Goal: Task Accomplishment & Management: Use online tool/utility

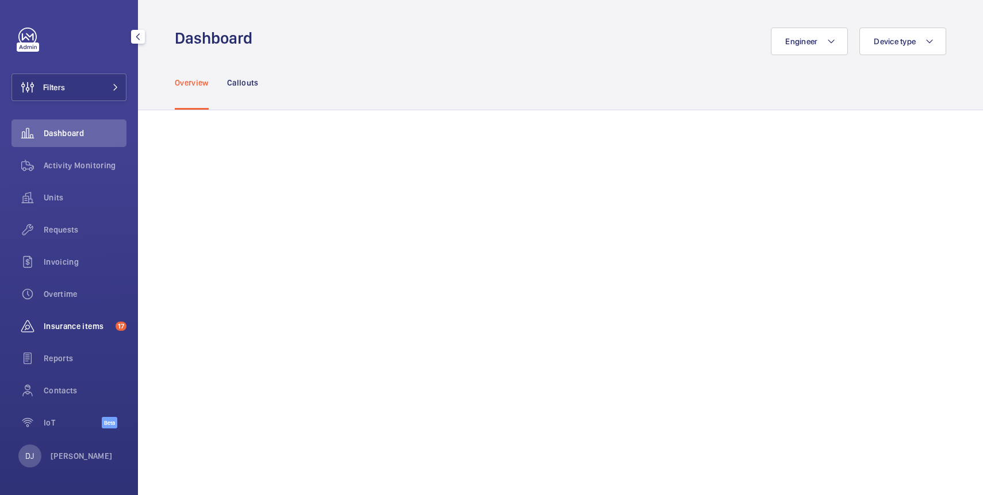
click at [88, 329] on span "Insurance items" at bounding box center [77, 326] width 67 height 11
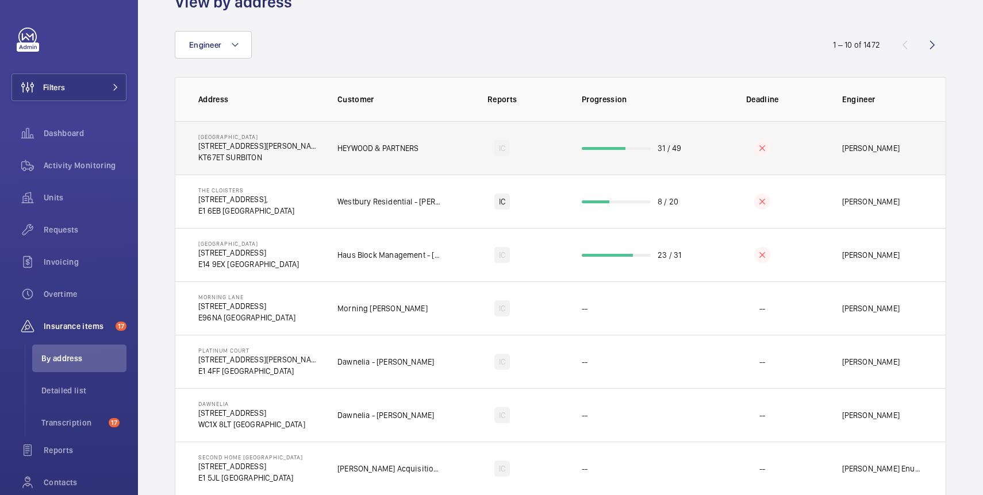
scroll to position [59, 0]
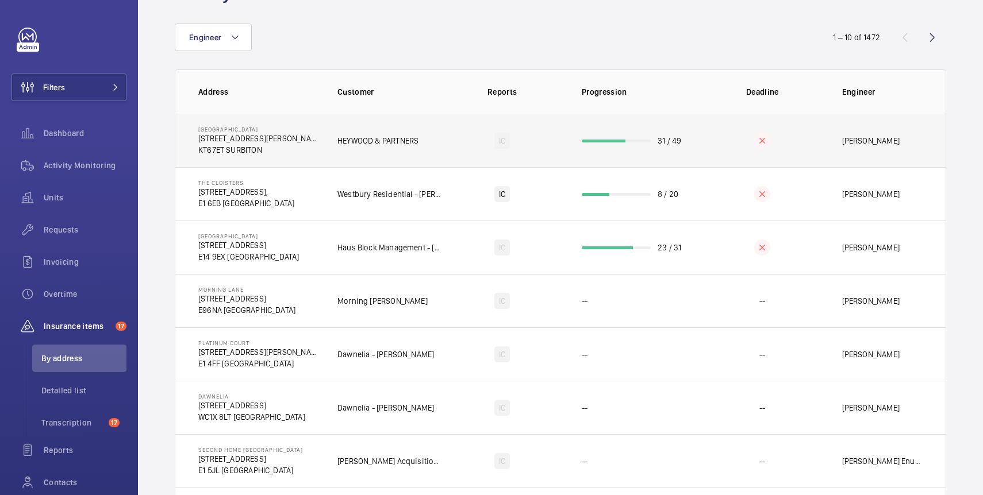
click at [323, 148] on td "HEYWOOD & PARTNERS" at bounding box center [380, 140] width 122 height 53
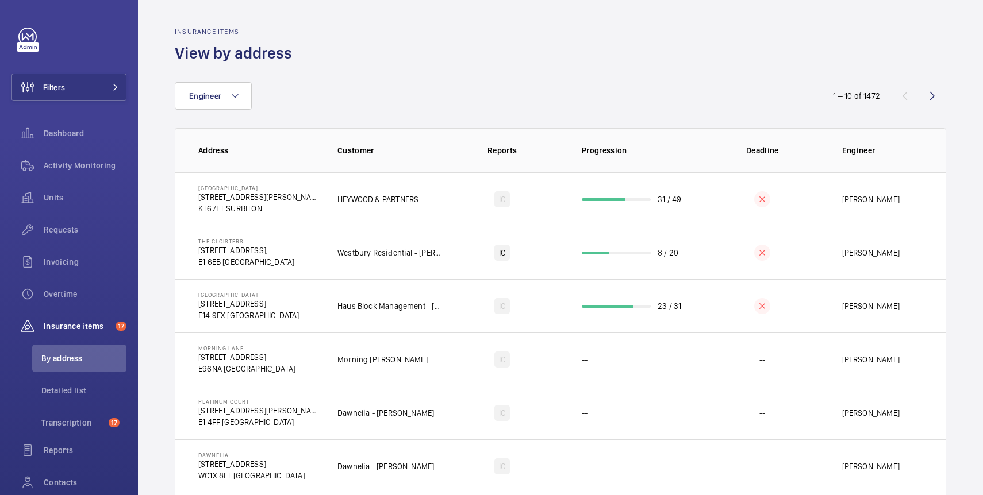
click at [159, 212] on wm-front-admin-audit-in-progress-table "Insurance items View by address Engineer 1 – 10 of 1472 Address Customer Report…" at bounding box center [560, 367] width 845 height 735
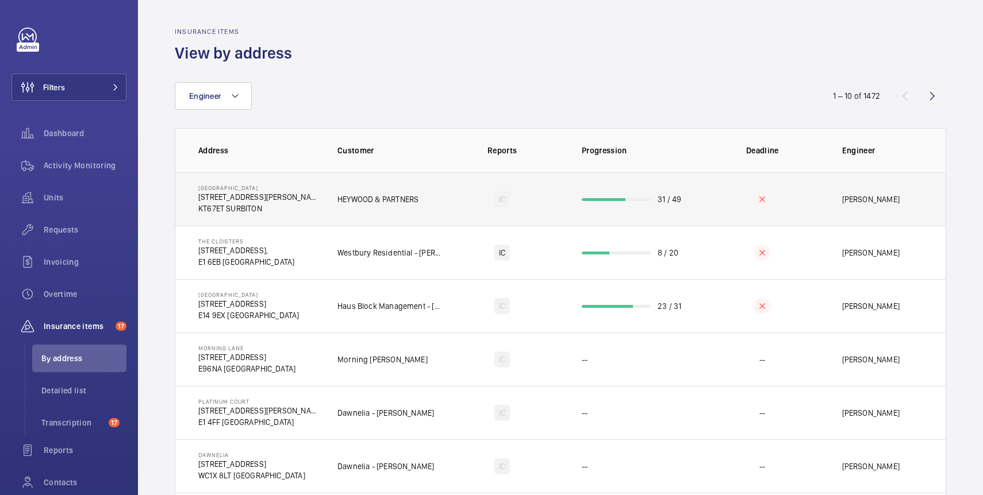
click at [329, 203] on td "HEYWOOD & PARTNERS" at bounding box center [380, 198] width 122 height 53
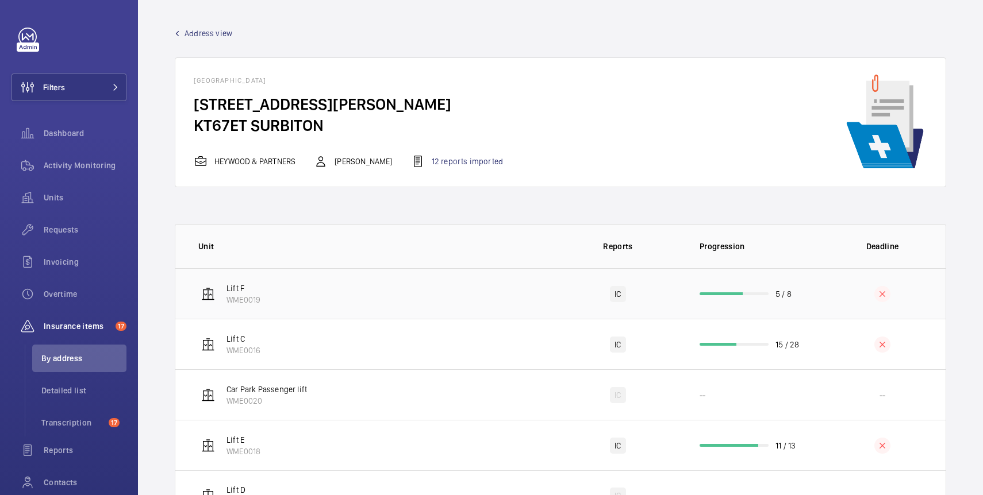
click at [485, 283] on td "Lift F WME0019" at bounding box center [364, 293] width 379 height 51
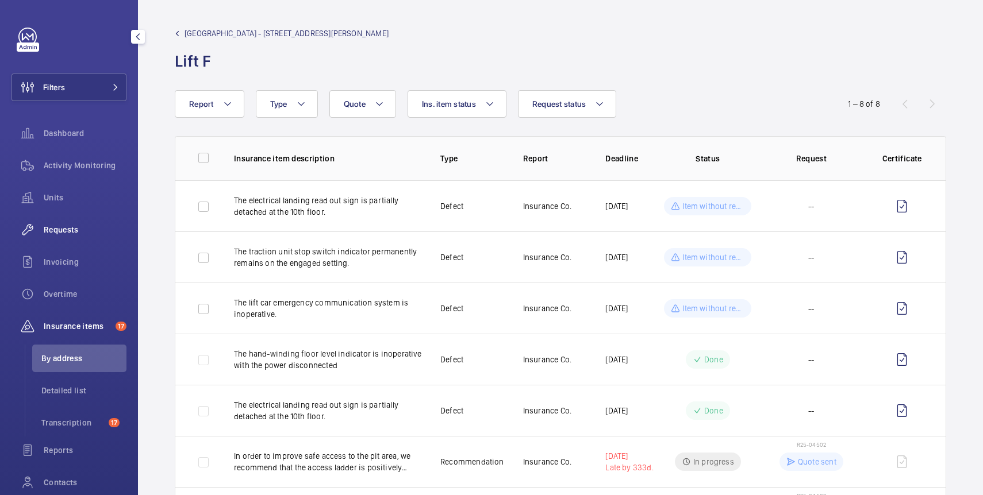
click at [81, 234] on span "Requests" at bounding box center [85, 229] width 83 height 11
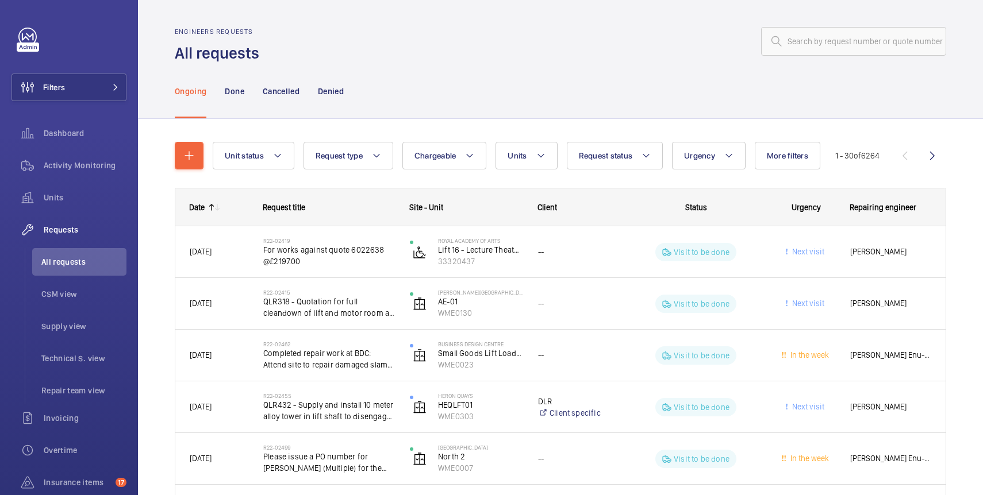
click at [551, 59] on div "Engineers requests All requests" at bounding box center [560, 46] width 771 height 36
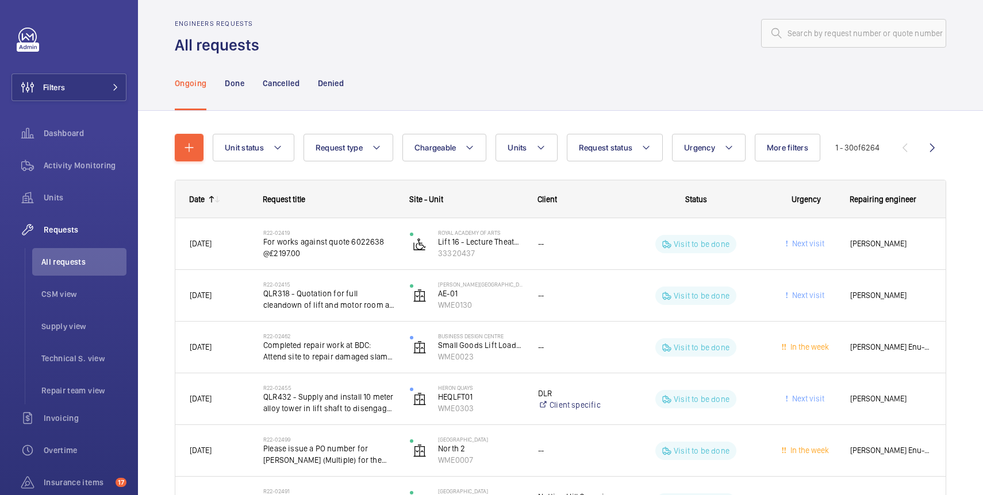
scroll to position [7, 0]
click at [517, 76] on div "Ongoing Done Cancelled Denied" at bounding box center [560, 83] width 771 height 55
click at [521, 81] on div "Ongoing Done Cancelled Denied" at bounding box center [560, 83] width 771 height 55
click at [605, 62] on div "Ongoing Done Cancelled Denied" at bounding box center [560, 83] width 771 height 55
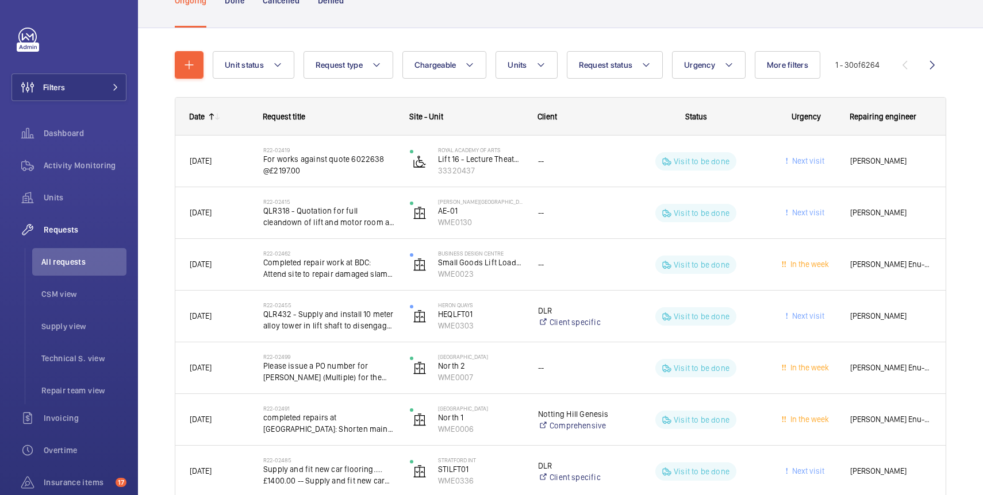
scroll to position [0, 0]
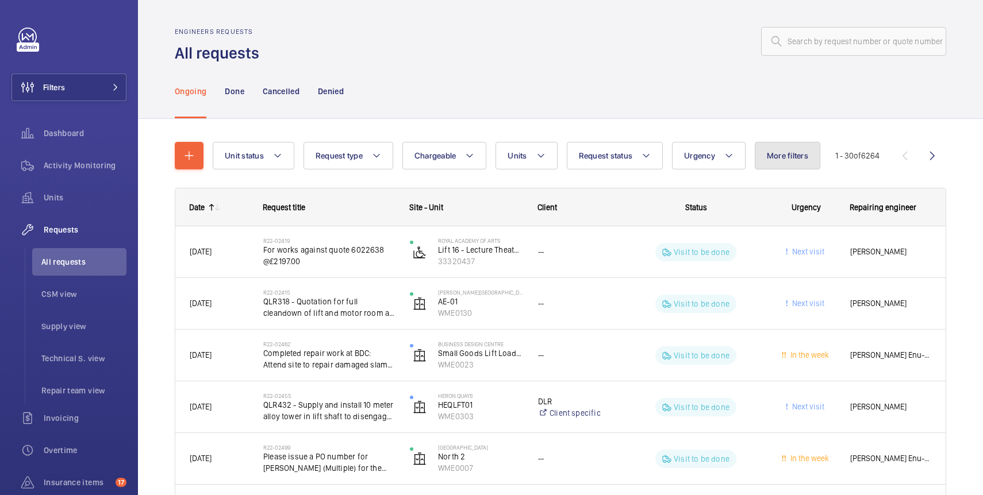
click at [802, 148] on button "More filters" at bounding box center [788, 156] width 66 height 28
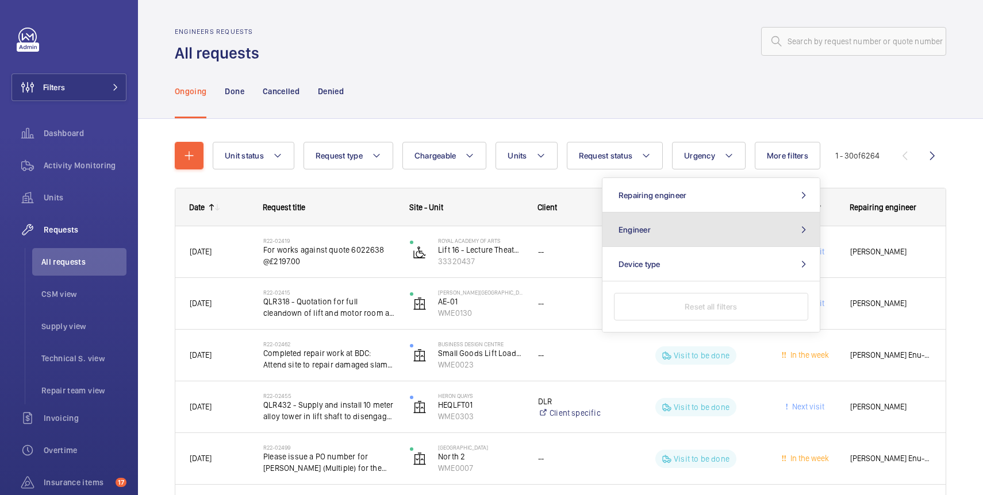
click at [723, 232] on button "Engineer" at bounding box center [710, 230] width 217 height 34
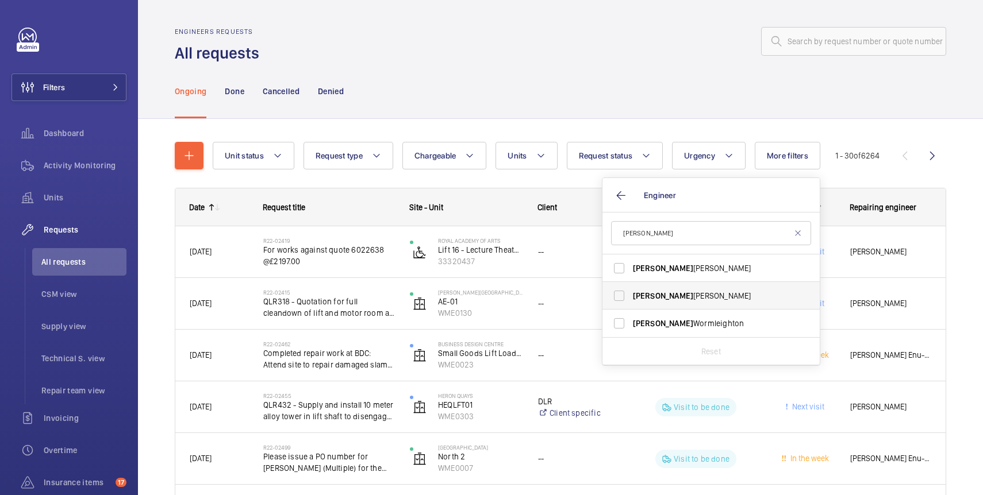
type input "[PERSON_NAME]"
click at [682, 300] on span "[PERSON_NAME]" at bounding box center [712, 295] width 158 height 11
click at [631, 300] on input "[PERSON_NAME]" at bounding box center [619, 296] width 23 height 23
checkbox input "true"
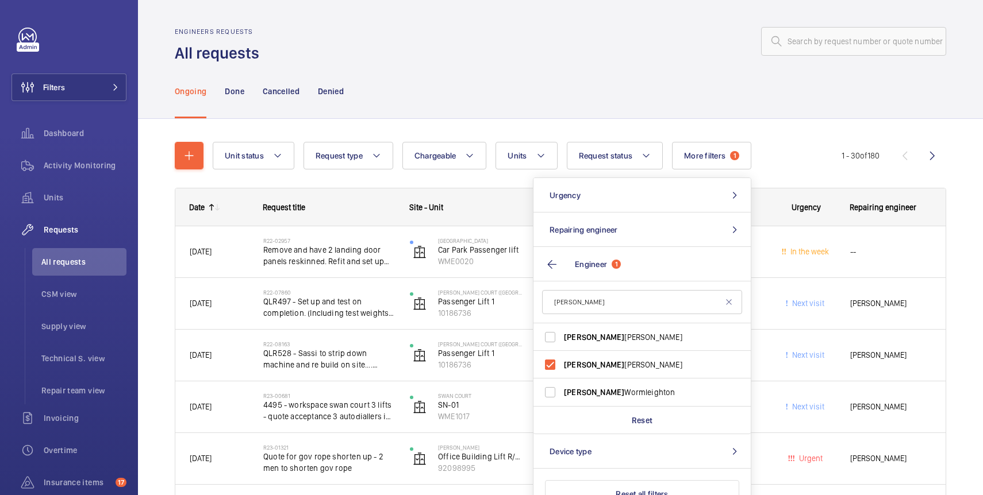
click at [606, 113] on div "Ongoing Done Cancelled Denied" at bounding box center [560, 91] width 771 height 55
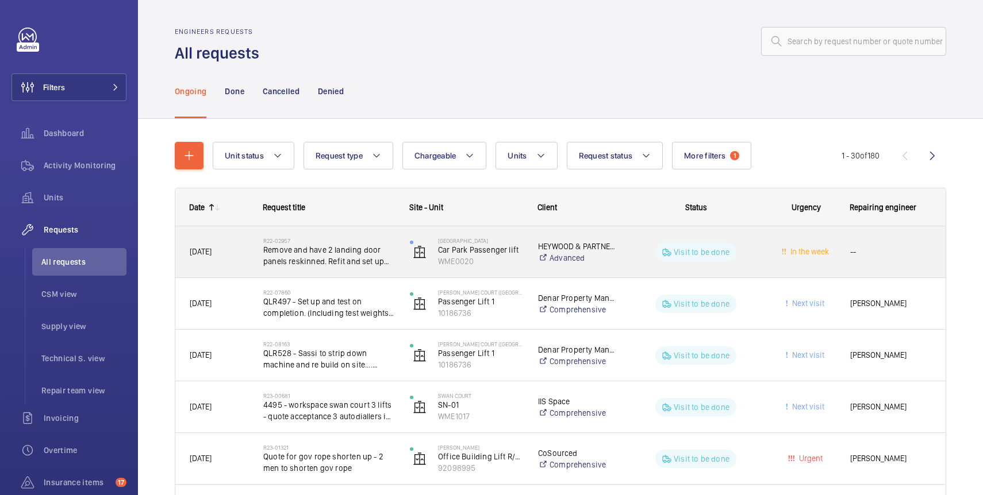
click at [519, 271] on div "[GEOGRAPHIC_DATA] [GEOGRAPHIC_DATA] Passenger lift WME0020" at bounding box center [459, 252] width 127 height 47
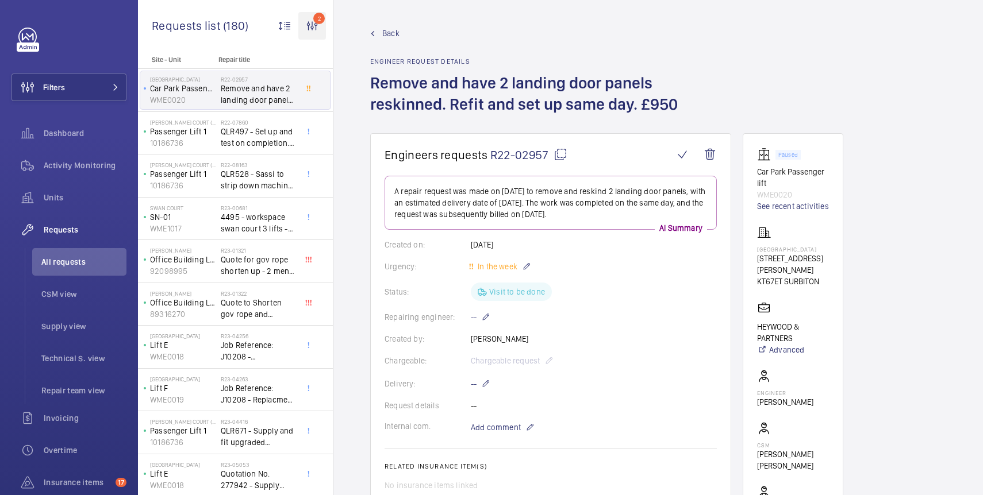
click at [309, 19] on wm-front-icon-button "2" at bounding box center [312, 26] width 28 height 28
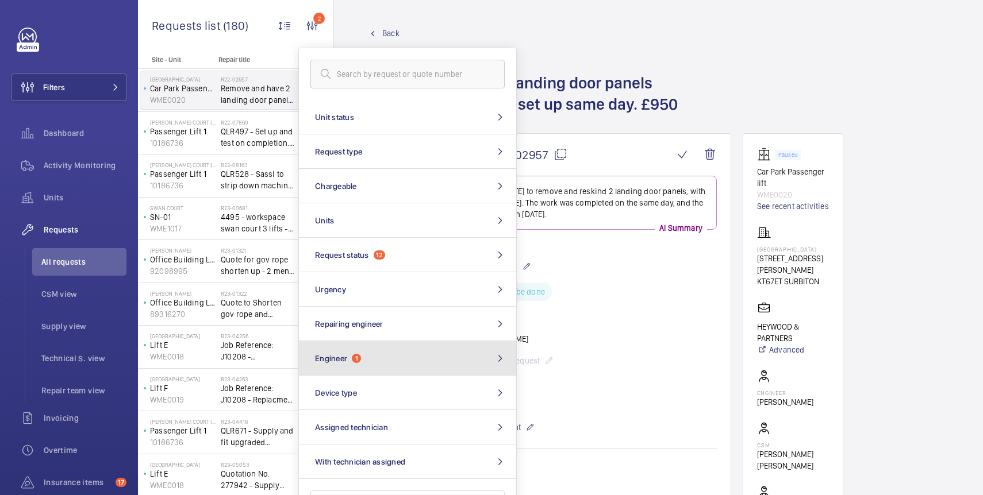
click at [426, 356] on button "Engineer 1" at bounding box center [407, 358] width 217 height 34
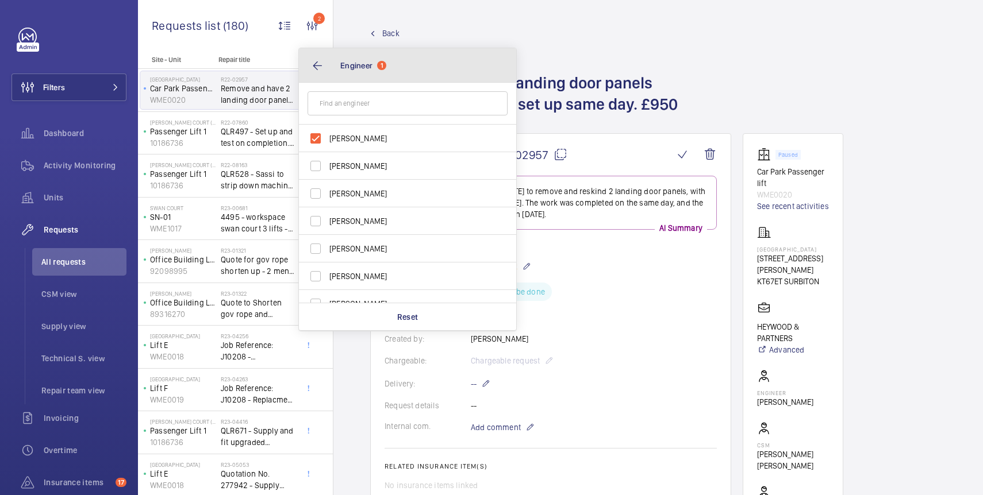
click at [314, 64] on button "Engineer 1" at bounding box center [407, 65] width 217 height 34
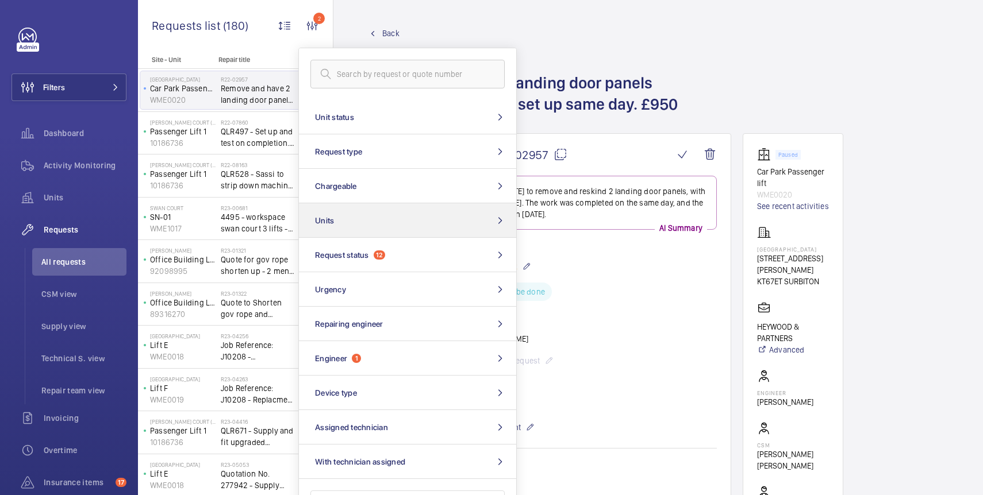
scroll to position [35, 0]
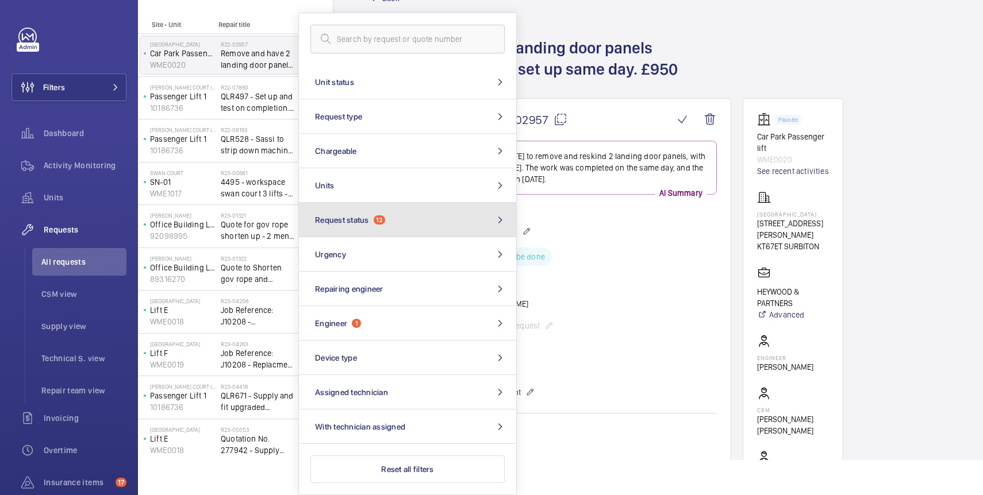
click at [426, 226] on button "Request status 12" at bounding box center [407, 220] width 217 height 34
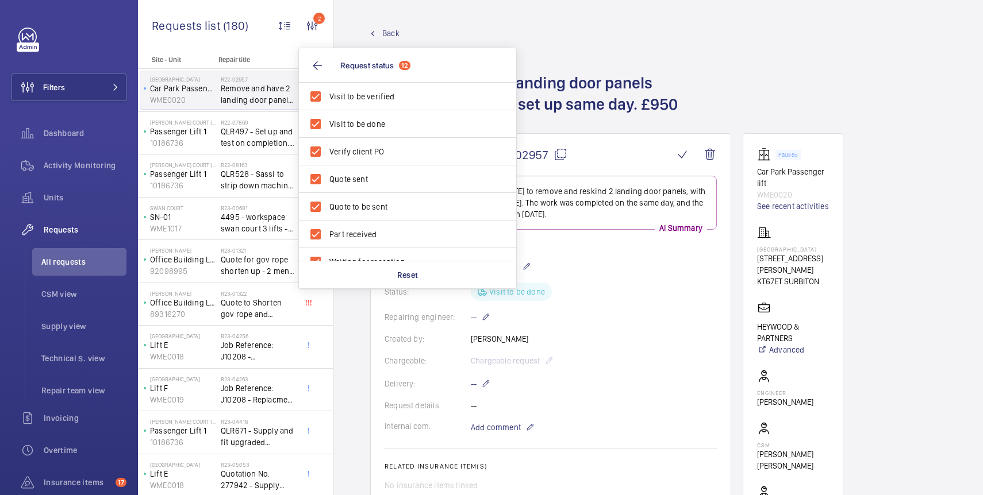
click at [557, 119] on h1 "Remove and have 2 landing door panels reskinned. Refit and set up same day. £950" at bounding box center [550, 102] width 361 height 61
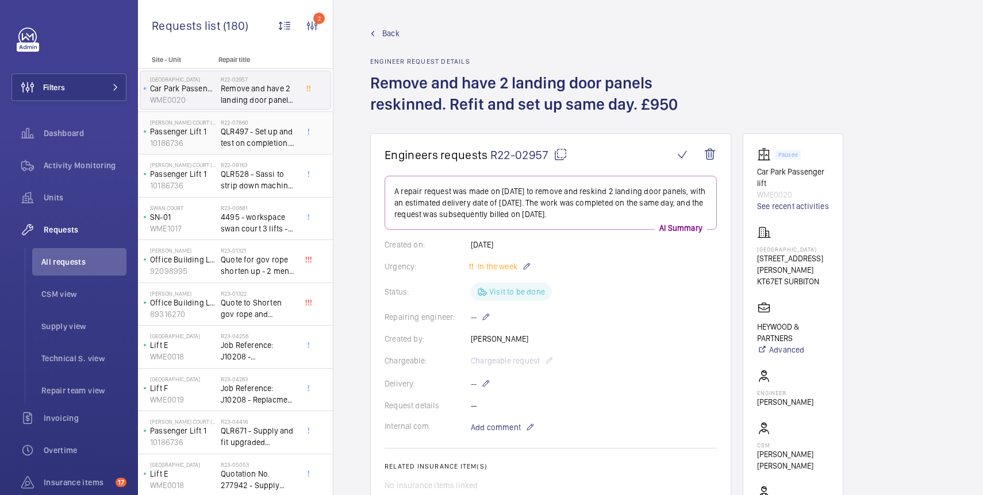
click at [264, 128] on span "QLR497 - Set up and test on completion. (Including test weights) and add encode…" at bounding box center [259, 137] width 76 height 23
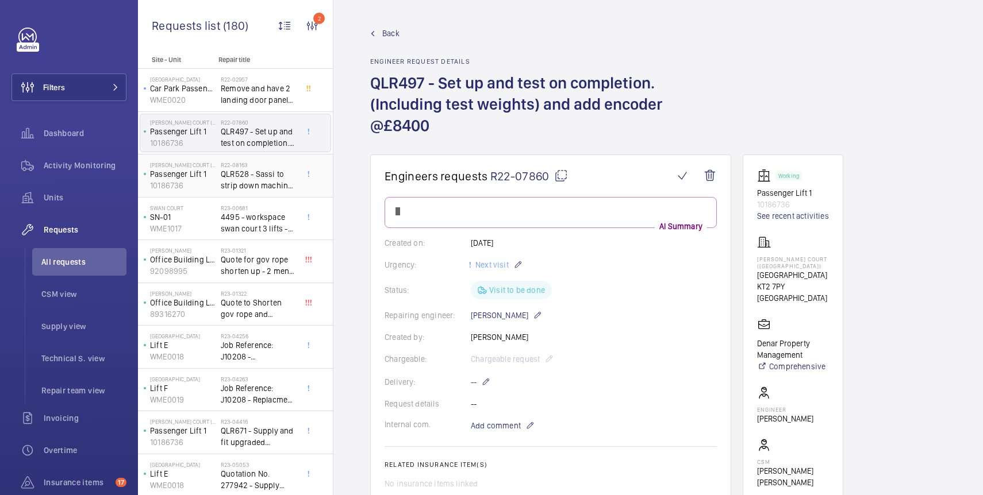
click at [272, 183] on span "QLR528 - Sassi to strip down machine and re build on site....£700.00 Extra labo…" at bounding box center [259, 179] width 76 height 23
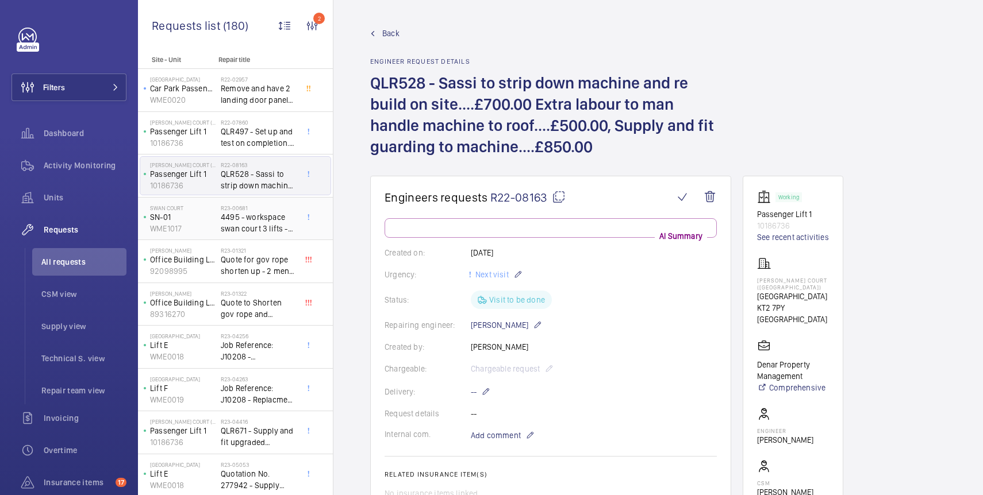
click at [270, 222] on span "4495 - workspace swan court 3 lifts - quote acceptance 3 autodiallers in office…" at bounding box center [259, 223] width 76 height 23
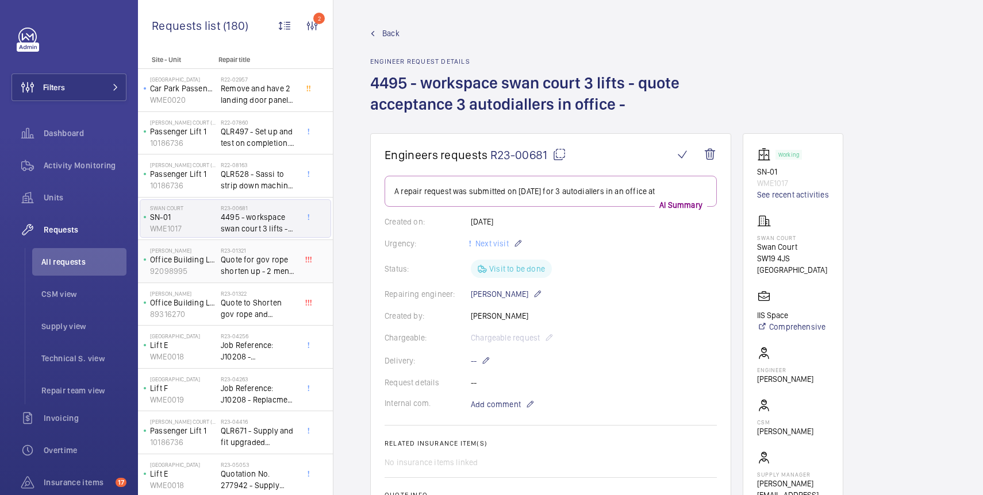
click at [263, 254] on span "Quote for gov rope shorten up - 2 men to shorten gov rope" at bounding box center [259, 265] width 76 height 23
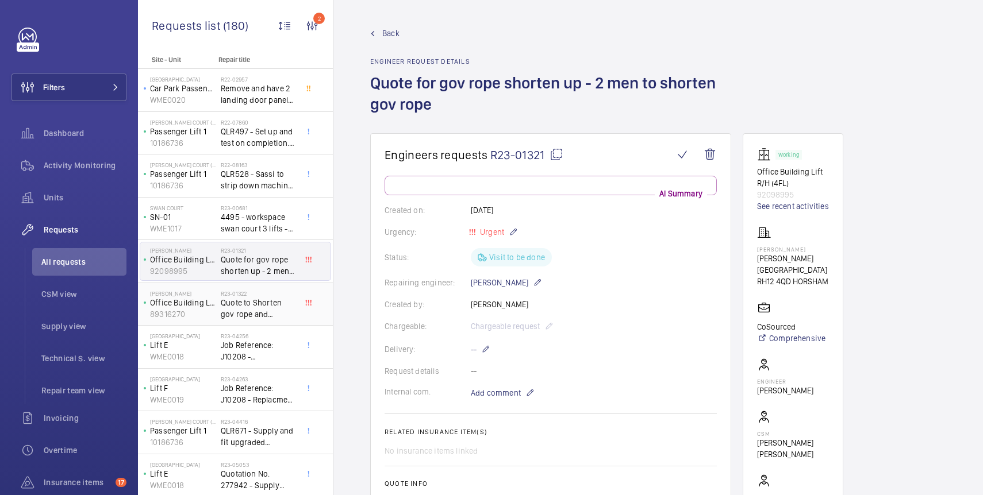
click at [260, 299] on span "Quote to Shorten gov rope and investigate alarm bell not working - 2 men req to…" at bounding box center [259, 308] width 76 height 23
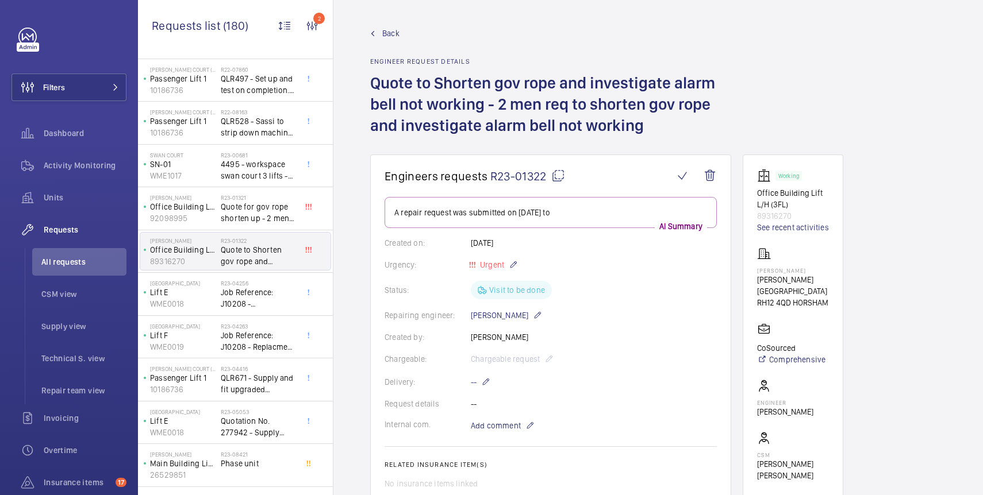
scroll to position [132, 0]
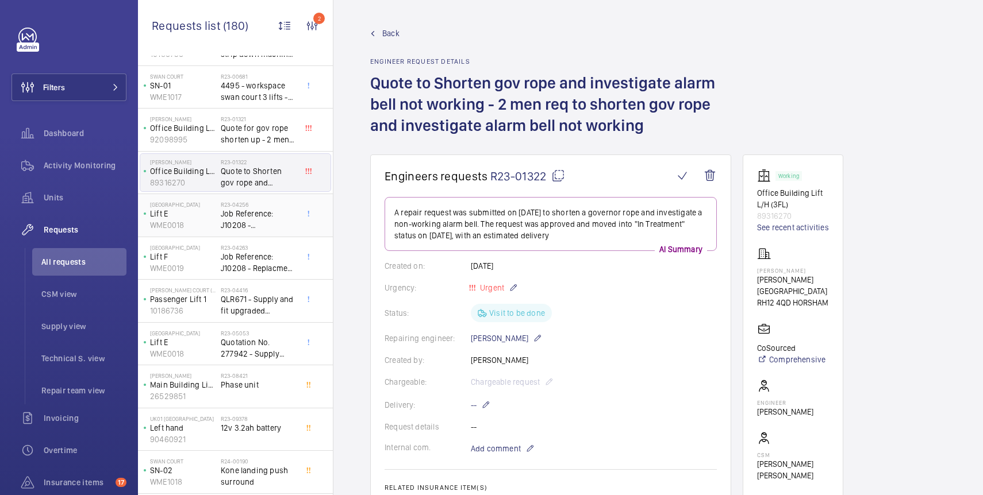
click at [243, 215] on span "Job Reference: J10208 - Replacement Ropes - @£3,390.00 ex VAT" at bounding box center [259, 219] width 76 height 23
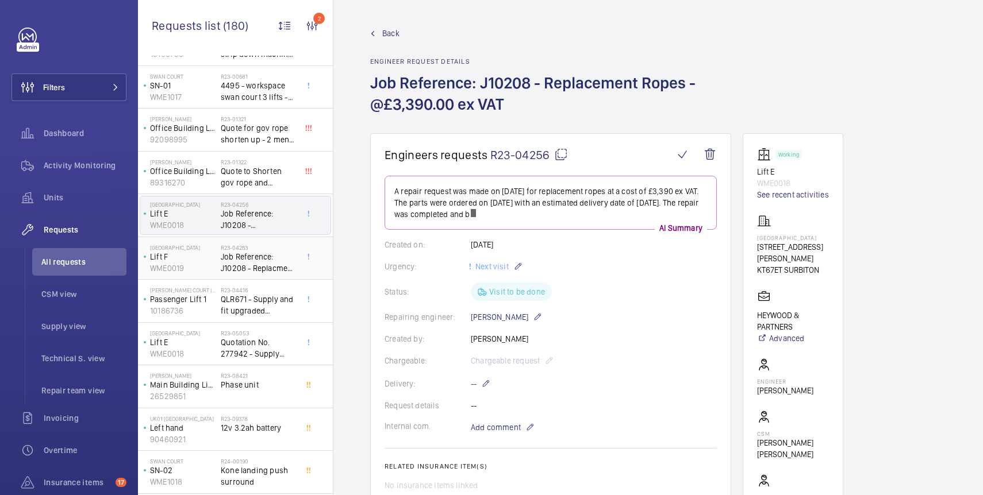
click at [247, 248] on h2 "R23-04263" at bounding box center [259, 247] width 76 height 7
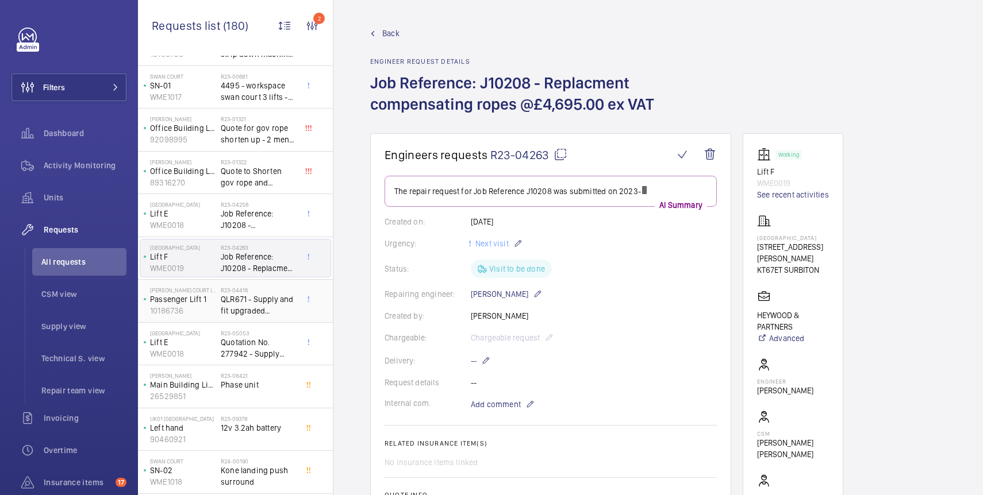
click at [253, 296] on span "QLR671 - Supply and fit upgraded Magnetek drive" at bounding box center [259, 305] width 76 height 23
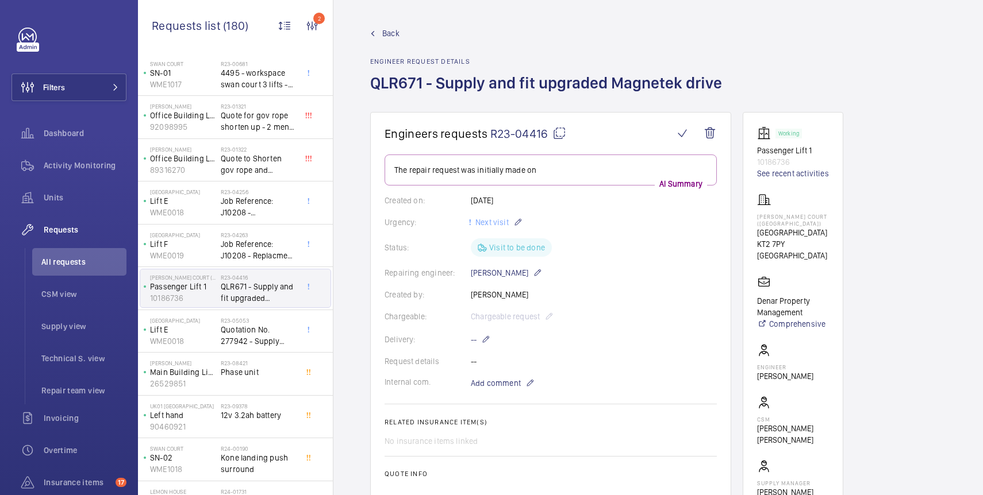
scroll to position [146, 0]
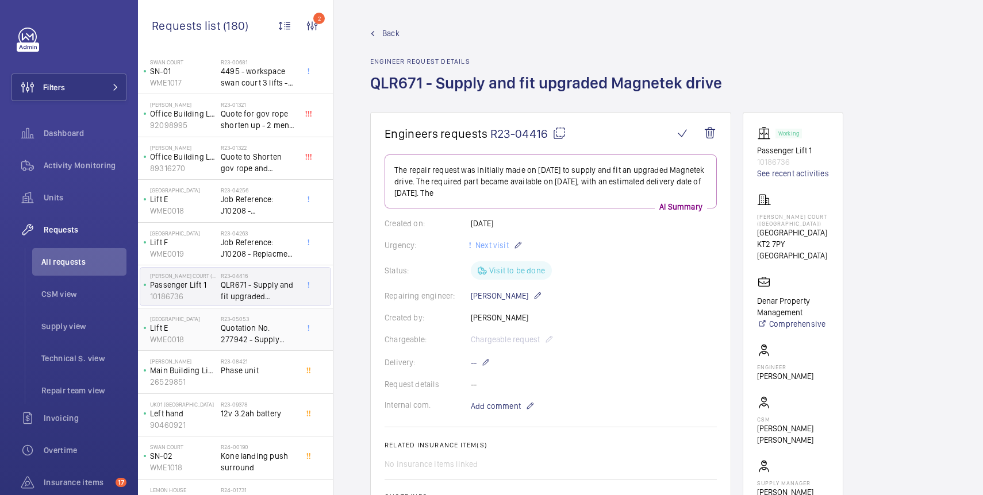
click at [242, 320] on h2 "R23-05053" at bounding box center [259, 319] width 76 height 7
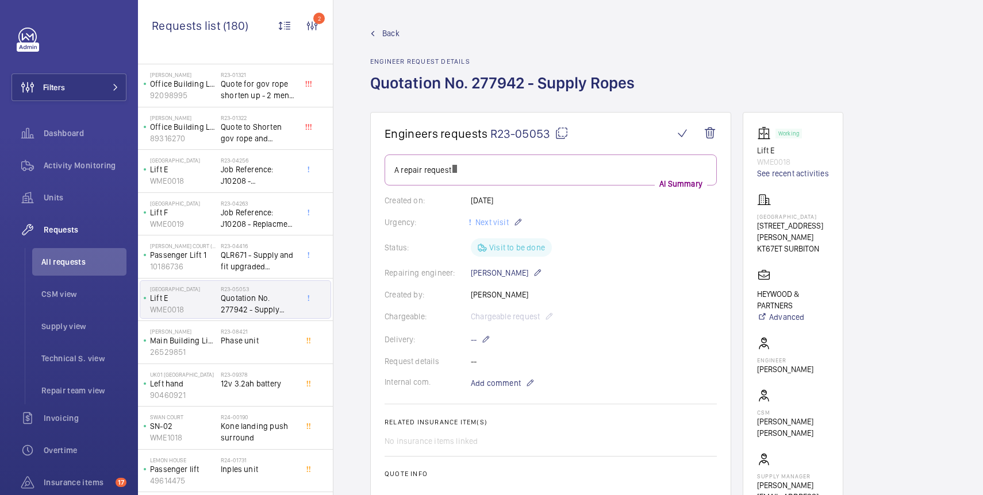
scroll to position [209, 0]
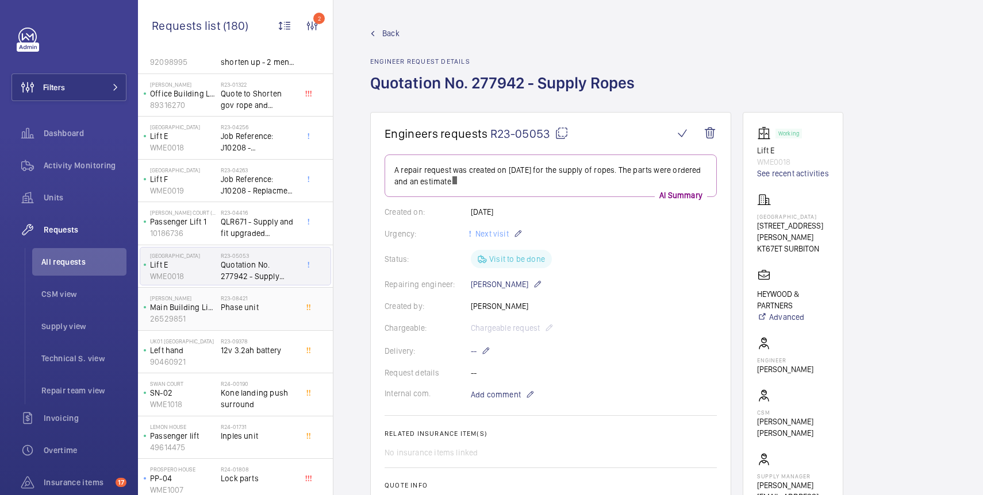
click at [241, 322] on div "R23-08421 Phase unit" at bounding box center [259, 311] width 76 height 33
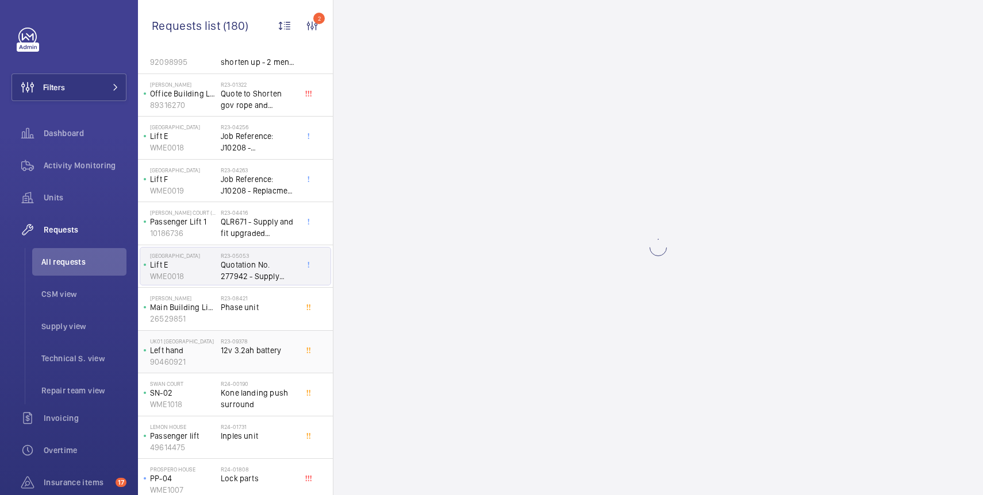
scroll to position [209, 0]
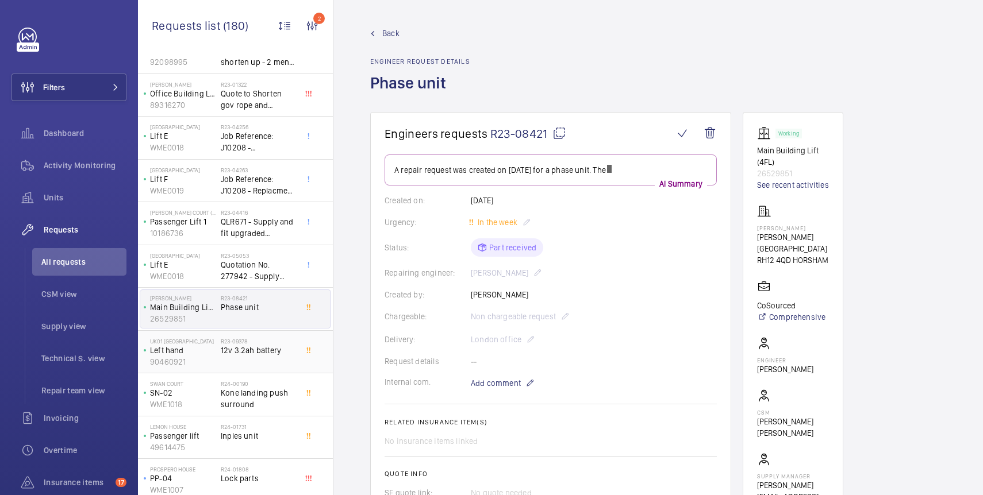
click at [247, 344] on h2 "R23-09378" at bounding box center [259, 341] width 76 height 7
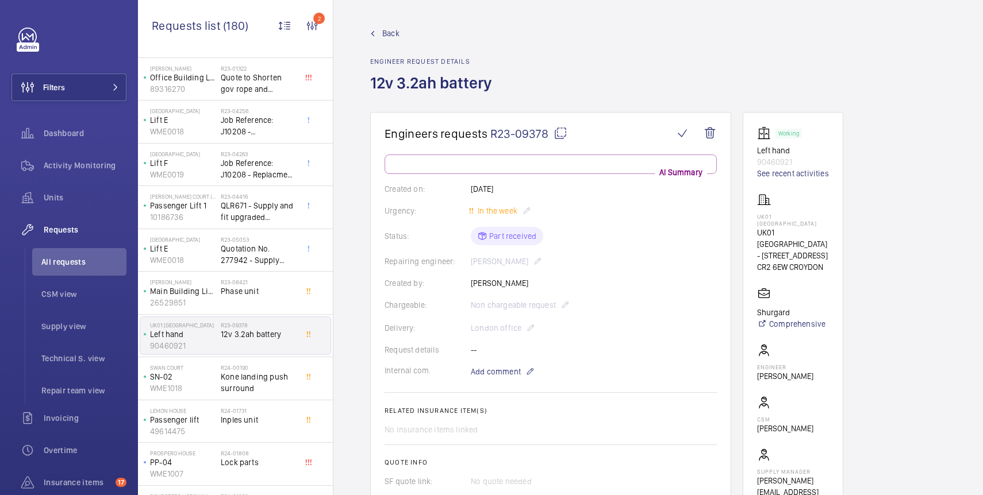
scroll to position [229, 0]
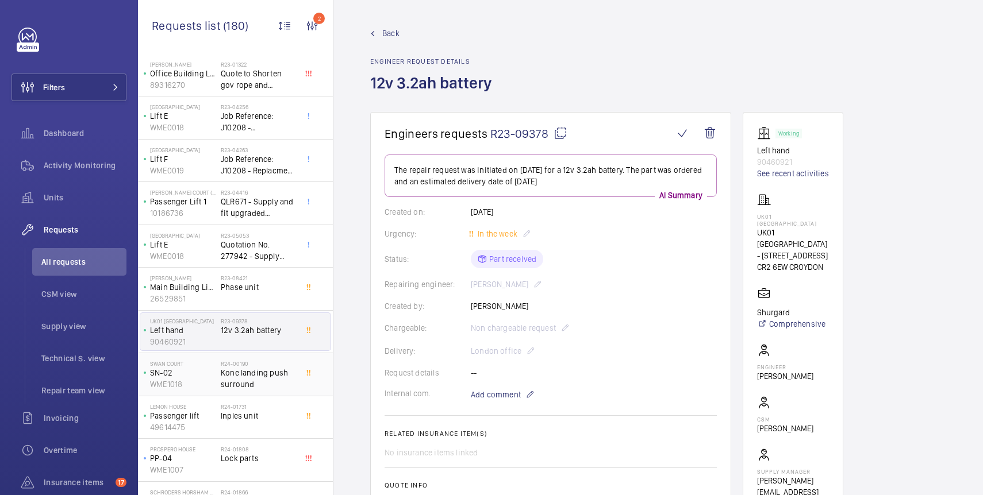
click at [251, 370] on span "Kone landing push surround" at bounding box center [259, 378] width 76 height 23
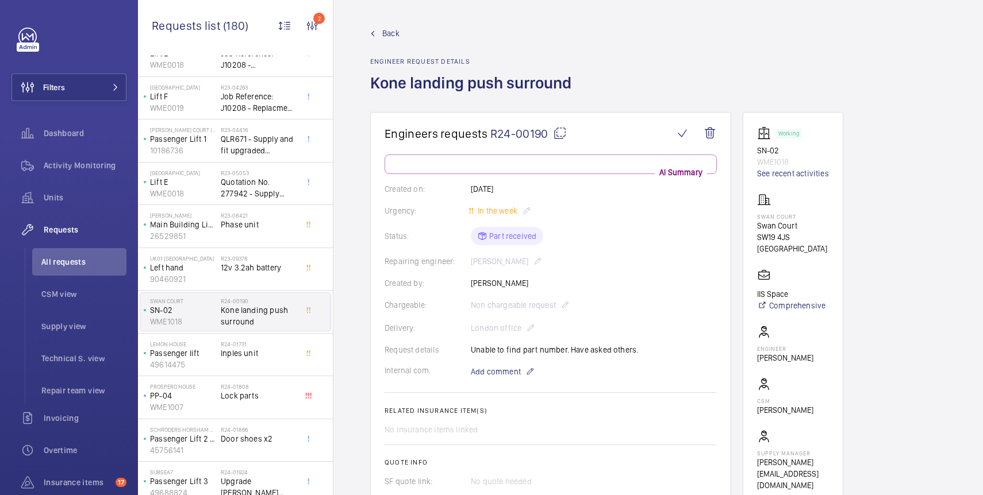
scroll to position [297, 0]
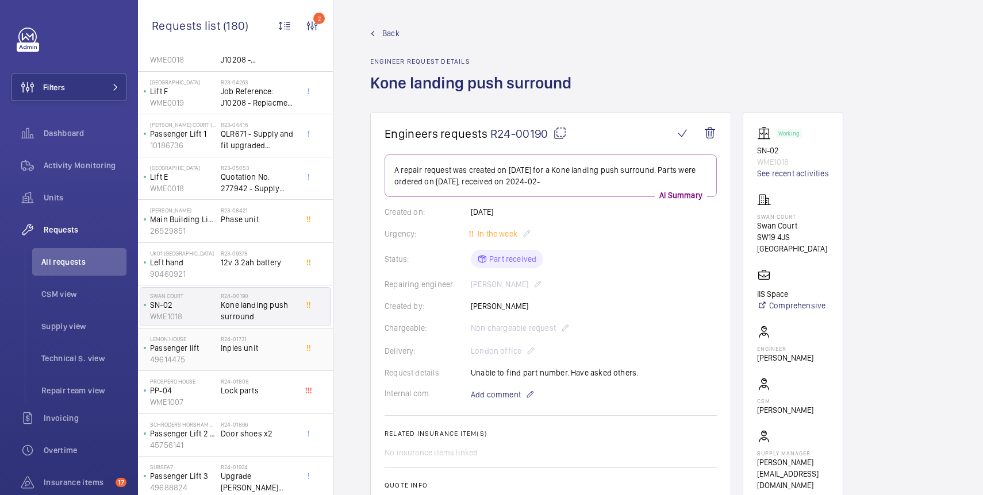
click at [251, 356] on div "R24-01731 Inples unit" at bounding box center [259, 352] width 76 height 33
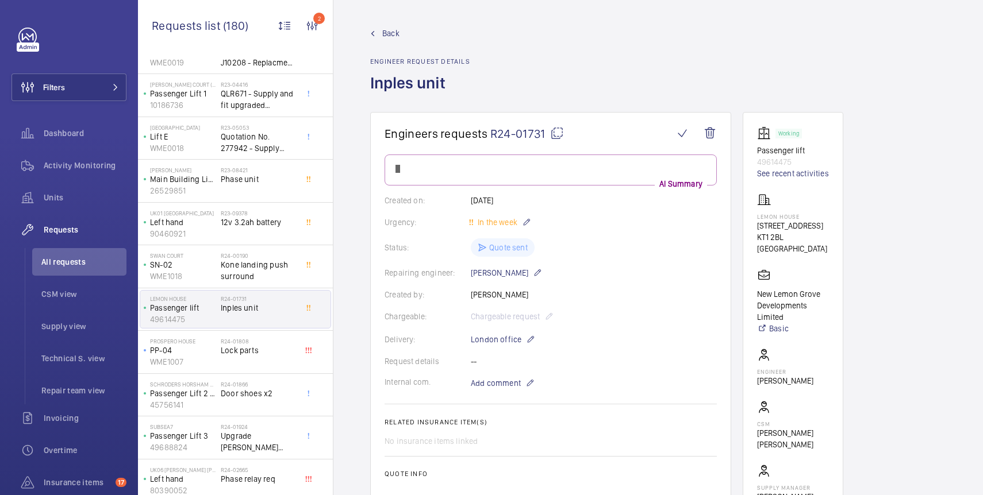
scroll to position [344, 0]
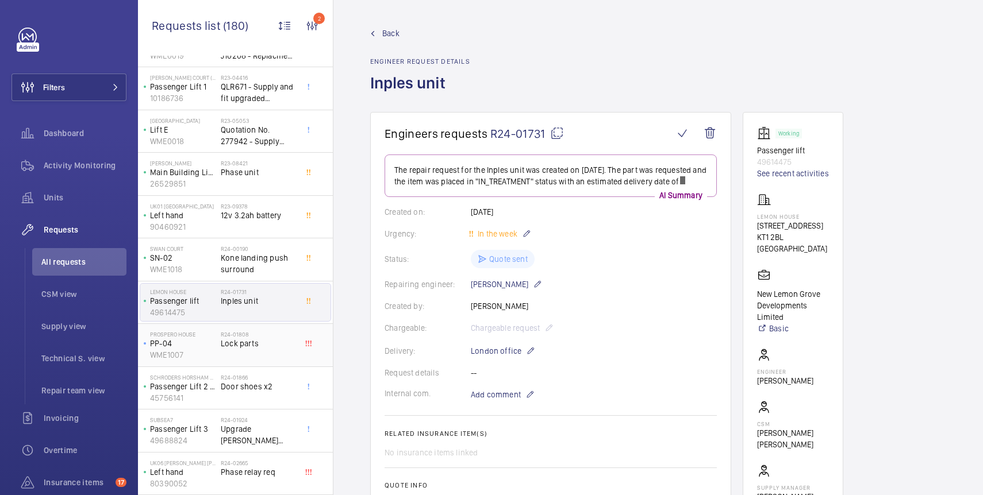
click at [256, 351] on div "R24-01808 Lock parts" at bounding box center [259, 347] width 76 height 33
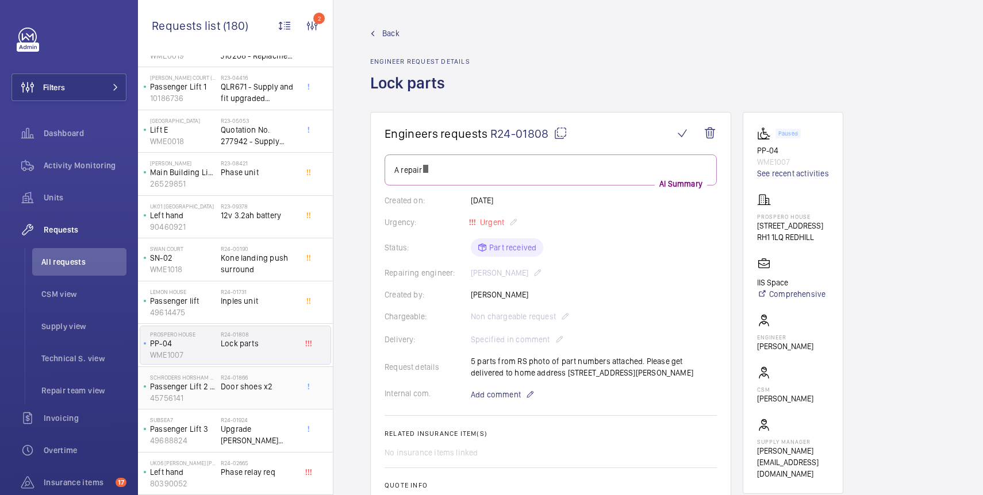
click at [262, 387] on span "Door shoes x2" at bounding box center [259, 386] width 76 height 11
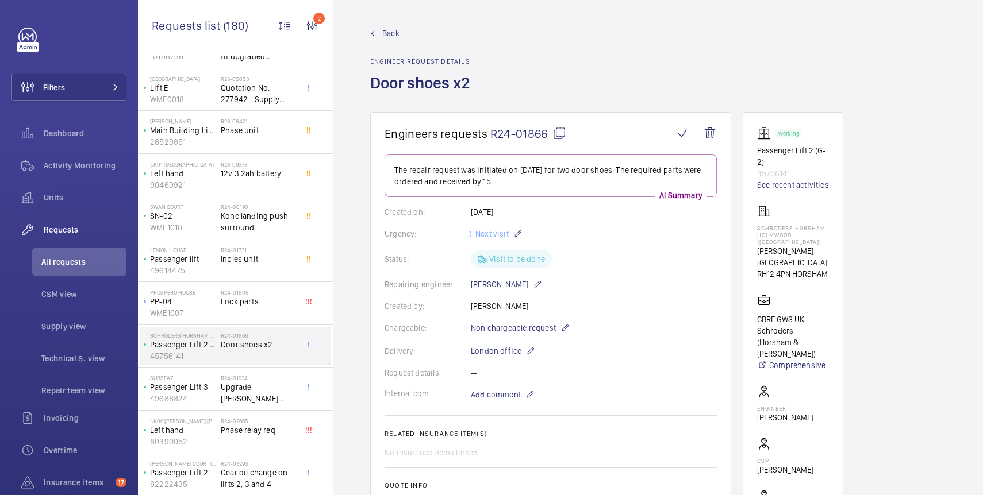
scroll to position [397, 0]
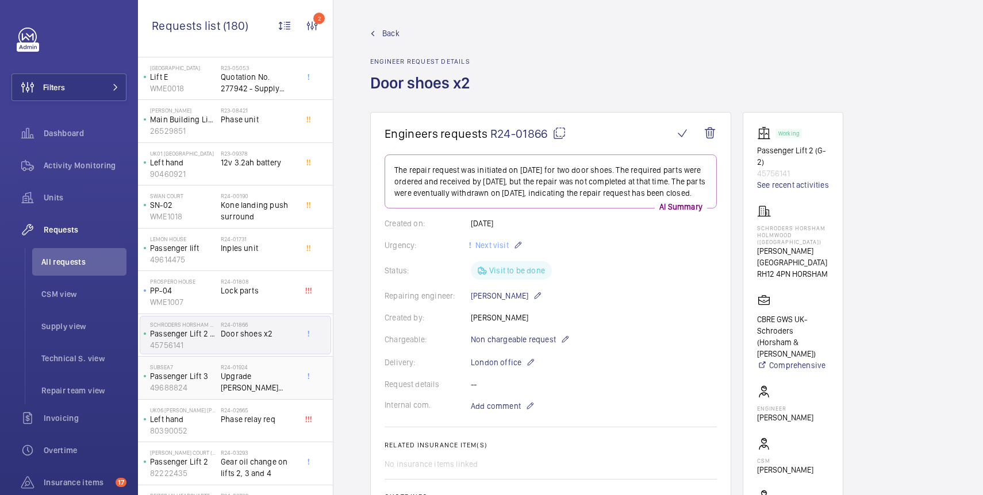
click at [261, 389] on span "Upgrade [PERSON_NAME] 5500 autodialler all for lifts on site" at bounding box center [259, 382] width 76 height 23
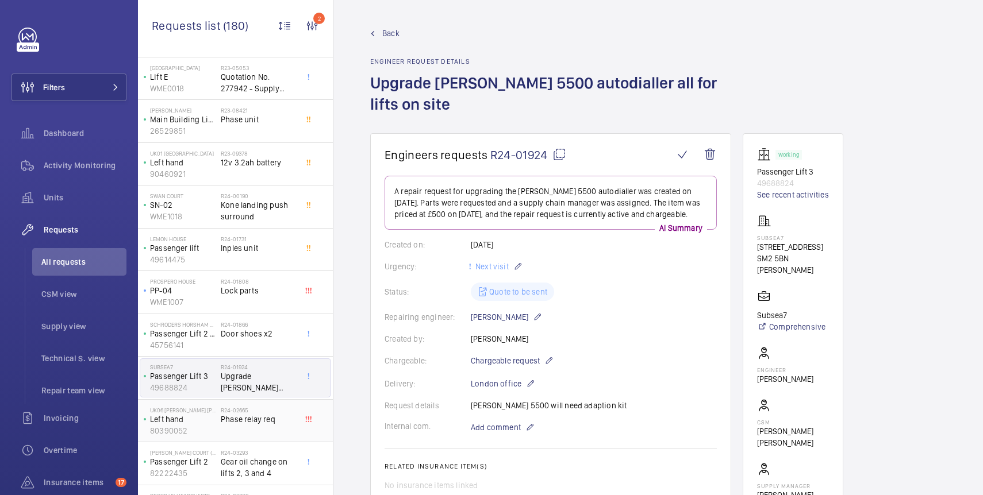
click at [263, 412] on h2 "R24-02665" at bounding box center [259, 410] width 76 height 7
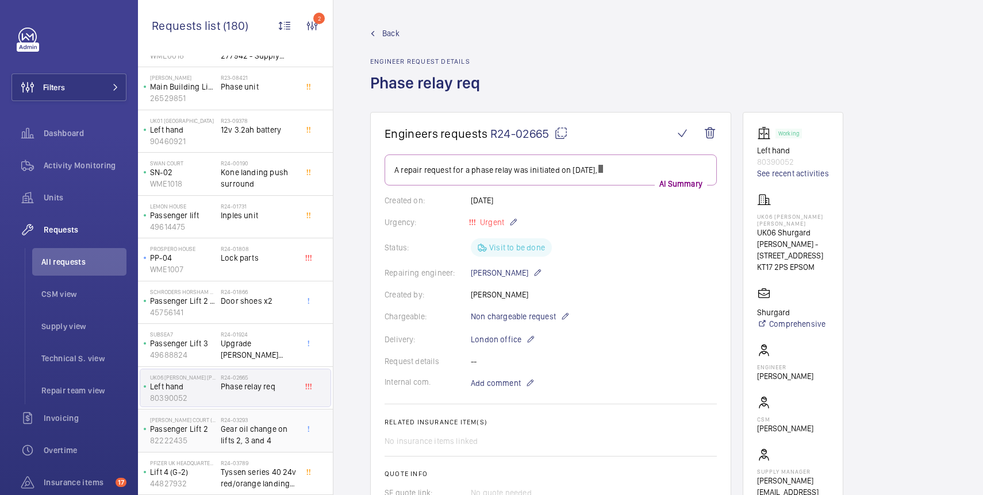
click at [253, 428] on span "Gear oil change on lifts 2, 3 and 4" at bounding box center [259, 435] width 76 height 23
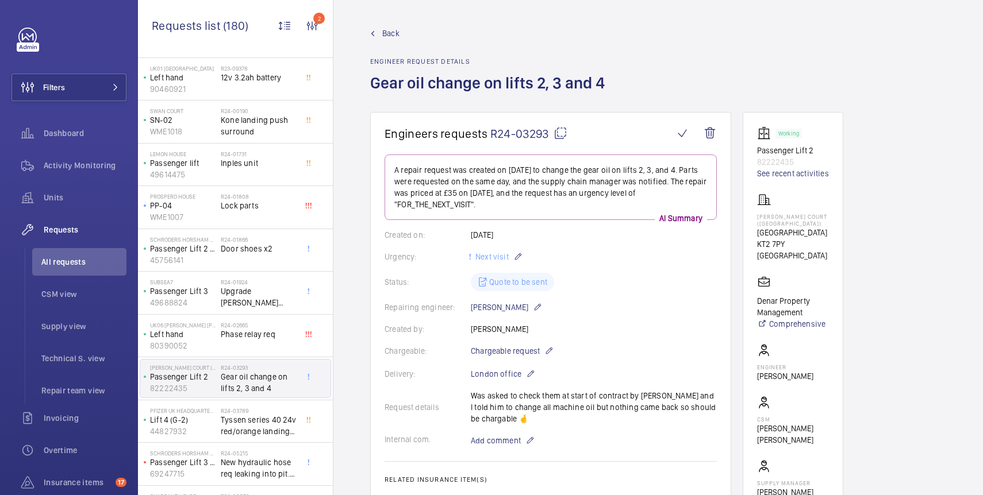
scroll to position [508, 0]
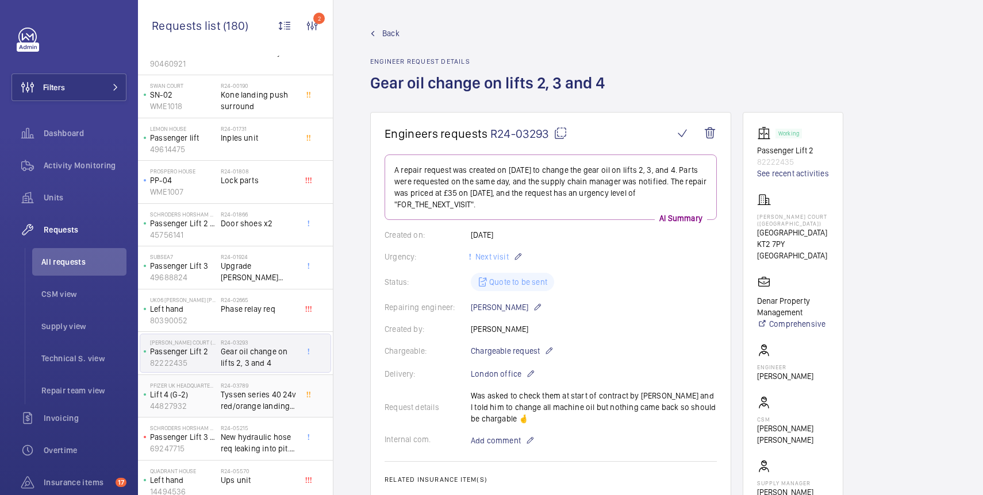
click at [248, 409] on span "Tyssen series 40 24v red/orange landing push" at bounding box center [259, 400] width 76 height 23
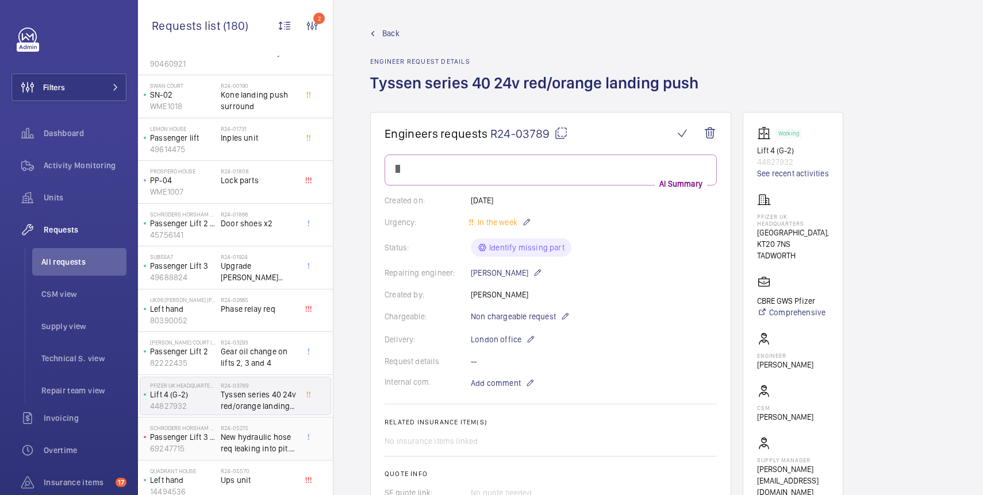
click at [252, 435] on span "New hydraulic hose req leaking into pit. And overflow oil catchment. Hydraulic …" at bounding box center [259, 443] width 76 height 23
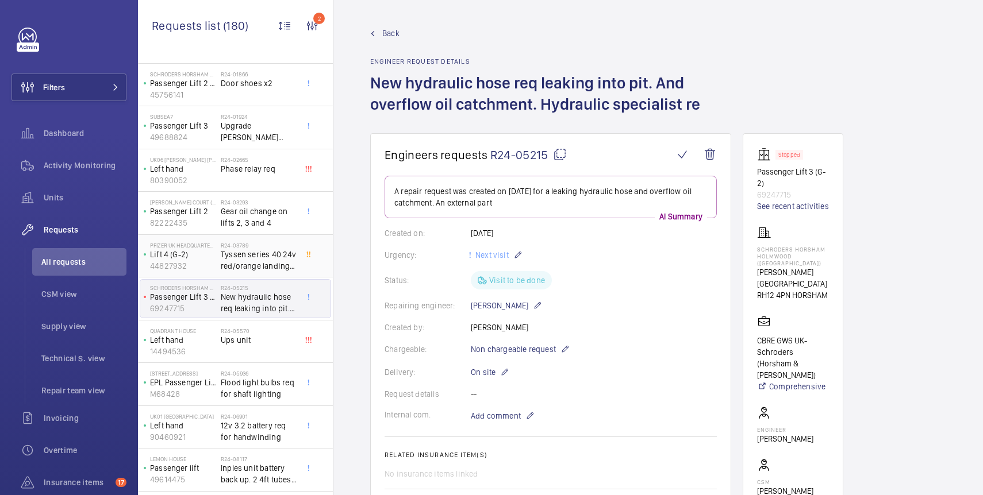
scroll to position [722, 0]
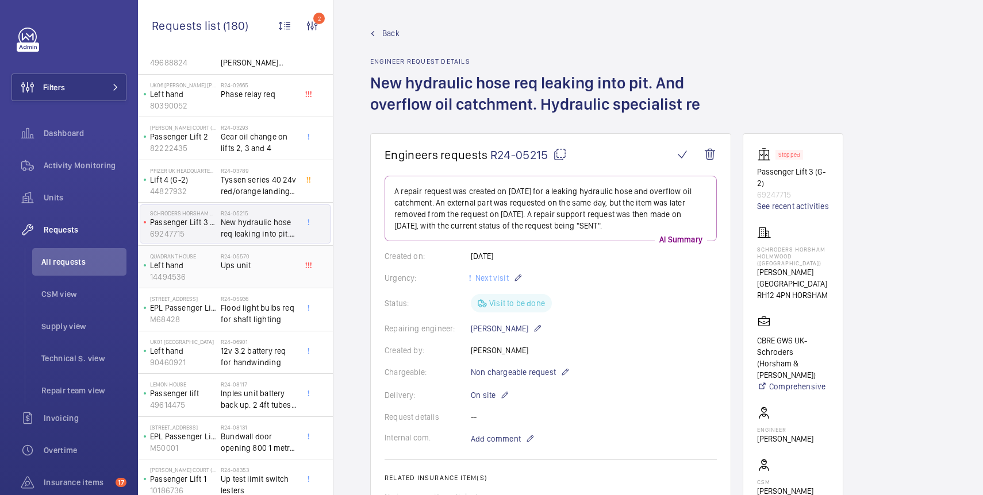
click at [249, 275] on div "R24-05570 Ups unit" at bounding box center [259, 269] width 76 height 33
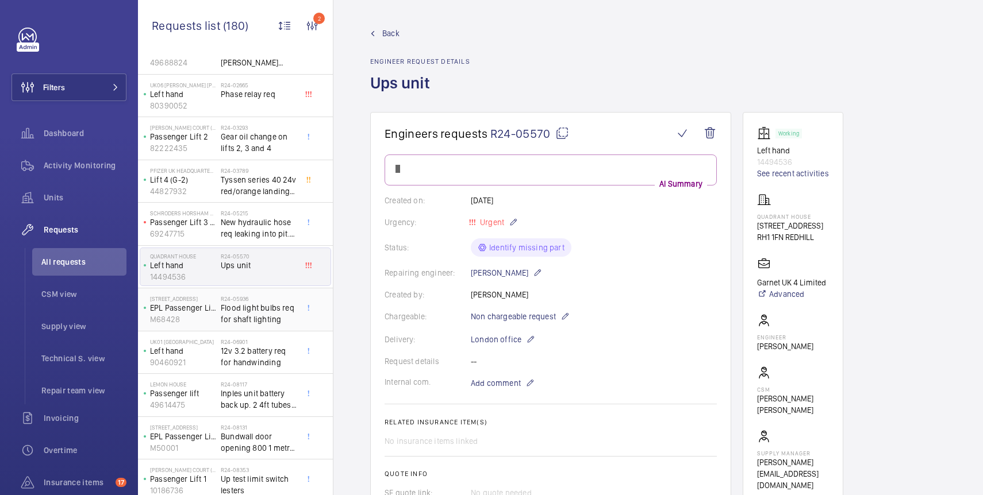
scroll to position [722, 0]
click at [255, 317] on span "Flood light bulbs req for shaft lighting" at bounding box center [259, 313] width 76 height 23
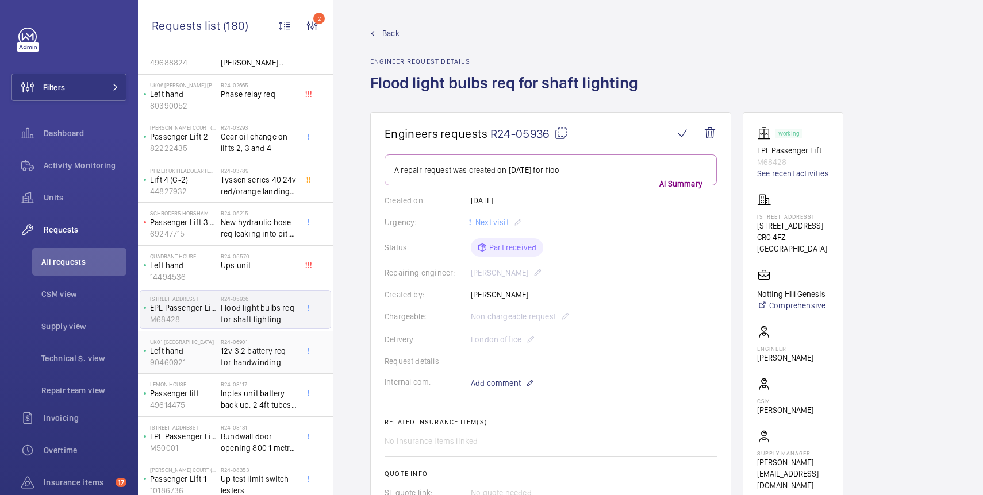
click at [260, 350] on span "12v 3.2 battery req for handwinding" at bounding box center [259, 356] width 76 height 23
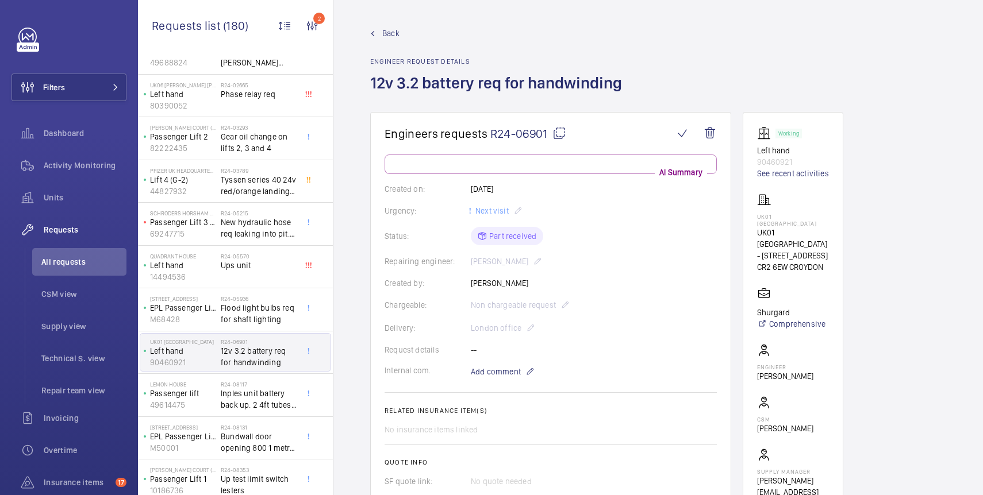
scroll to position [750, 0]
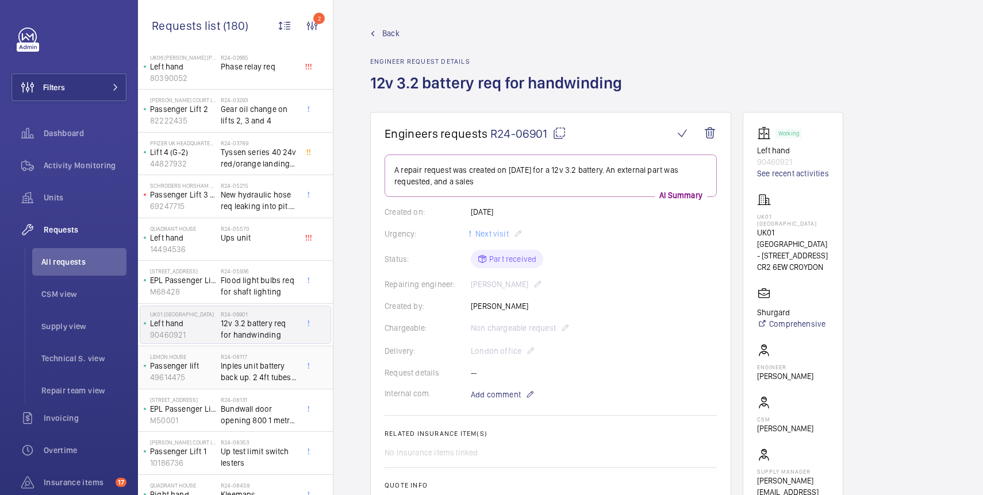
click at [258, 364] on span "Inples unit battery back up. 2 4ft tubes. 12v 7ah battery. Gsm unit and connect…" at bounding box center [259, 371] width 76 height 23
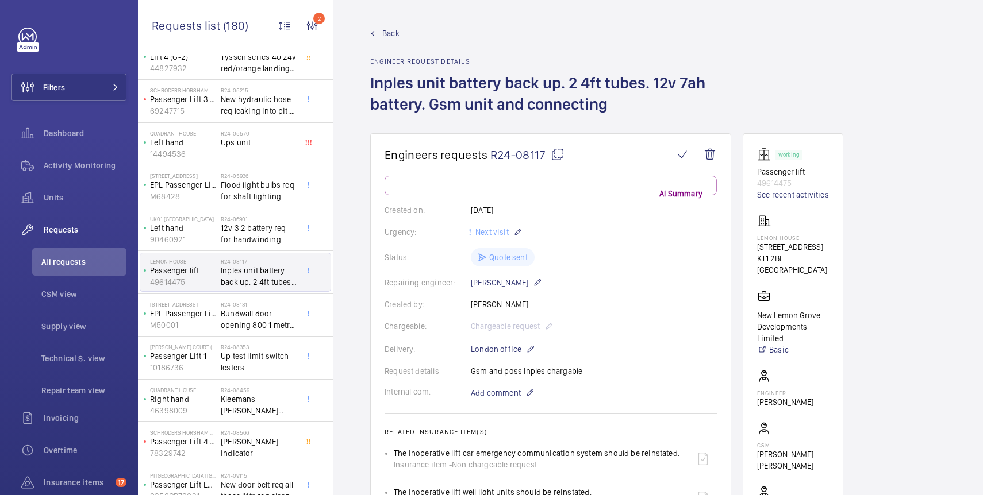
scroll to position [847, 0]
click at [258, 322] on span "Bundwall door opening 800 1 metre L shape plate and silicone" at bounding box center [259, 318] width 76 height 23
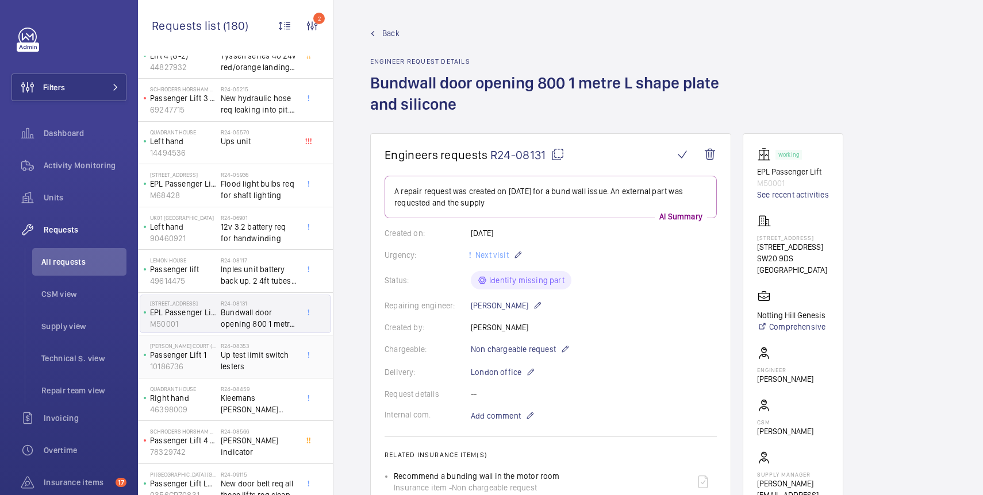
click at [260, 352] on span "Up test limit switch lesters" at bounding box center [259, 360] width 76 height 23
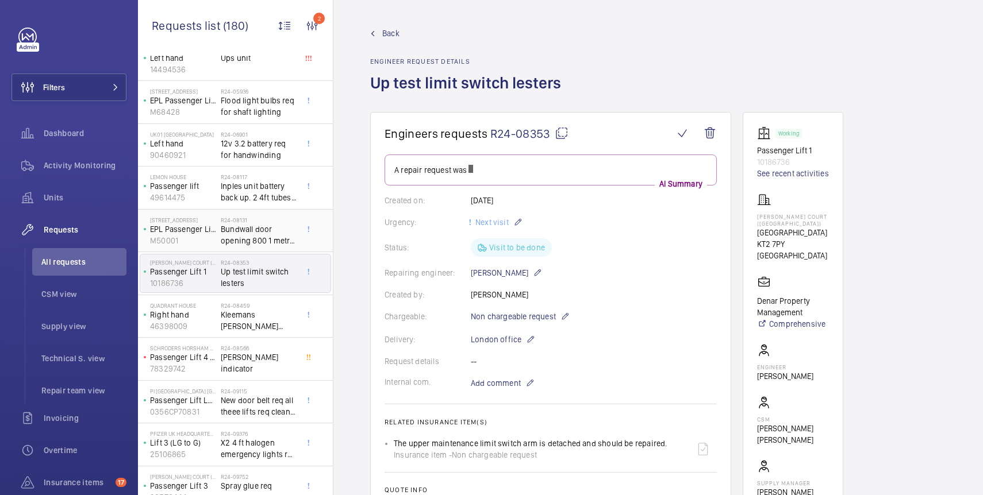
scroll to position [939, 0]
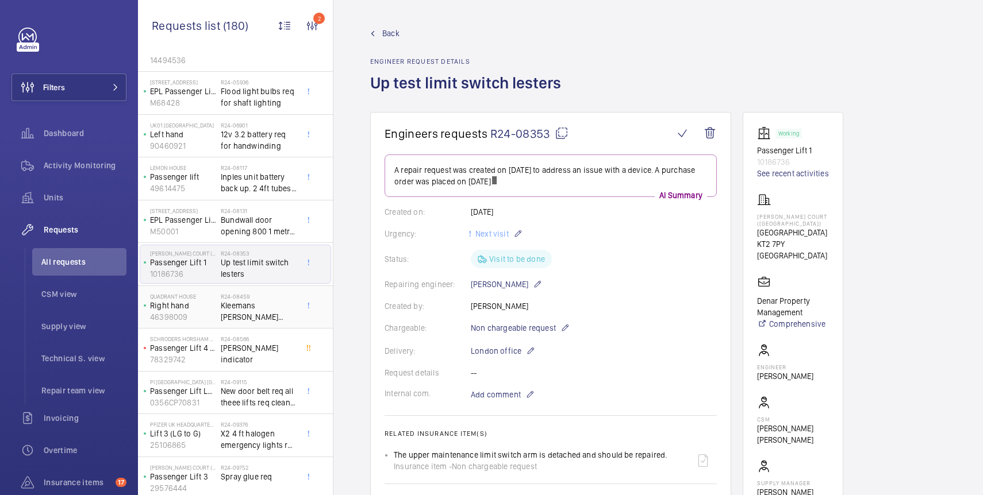
click at [256, 312] on span "Kleemans [PERSON_NAME] Door open push" at bounding box center [259, 311] width 76 height 23
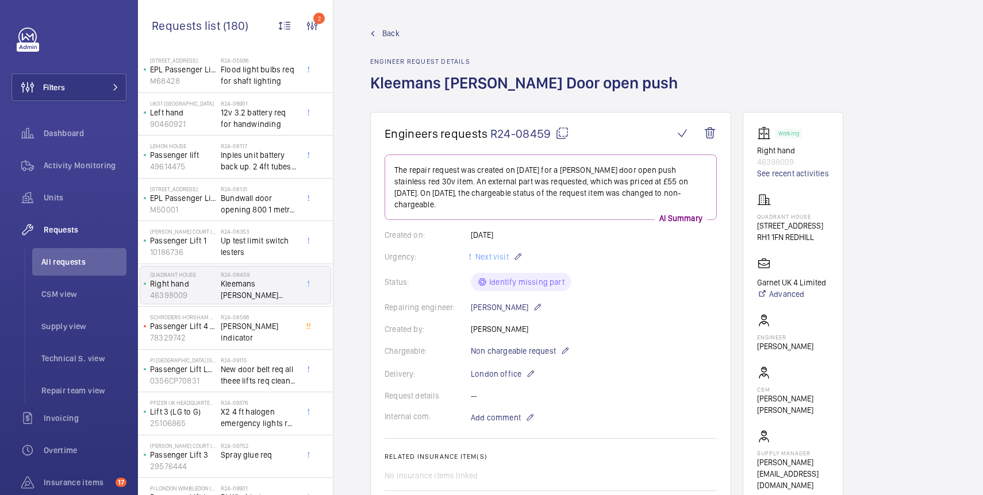
scroll to position [980, 0]
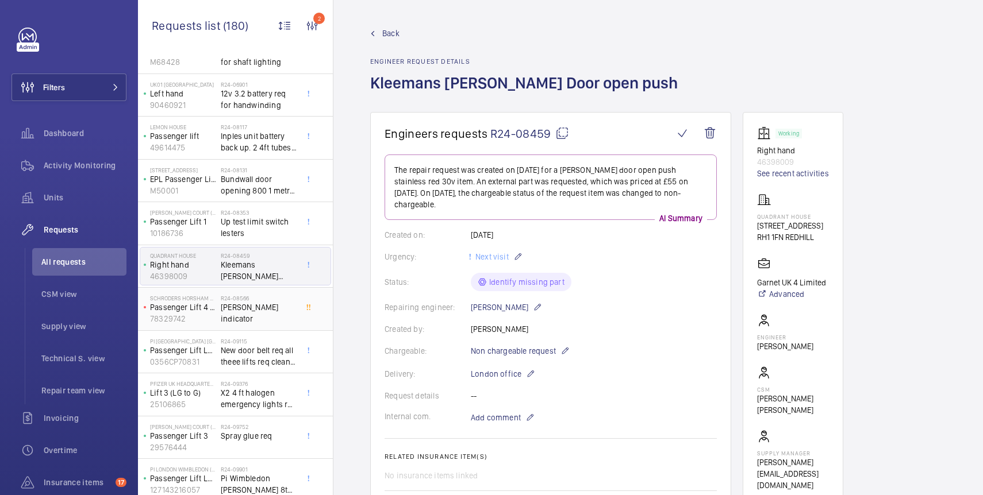
click at [255, 316] on div "R24-08566 [PERSON_NAME] indicator" at bounding box center [259, 311] width 76 height 33
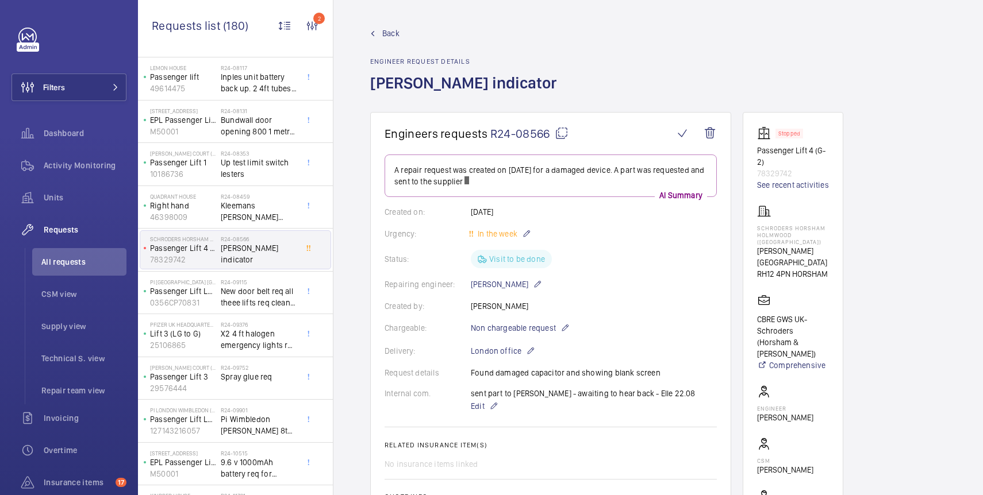
scroll to position [1044, 0]
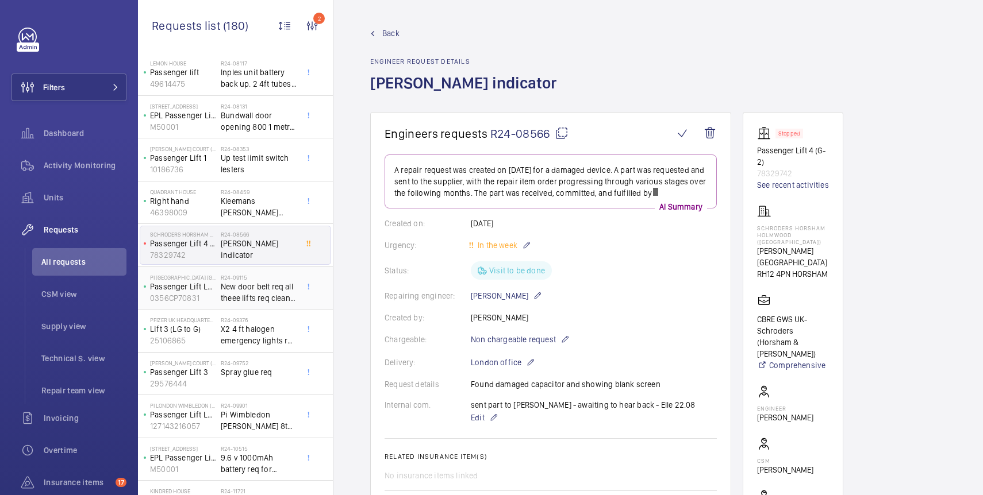
click at [254, 291] on span "New door belt req all theee lifts req clean down and staff lift req gsm" at bounding box center [259, 292] width 76 height 23
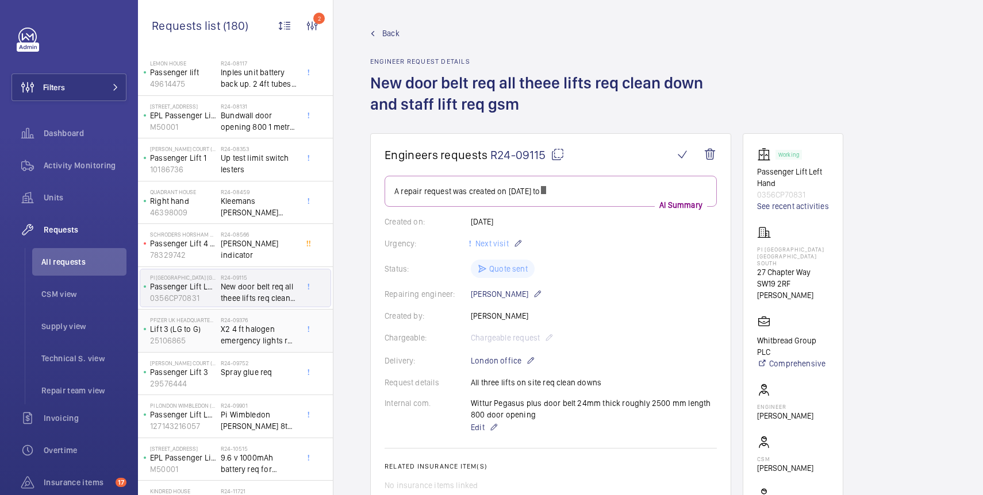
click at [255, 335] on span "X2 4 ft halogen emergency lights req for car lighting and fitting and wiring" at bounding box center [259, 335] width 76 height 23
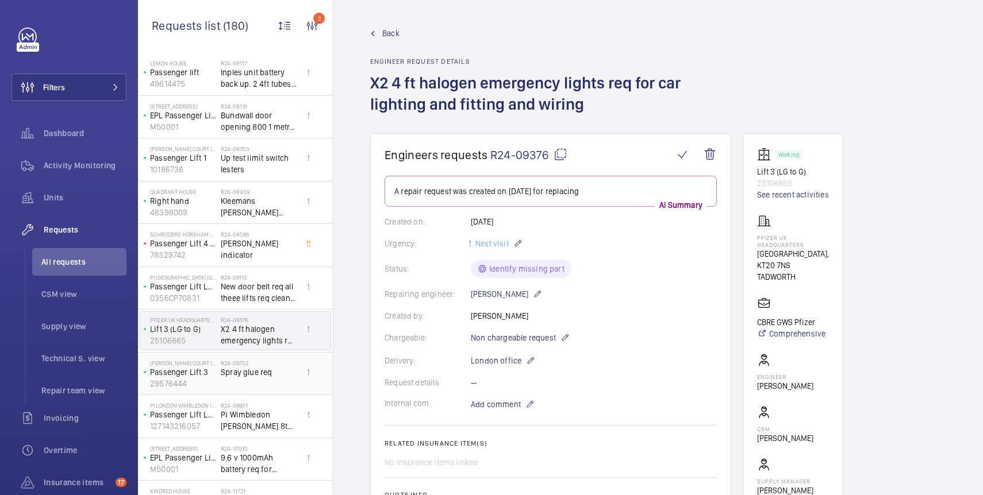
click at [263, 362] on h2 "R24-09752" at bounding box center [259, 363] width 76 height 7
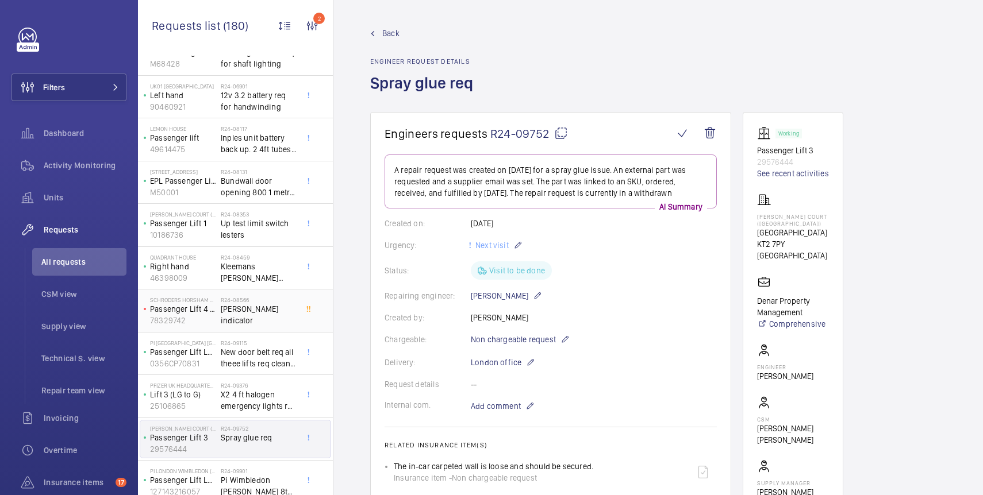
scroll to position [876, 0]
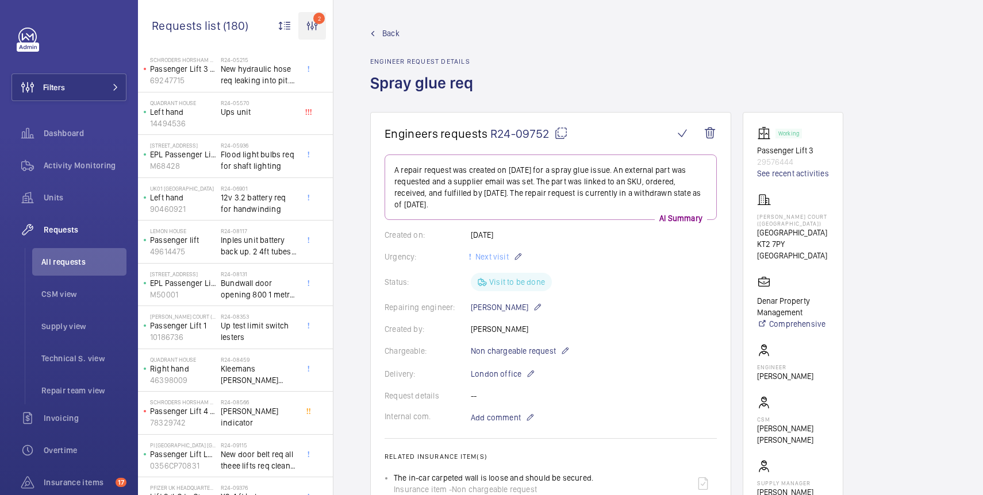
click at [308, 26] on wm-front-icon-button "2" at bounding box center [312, 26] width 28 height 28
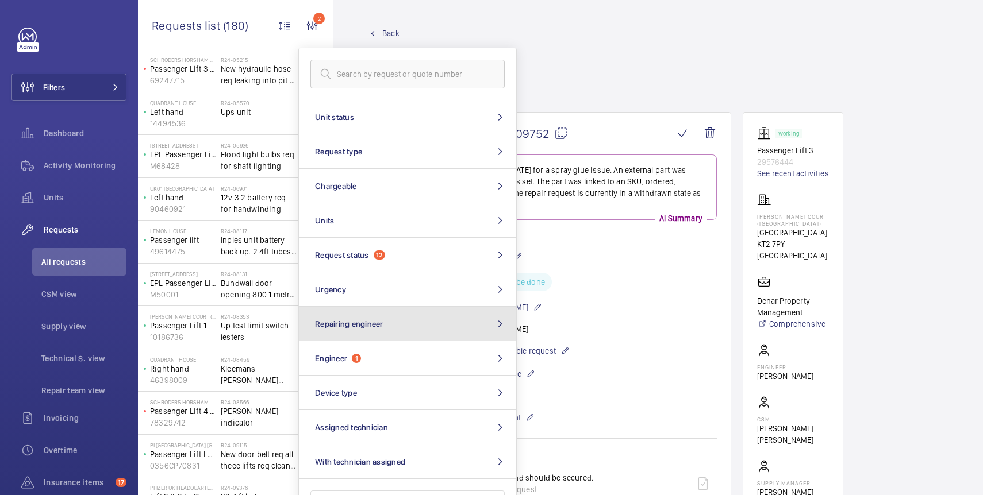
click at [394, 326] on button "Repairing engineer" at bounding box center [407, 324] width 217 height 34
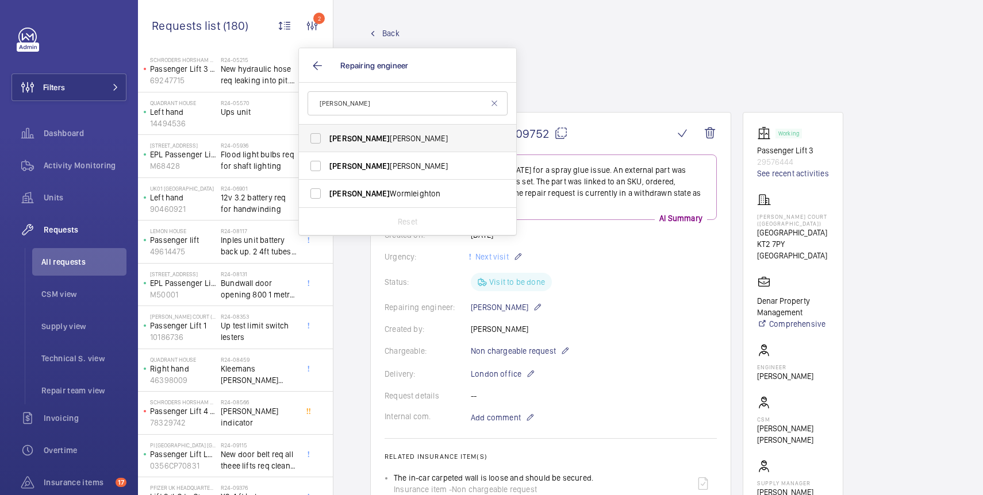
type input "[PERSON_NAME]"
click at [374, 138] on span "[PERSON_NAME]" at bounding box center [408, 138] width 158 height 11
click at [327, 138] on input "[PERSON_NAME]" at bounding box center [315, 138] width 23 height 23
checkbox input "true"
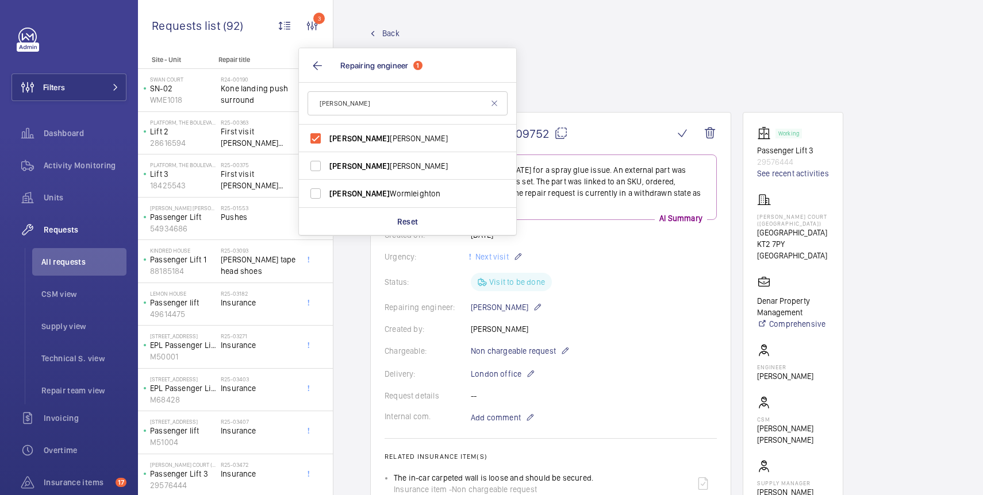
click at [585, 65] on div "Back Engineer request details Spray glue req" at bounding box center [658, 70] width 576 height 84
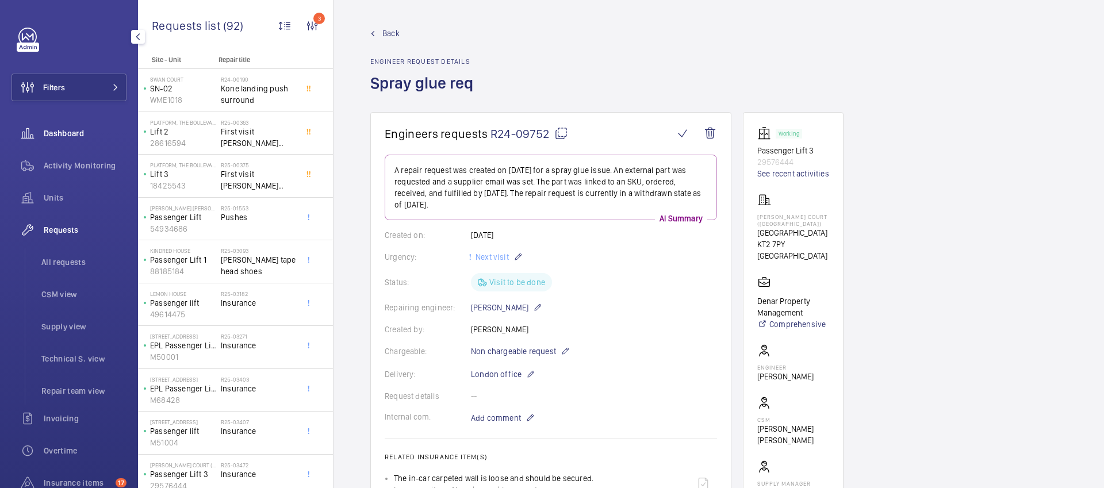
click at [70, 132] on span "Dashboard" at bounding box center [85, 133] width 83 height 11
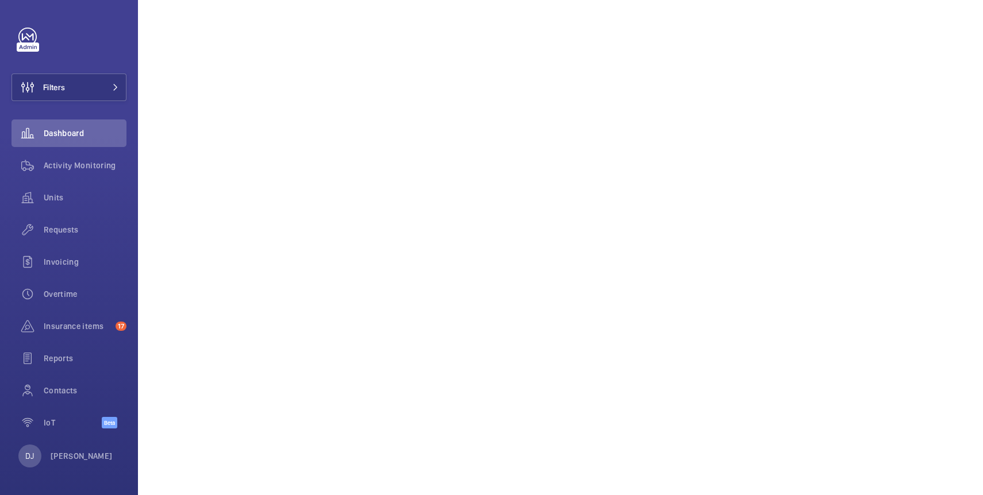
scroll to position [660, 0]
click at [83, 336] on div "Insurance items 17" at bounding box center [68, 327] width 115 height 28
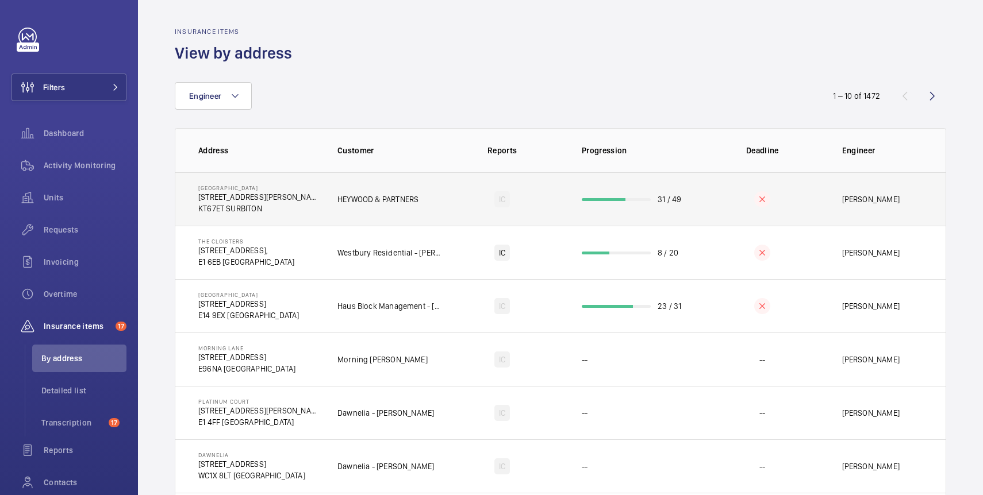
click at [315, 210] on td "[GEOGRAPHIC_DATA] [STREET_ADDRESS][PERSON_NAME]" at bounding box center [247, 198] width 144 height 53
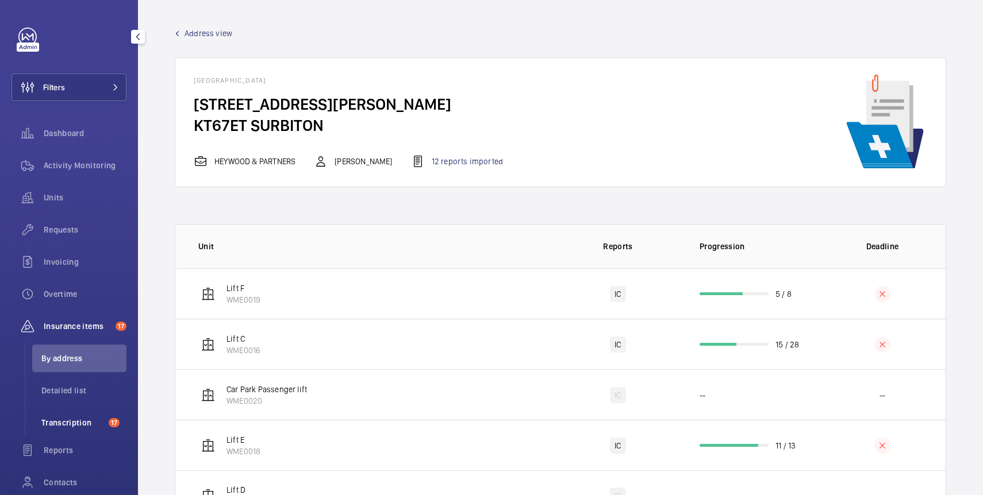
click at [71, 429] on li "Transcription 17" at bounding box center [79, 423] width 94 height 28
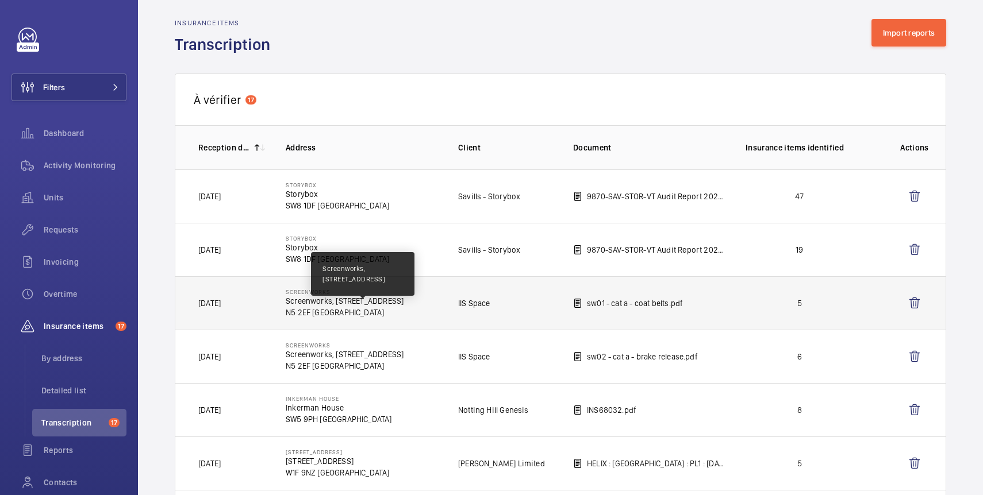
scroll to position [7, 0]
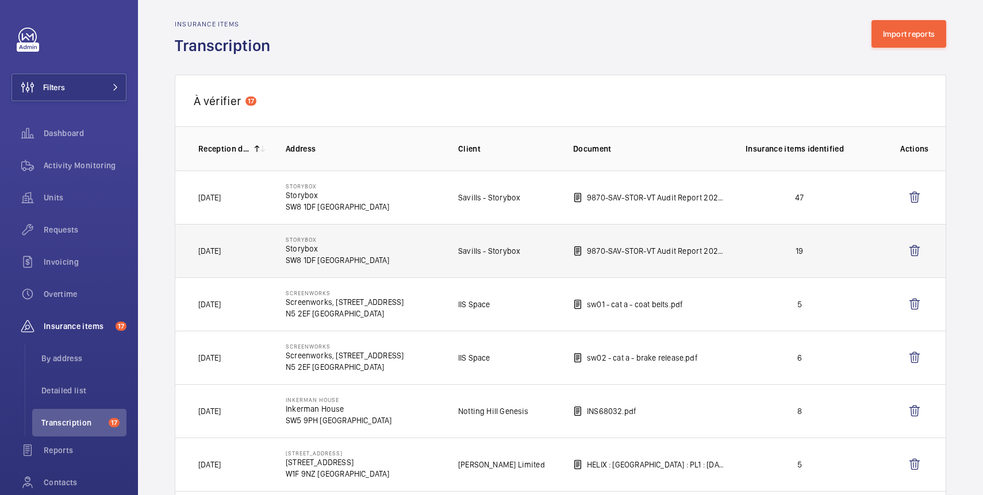
click at [423, 249] on td "Storybox Storybox SW8 1DF [GEOGRAPHIC_DATA]" at bounding box center [353, 250] width 172 height 53
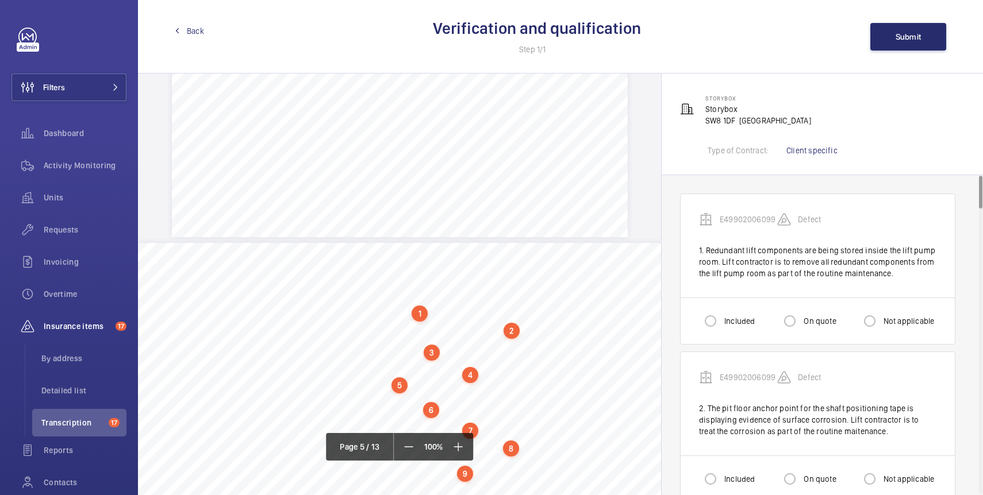
scroll to position [2453, 0]
click at [83, 397] on li "Detailed list" at bounding box center [79, 391] width 94 height 28
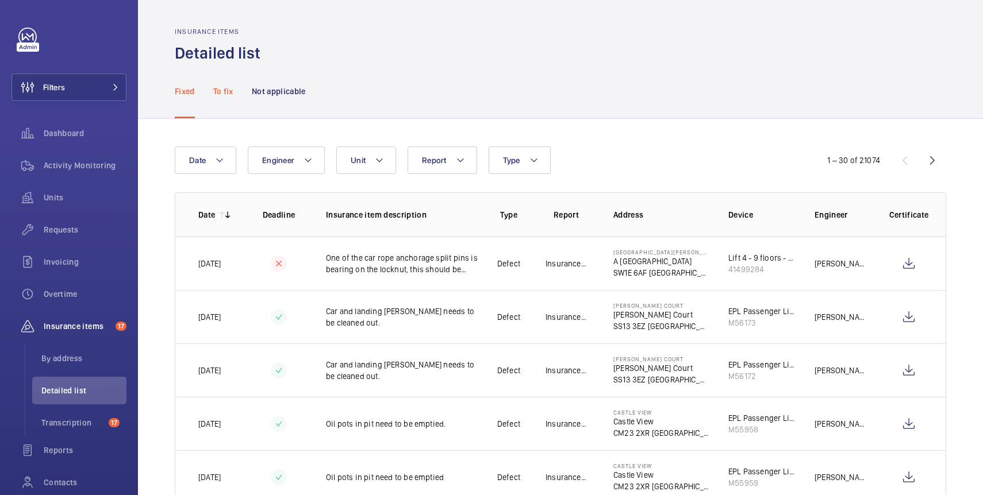
click at [218, 94] on p "To fix" at bounding box center [223, 91] width 20 height 11
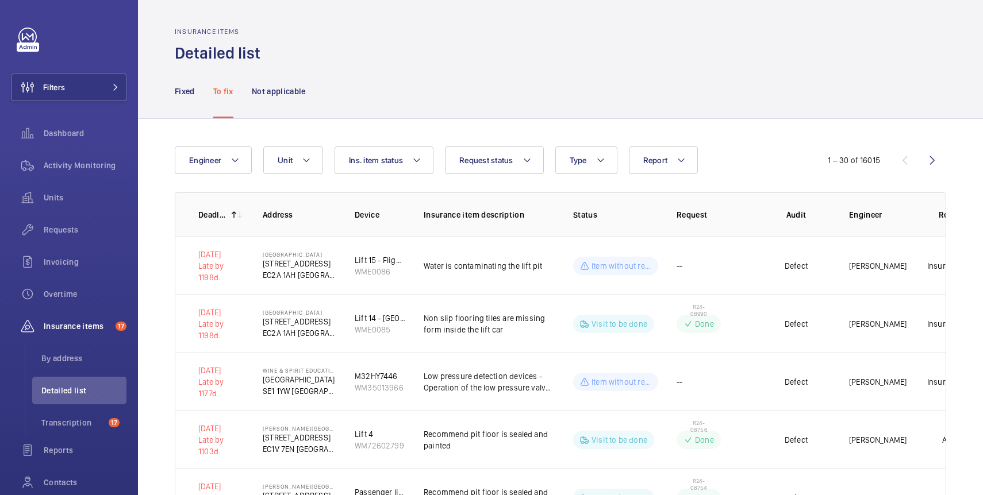
click at [215, 213] on p "Deadline" at bounding box center [212, 214] width 29 height 11
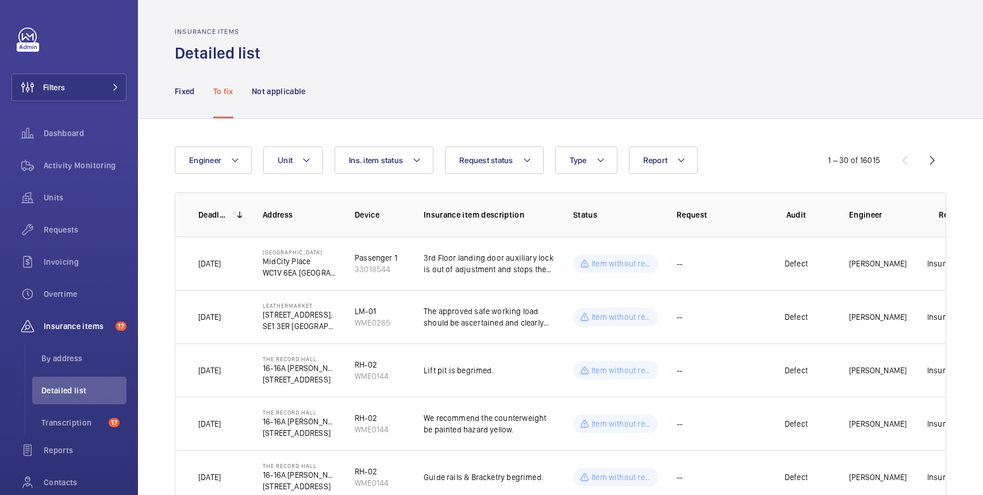
click at [215, 213] on p "Deadline" at bounding box center [212, 214] width 29 height 11
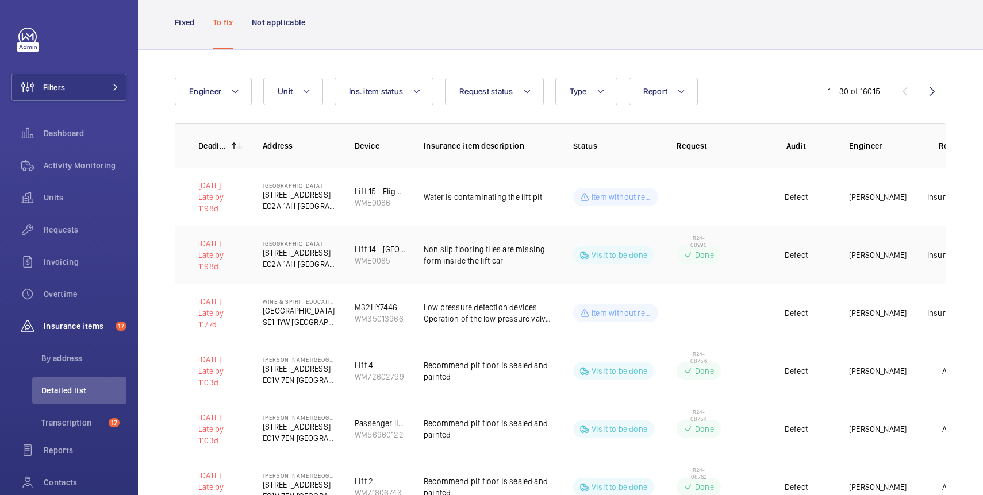
scroll to position [66, 0]
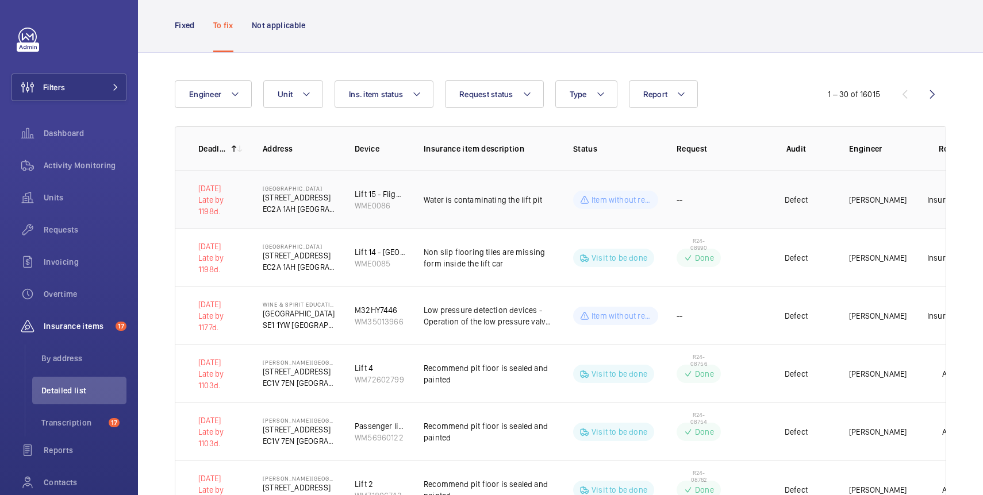
click at [680, 209] on td "--" at bounding box center [709, 200] width 103 height 58
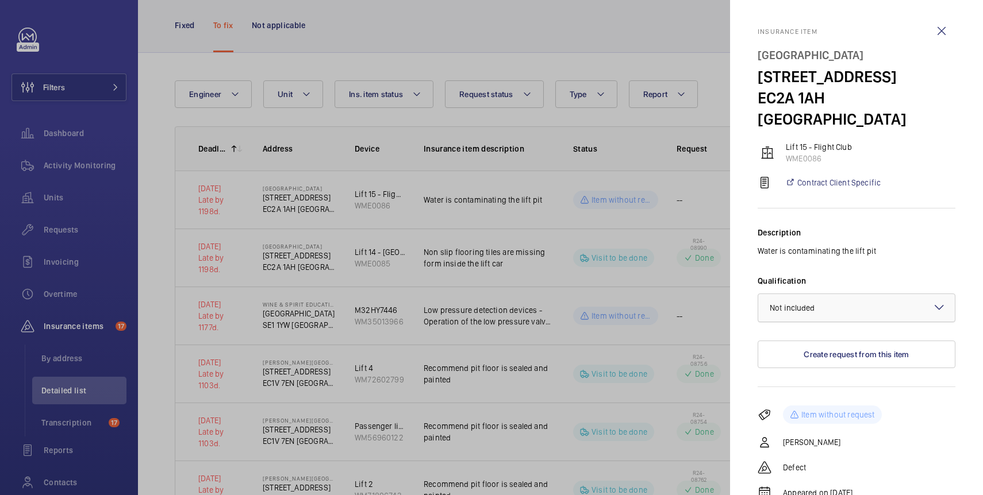
click at [903, 294] on div at bounding box center [856, 308] width 197 height 28
click at [910, 275] on label "Qualification" at bounding box center [857, 280] width 198 height 11
click at [822, 341] on button "Create request from this item" at bounding box center [857, 355] width 198 height 28
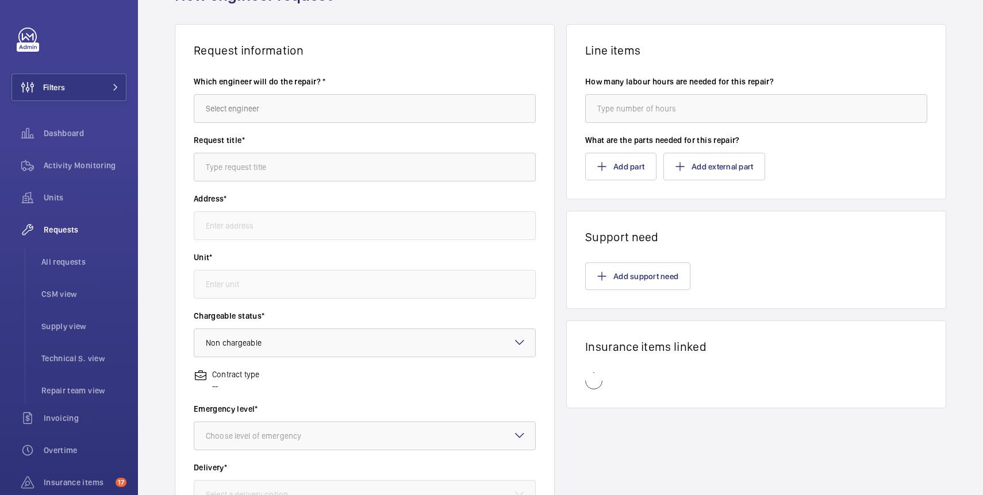
scroll to position [66, 0]
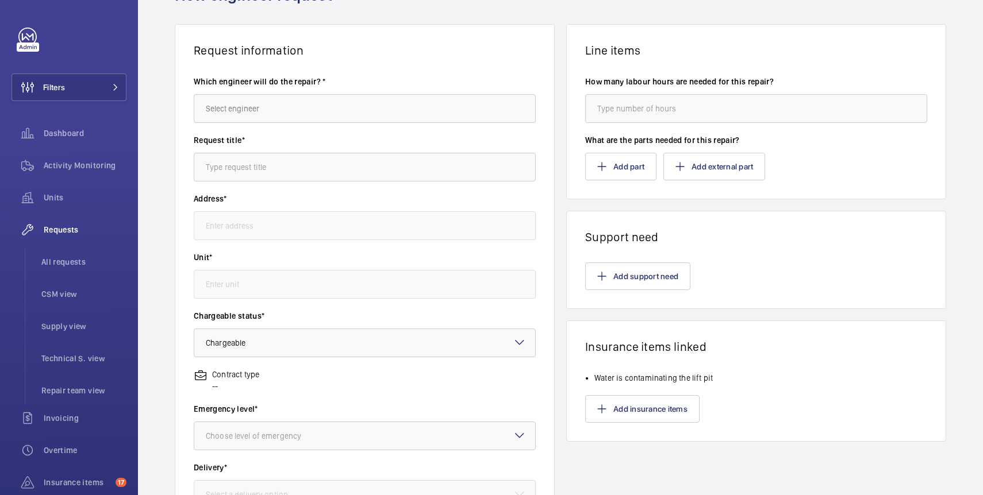
type input "[GEOGRAPHIC_DATA] [STREET_ADDRESS]"
type input "WME0086 - Lift 15 - Flight Club"
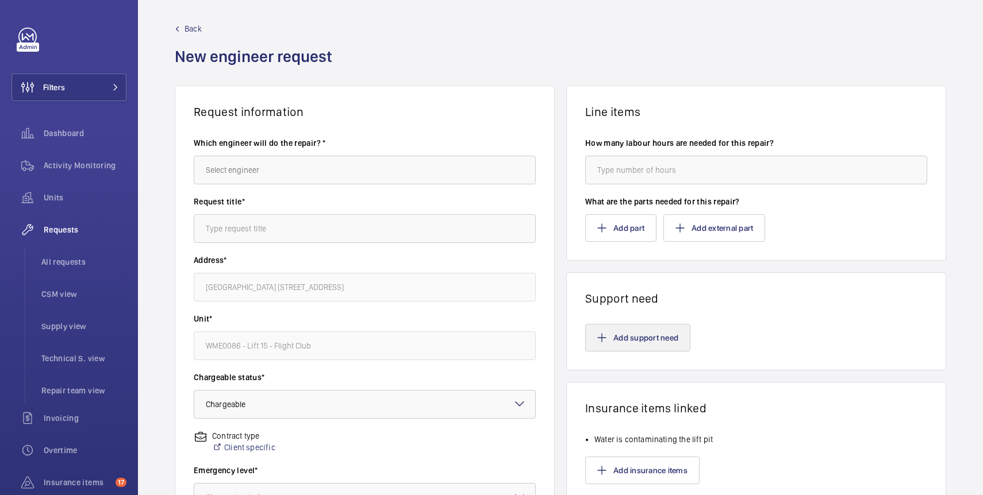
scroll to position [0, 0]
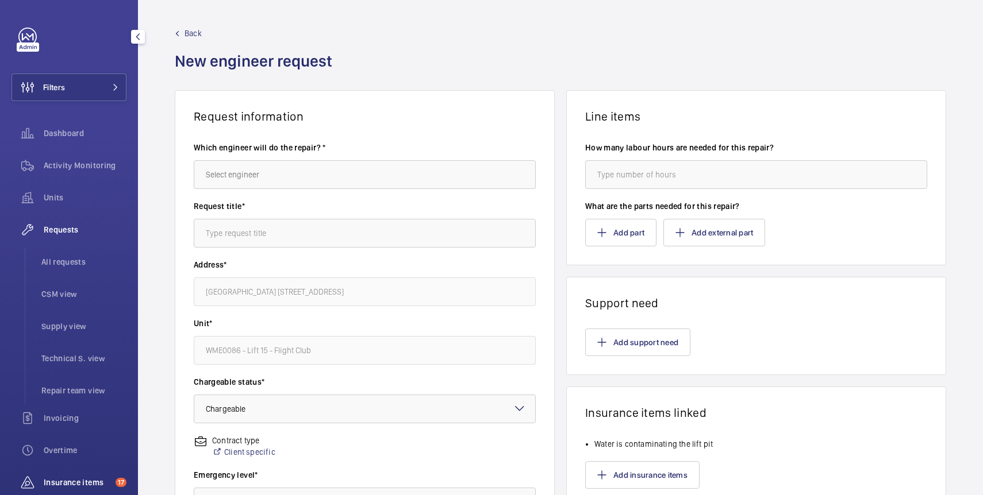
click at [80, 478] on span "Insurance items" at bounding box center [77, 482] width 67 height 11
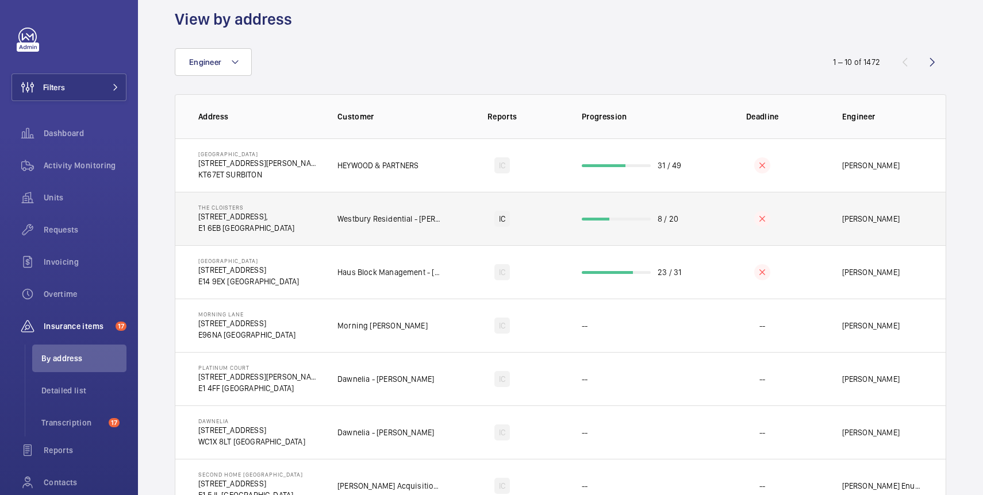
scroll to position [37, 0]
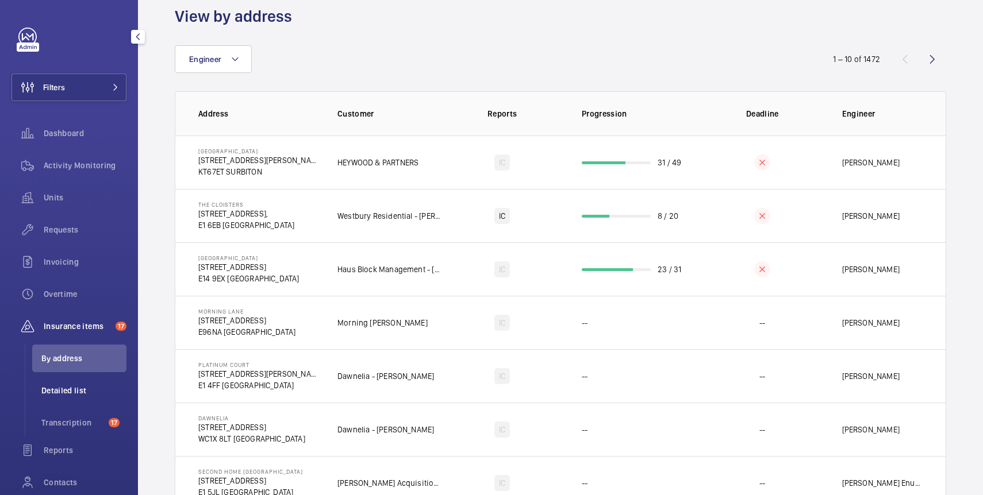
click at [61, 399] on li "Detailed list" at bounding box center [79, 391] width 94 height 28
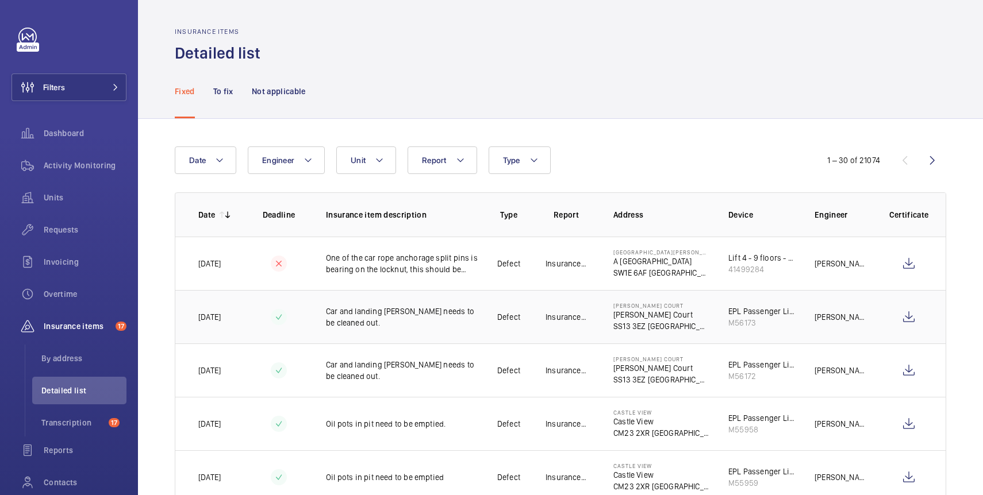
click at [475, 320] on p "Car and landing [PERSON_NAME] needs to be cleaned out." at bounding box center [403, 317] width 154 height 23
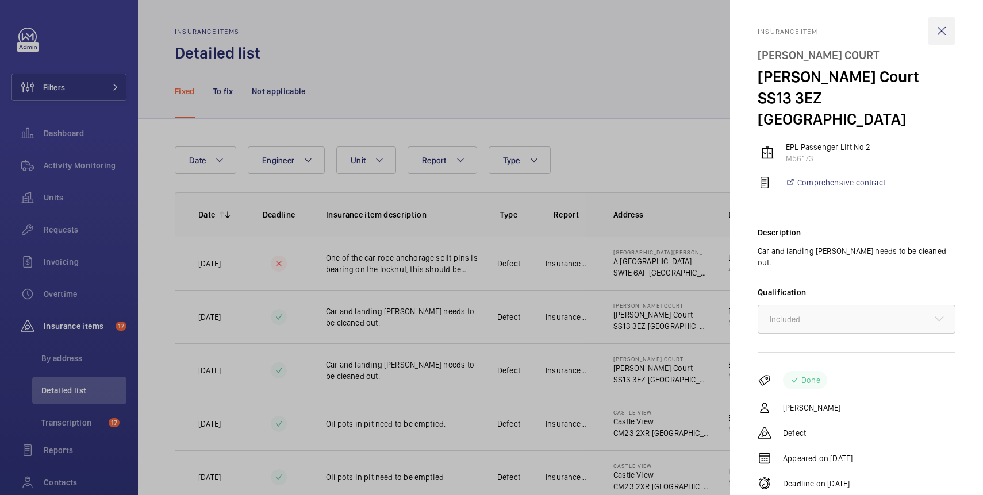
click at [944, 25] on wm-front-icon-button at bounding box center [942, 31] width 28 height 28
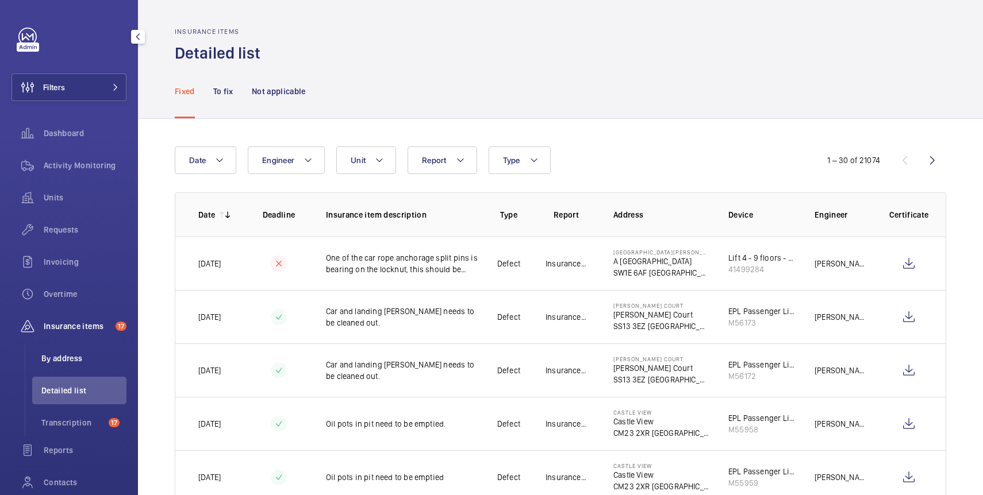
click at [90, 363] on span "By address" at bounding box center [83, 358] width 85 height 11
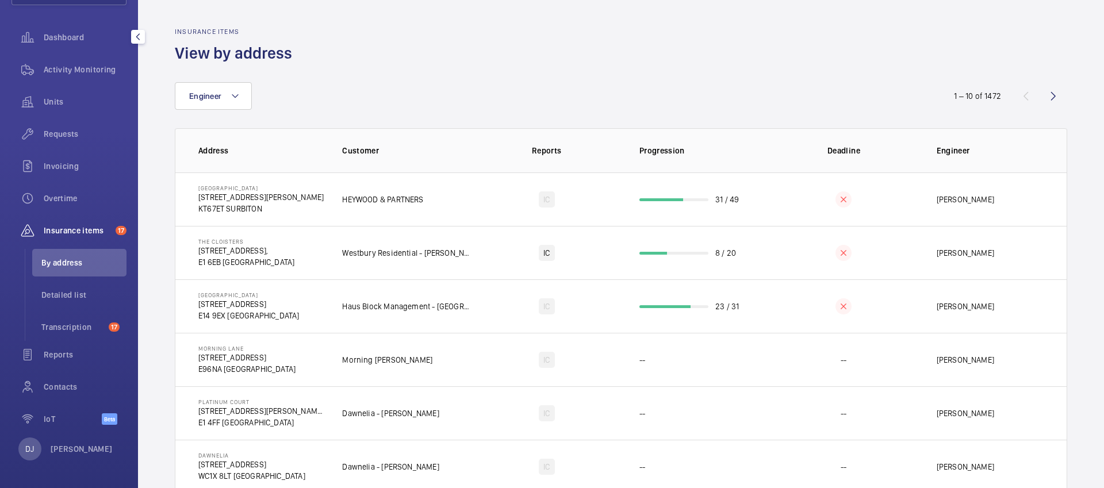
scroll to position [66, 0]
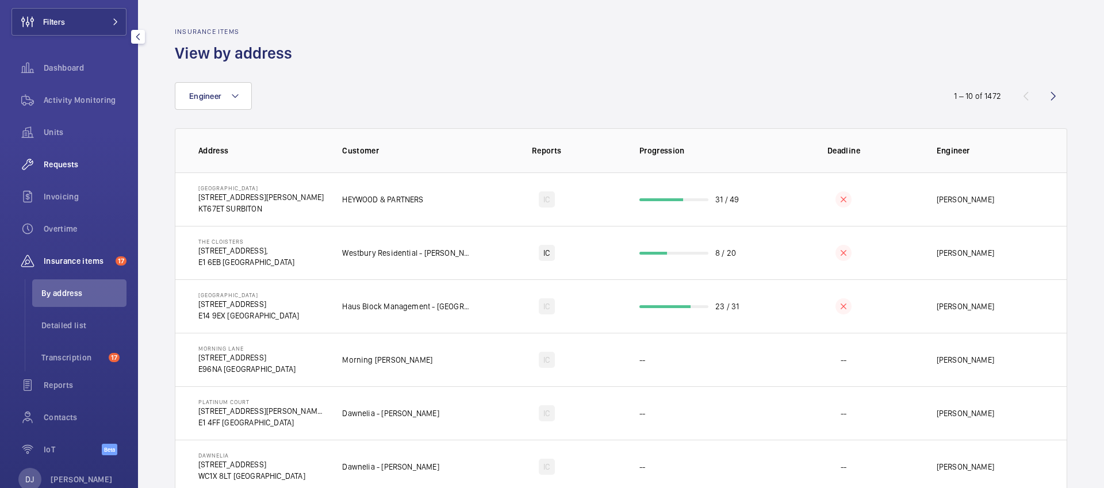
drag, startPoint x: 57, startPoint y: 165, endPoint x: 89, endPoint y: 165, distance: 31.6
click at [57, 165] on span "Requests" at bounding box center [85, 164] width 83 height 11
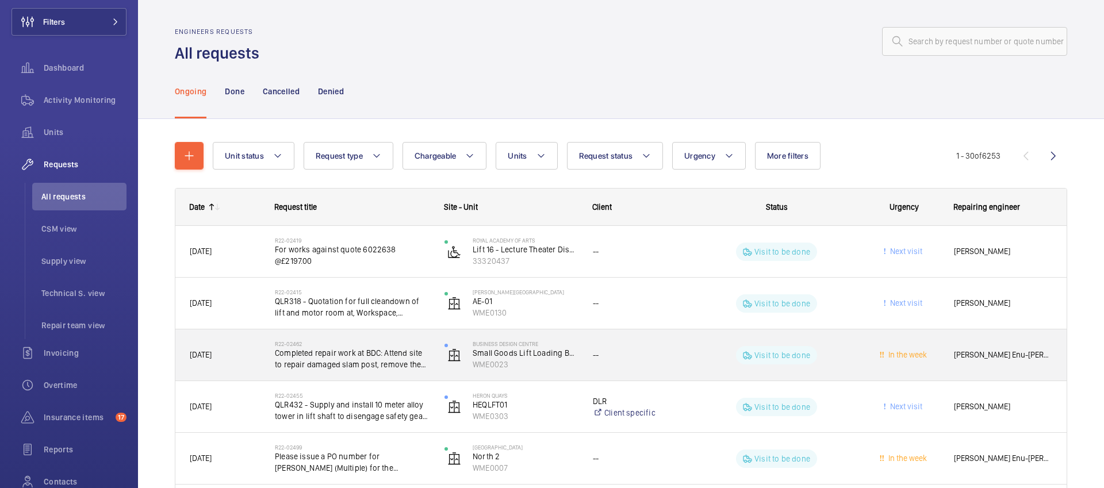
click at [636, 351] on div "--" at bounding box center [638, 354] width 91 height 13
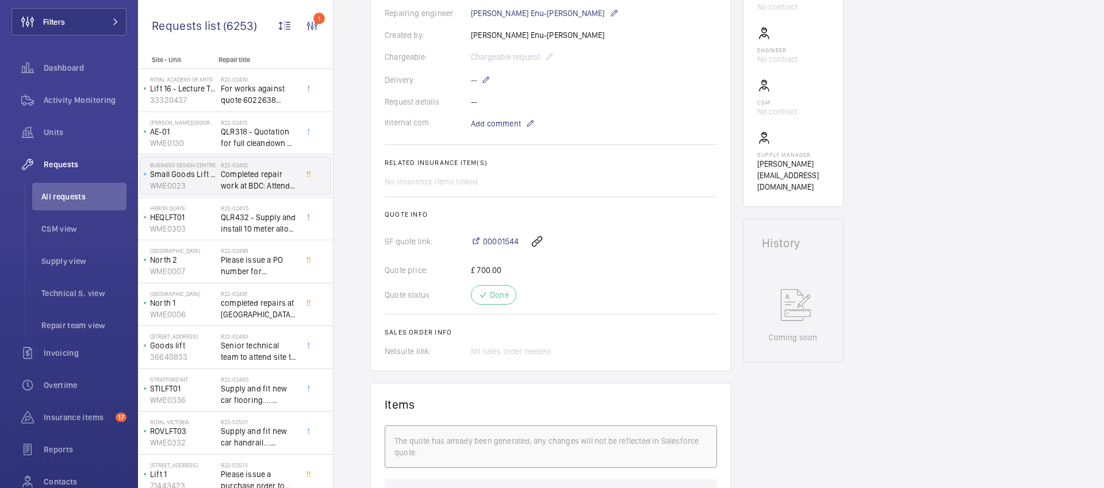
scroll to position [399, 0]
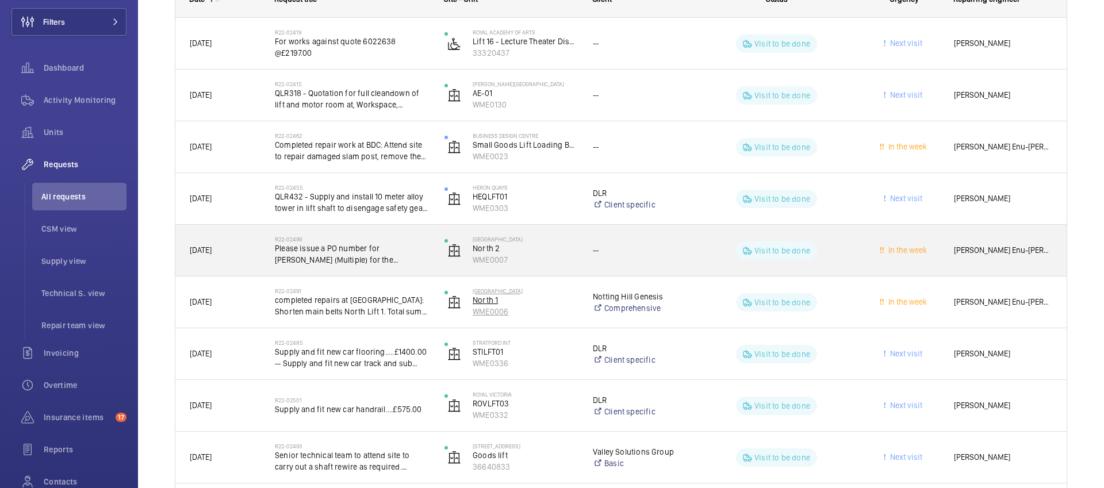
scroll to position [217, 0]
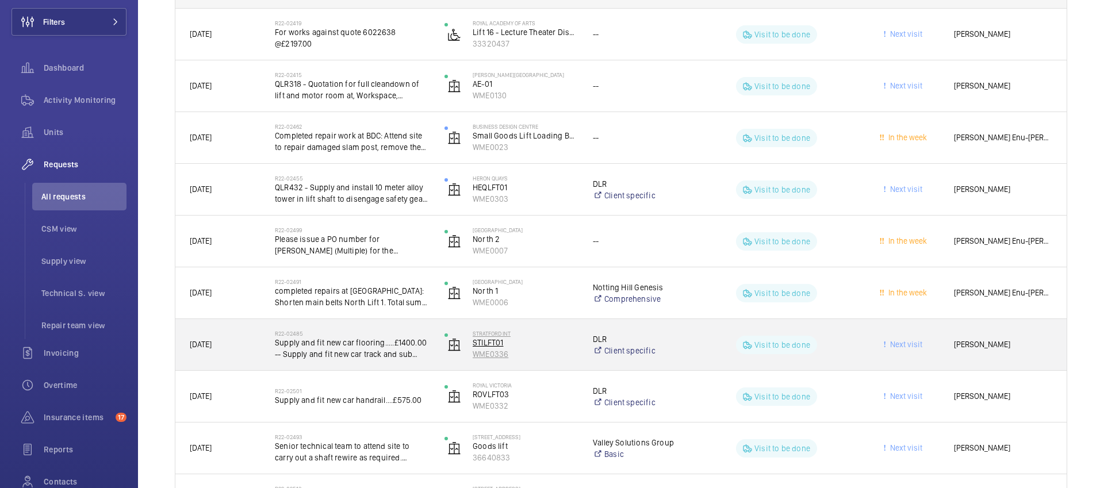
click at [565, 341] on p "STILFT01" at bounding box center [524, 342] width 105 height 11
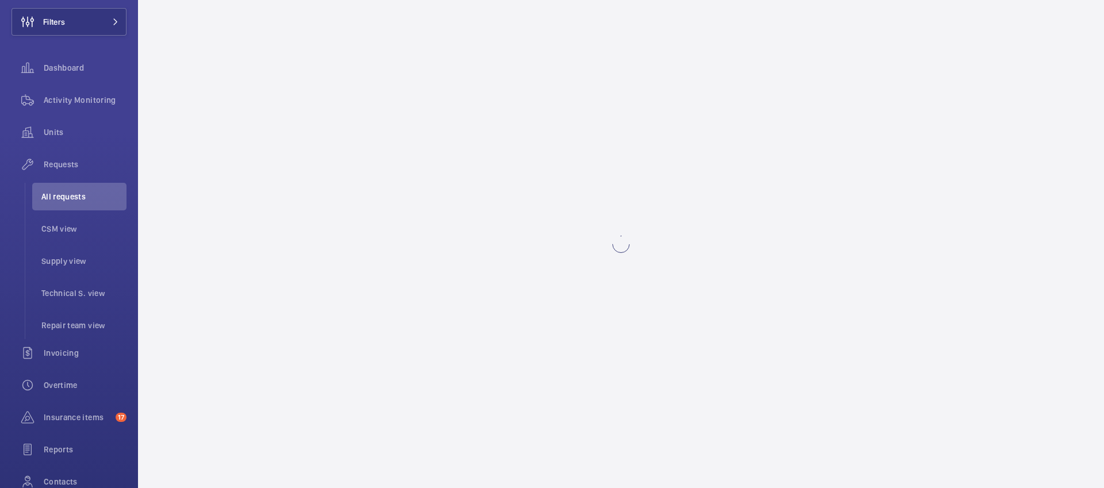
scroll to position [4, 0]
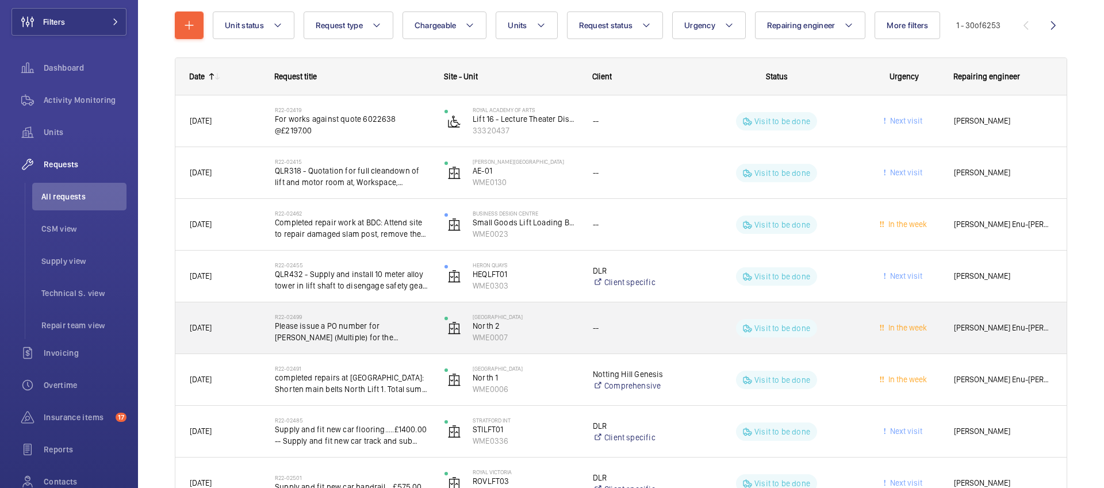
scroll to position [128, 0]
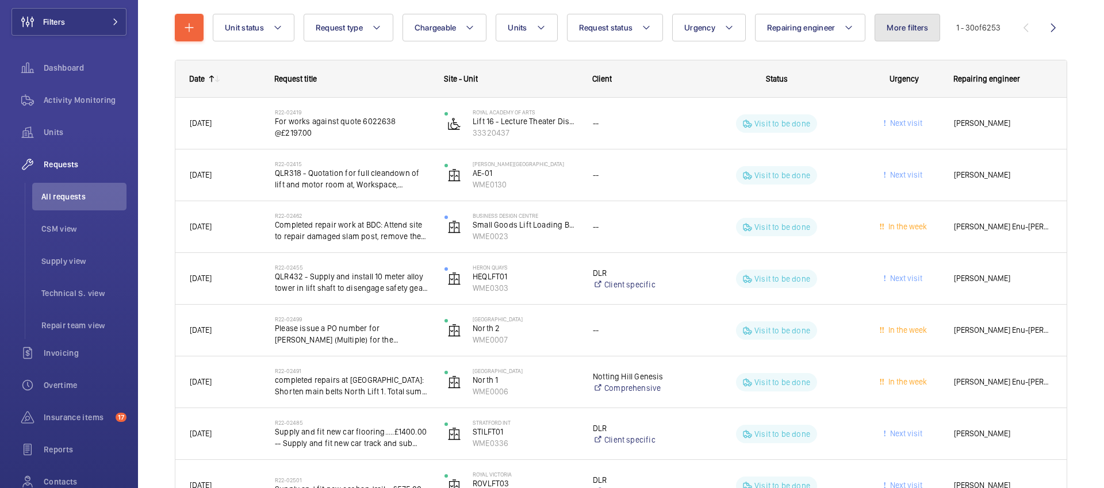
click at [917, 29] on span "More filters" at bounding box center [906, 27] width 41 height 9
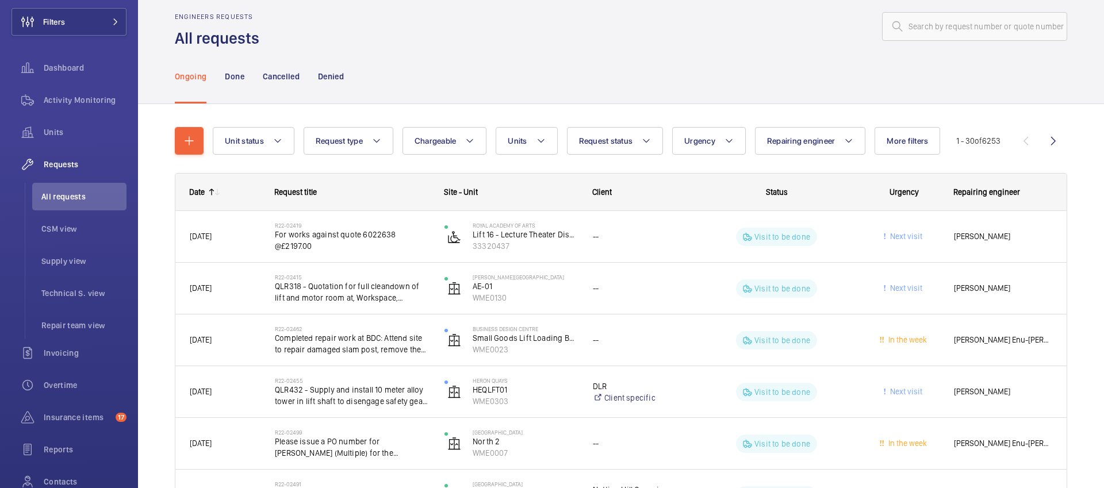
scroll to position [0, 0]
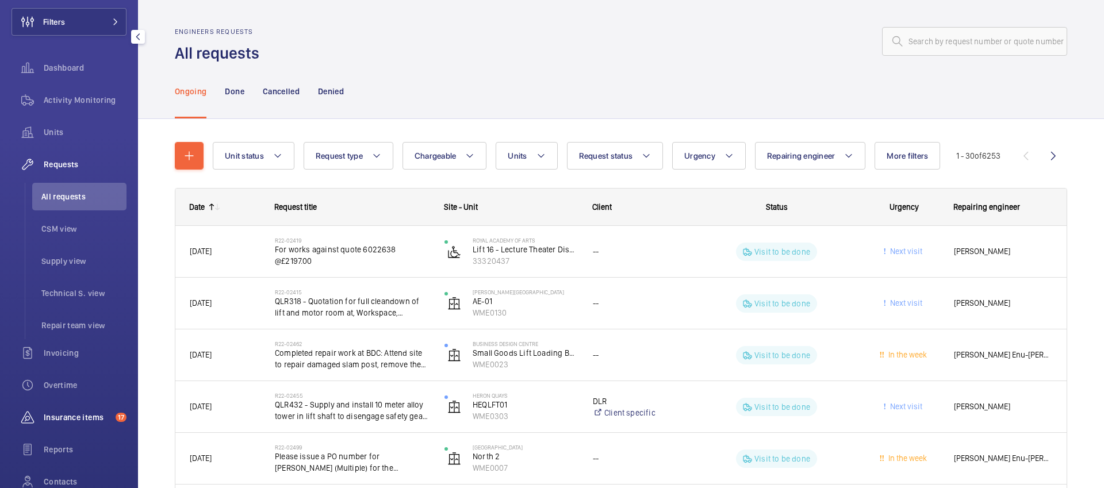
click at [70, 418] on span "Insurance items" at bounding box center [77, 417] width 67 height 11
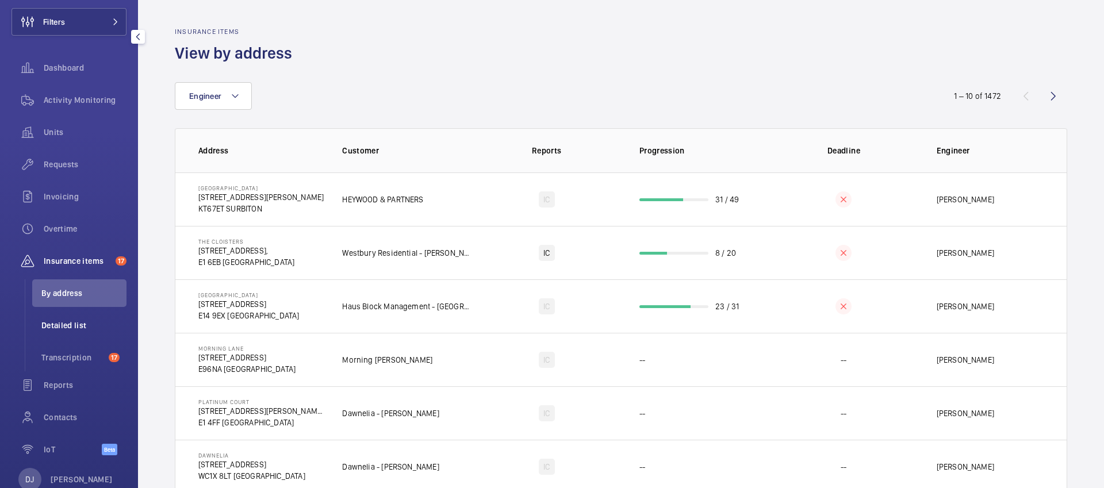
click at [78, 331] on li "Detailed list" at bounding box center [79, 326] width 94 height 28
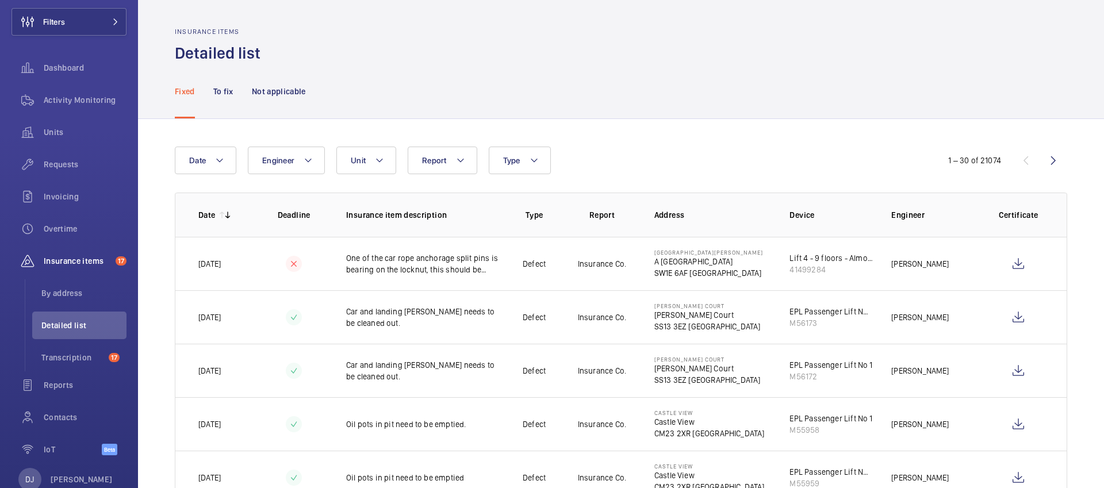
scroll to position [3, 0]
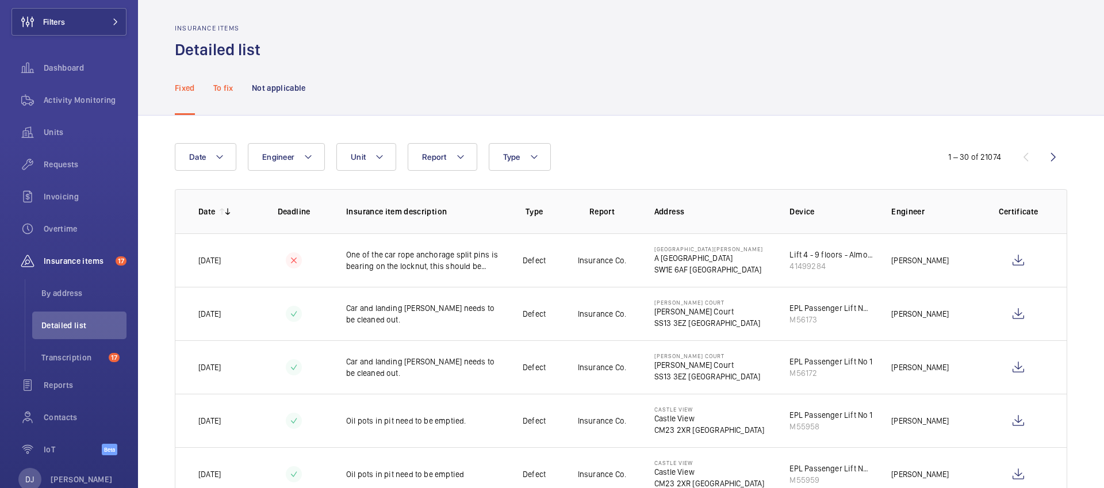
click at [226, 99] on div "To fix" at bounding box center [223, 87] width 20 height 55
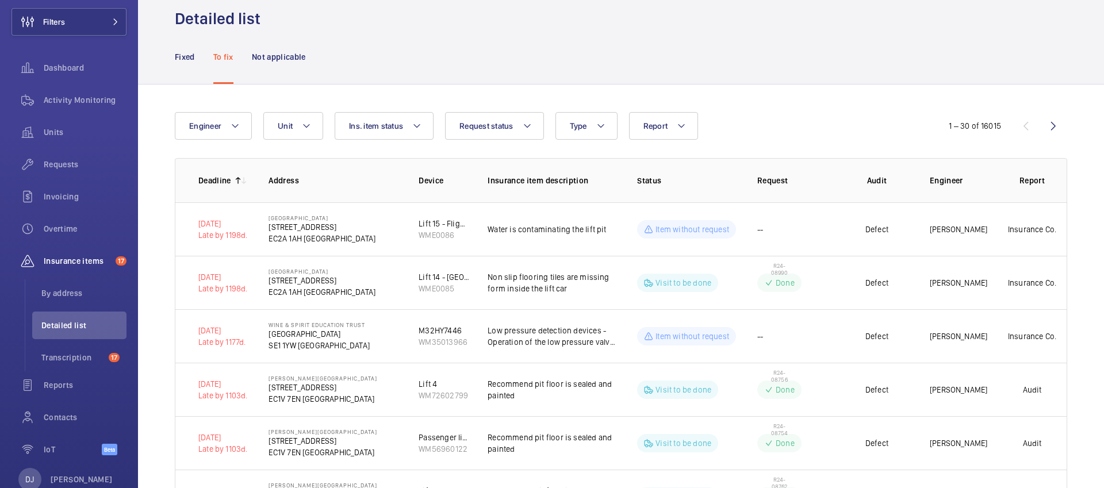
scroll to position [37, 0]
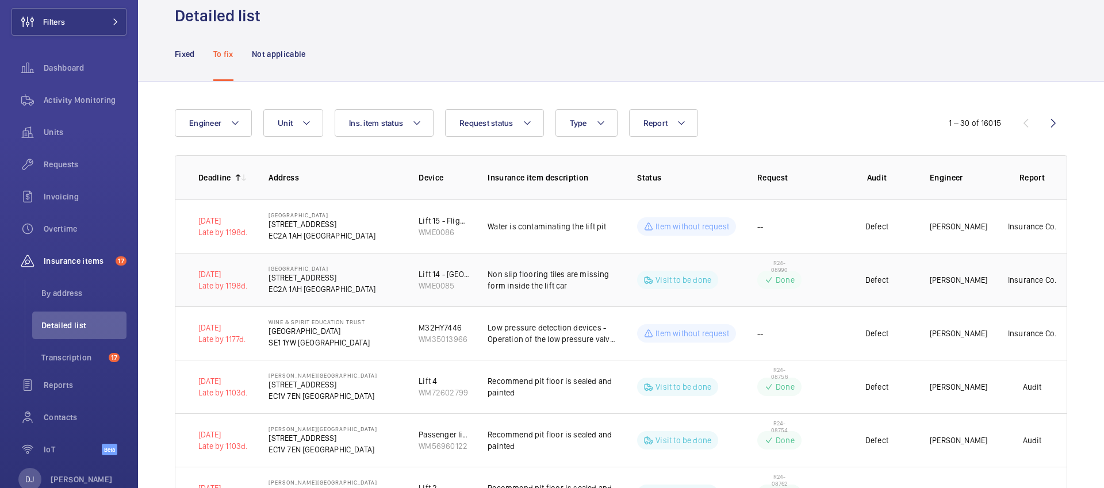
click at [763, 290] on td "R24-08990 Done" at bounding box center [790, 279] width 103 height 53
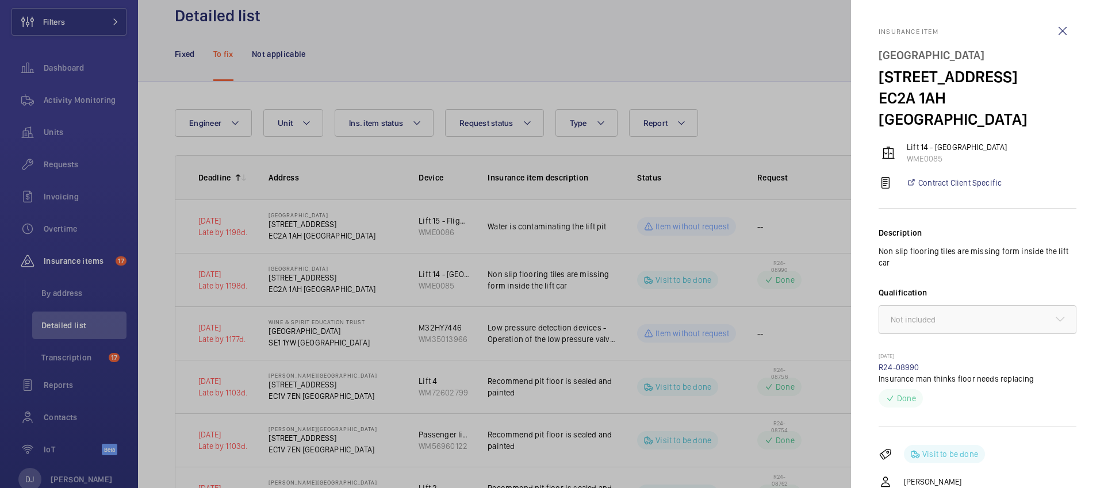
click at [750, 293] on div at bounding box center [552, 244] width 1104 height 488
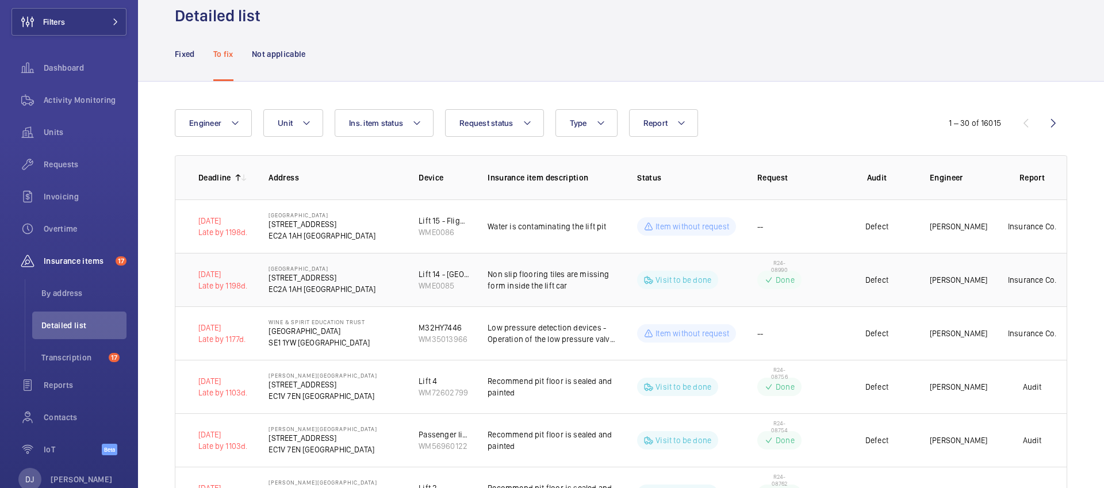
click at [781, 280] on p "Done" at bounding box center [784, 279] width 19 height 11
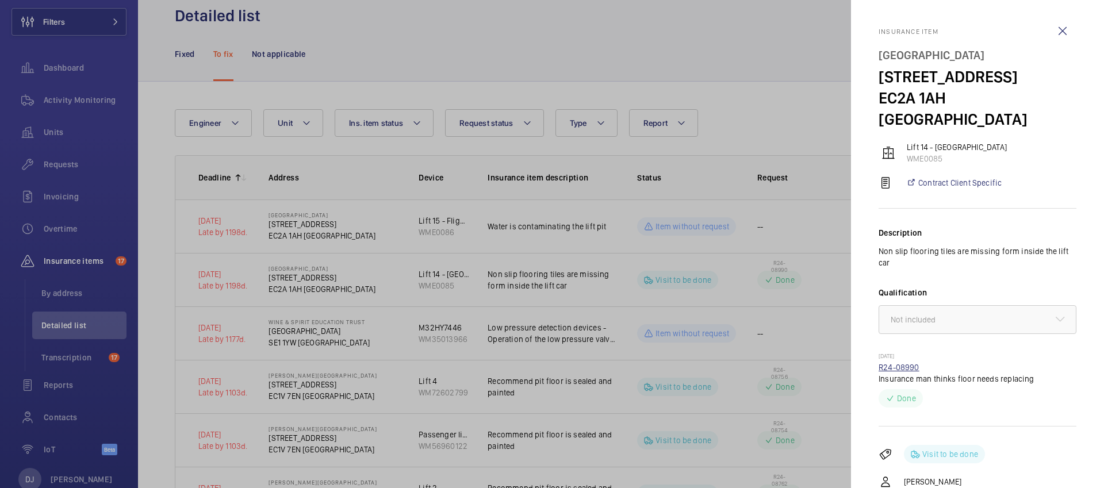
click at [897, 363] on link "R24-08990" at bounding box center [898, 367] width 41 height 9
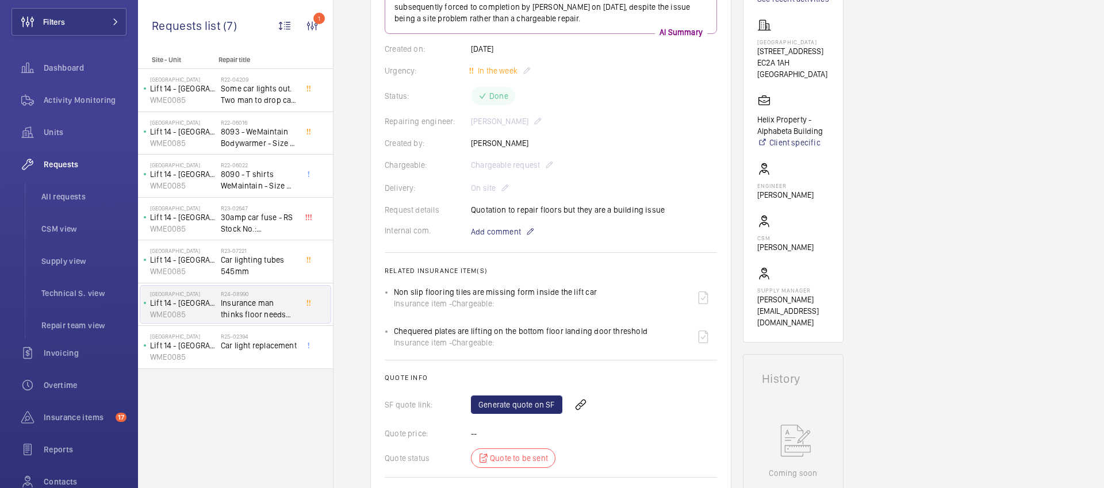
scroll to position [99, 0]
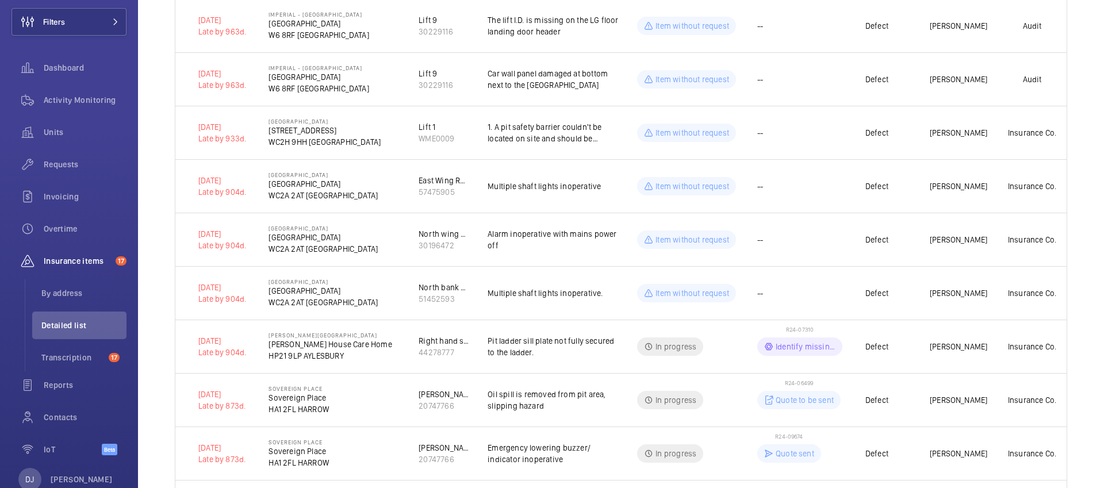
scroll to position [938, 0]
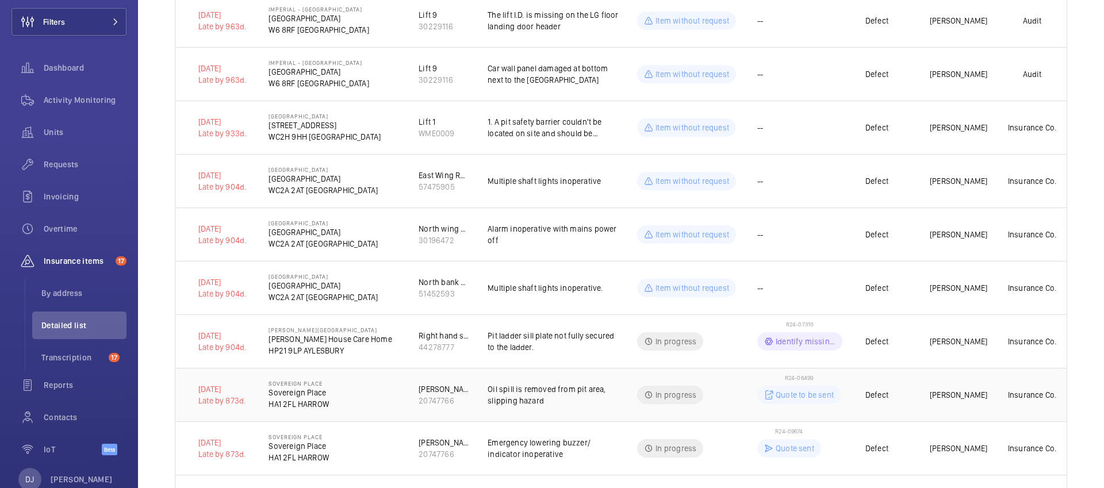
click at [729, 408] on td "In progress" at bounding box center [678, 394] width 120 height 53
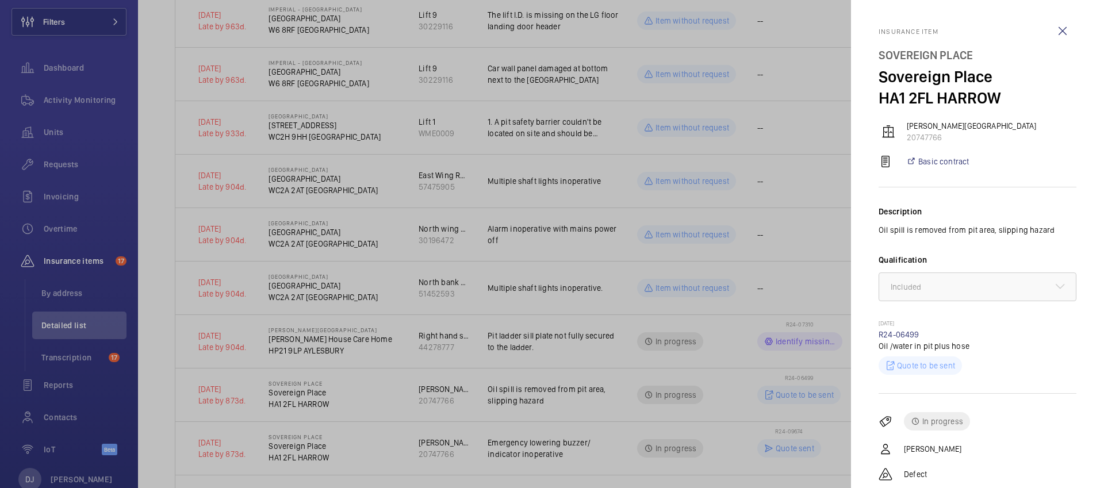
scroll to position [90, 0]
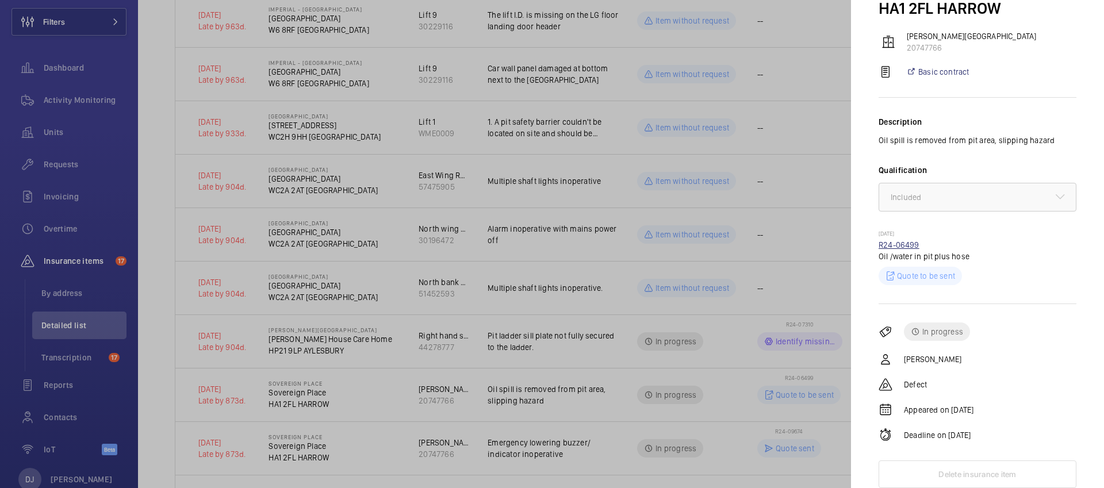
click at [902, 240] on link "R24-06499" at bounding box center [898, 244] width 41 height 9
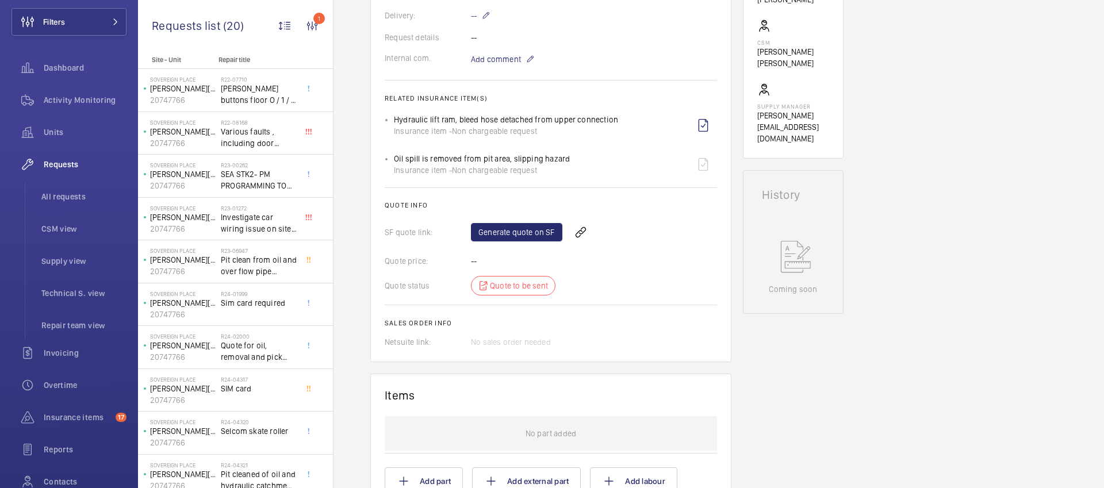
scroll to position [370, 0]
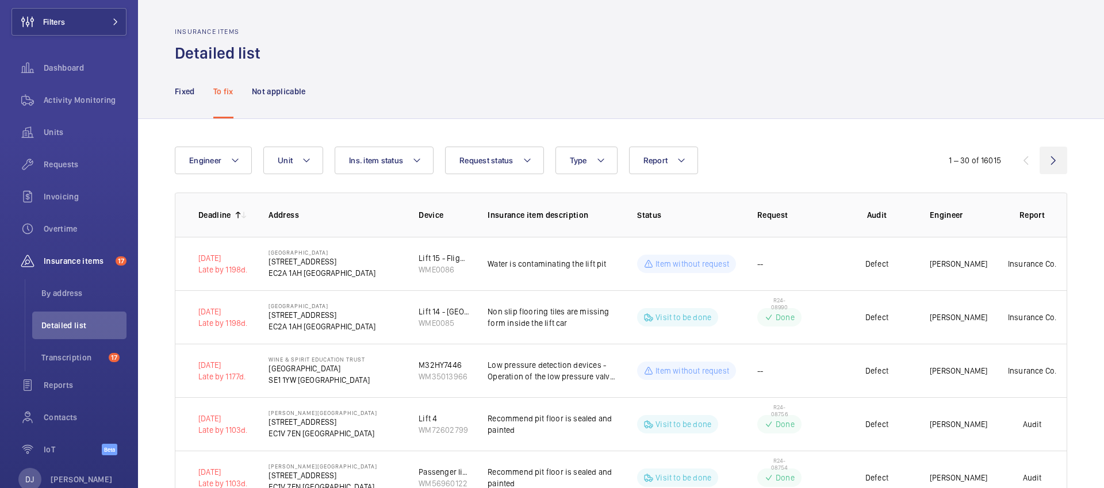
click at [982, 162] on wm-front-icon-button at bounding box center [1053, 161] width 28 height 28
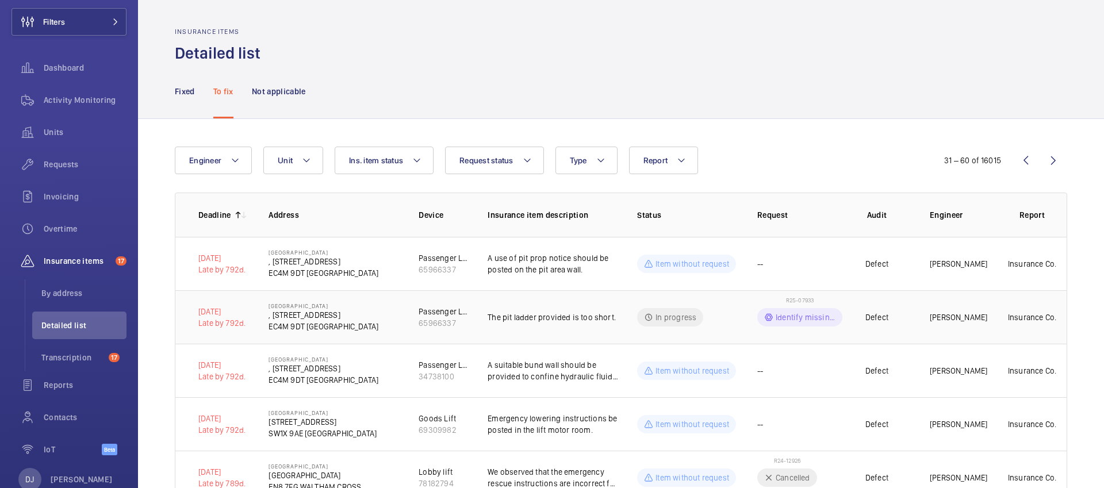
click at [798, 299] on span "R25-07933" at bounding box center [800, 300] width 28 height 7
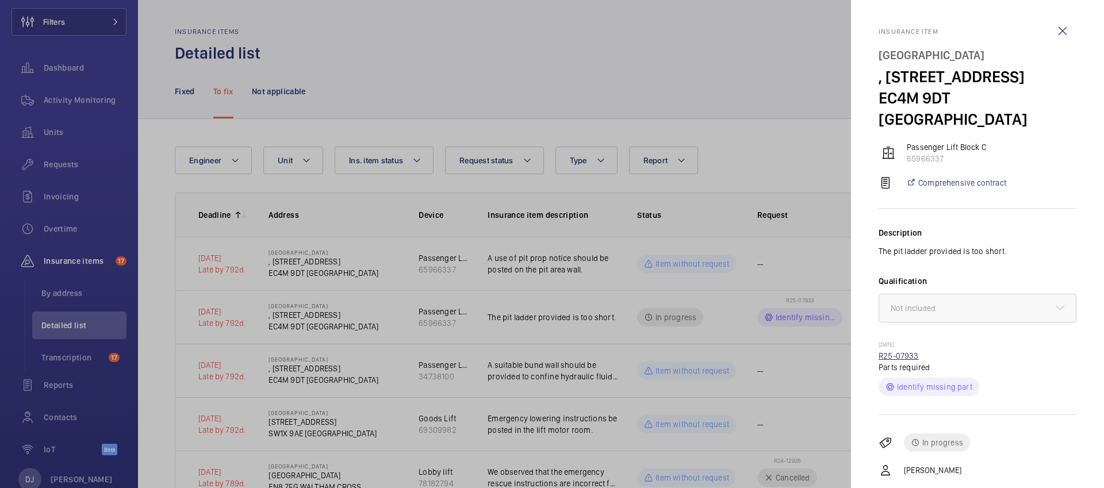
click at [904, 351] on link "R25-07933" at bounding box center [898, 355] width 40 height 9
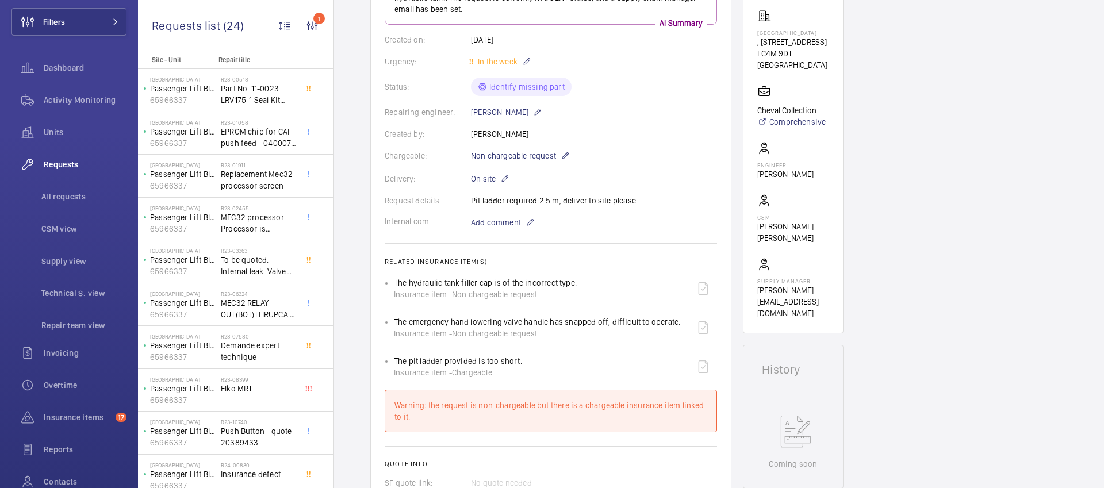
scroll to position [197, 0]
drag, startPoint x: 459, startPoint y: 401, endPoint x: 504, endPoint y: 416, distance: 47.1
click at [503, 416] on div "Warning: the request is non-chargeable but there is a chargeable insurance item…" at bounding box center [550, 409] width 313 height 23
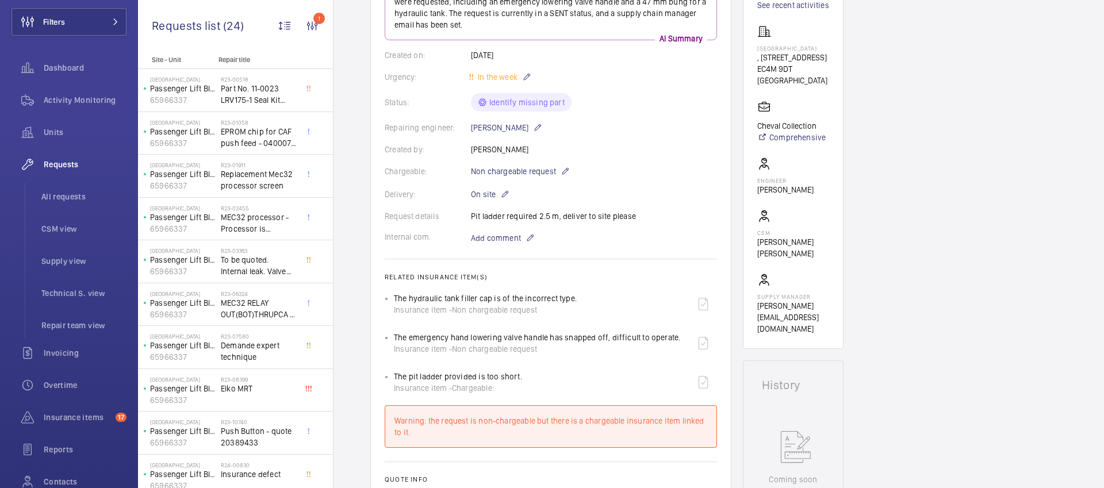
scroll to position [179, 0]
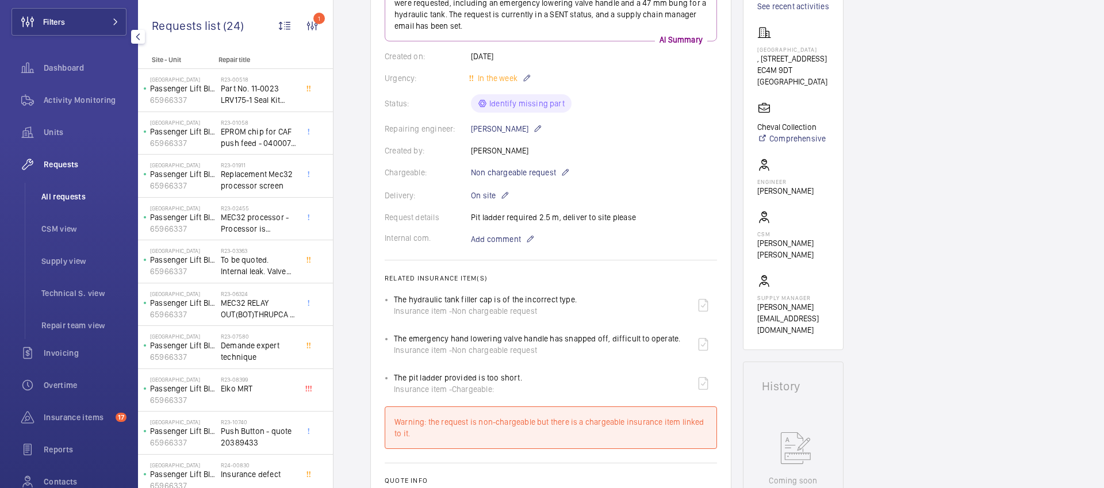
click at [107, 191] on span "All requests" at bounding box center [83, 196] width 85 height 11
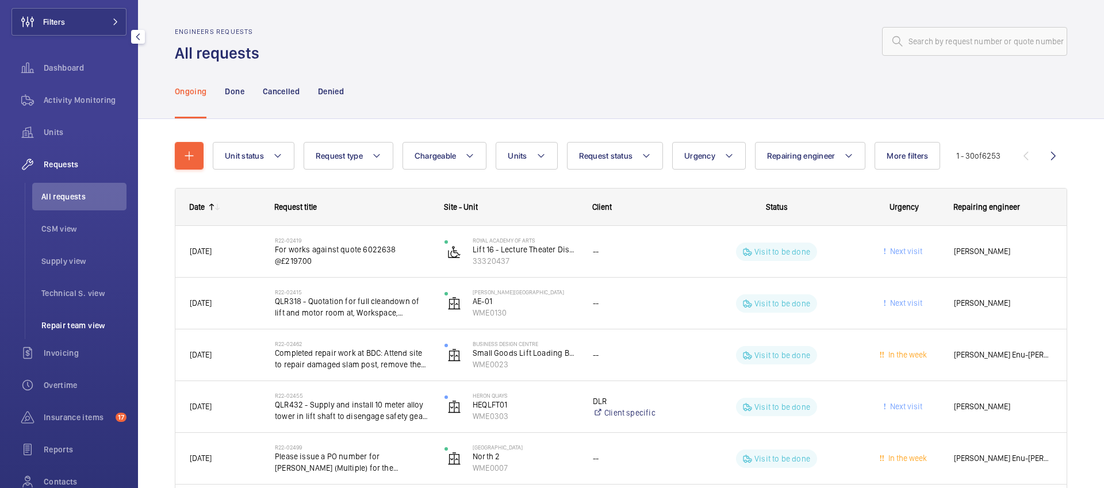
scroll to position [160, 0]
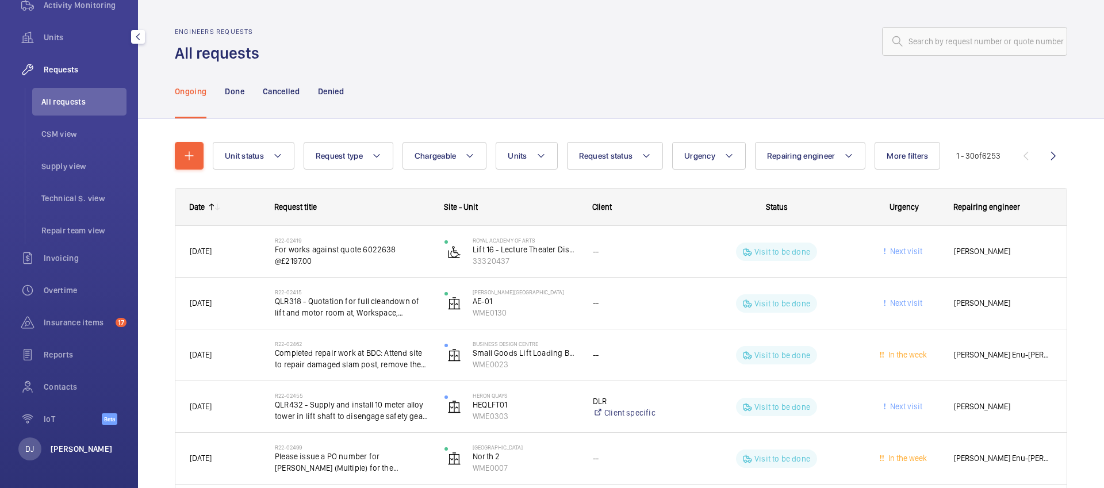
click at [79, 445] on p "[PERSON_NAME]" at bounding box center [82, 448] width 62 height 11
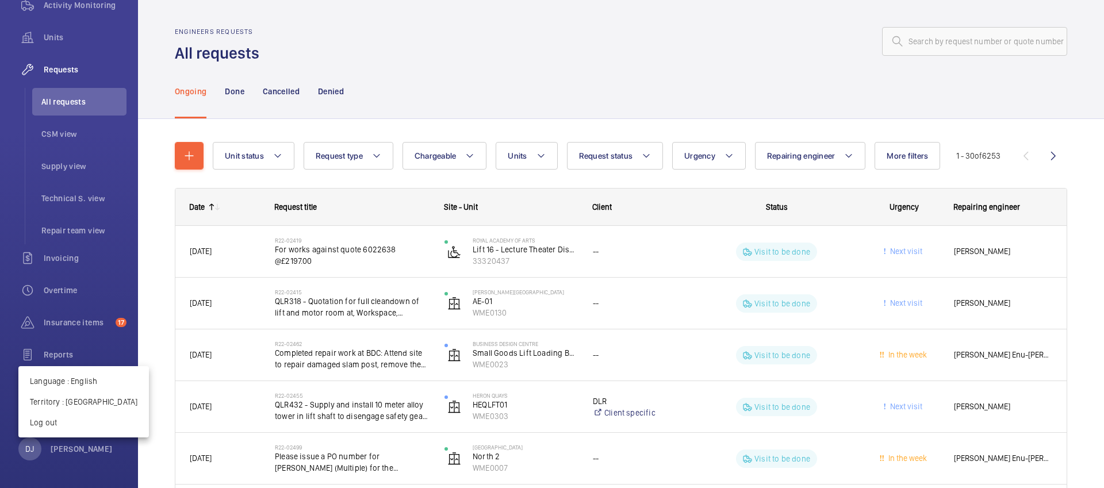
click at [296, 113] on div at bounding box center [552, 244] width 1104 height 488
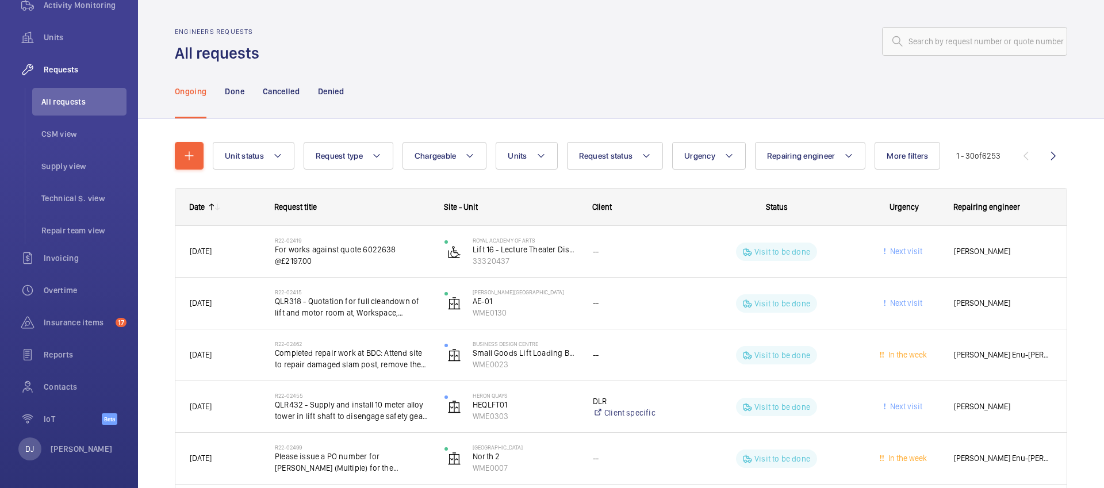
click at [202, 206] on div "Date" at bounding box center [197, 206] width 16 height 9
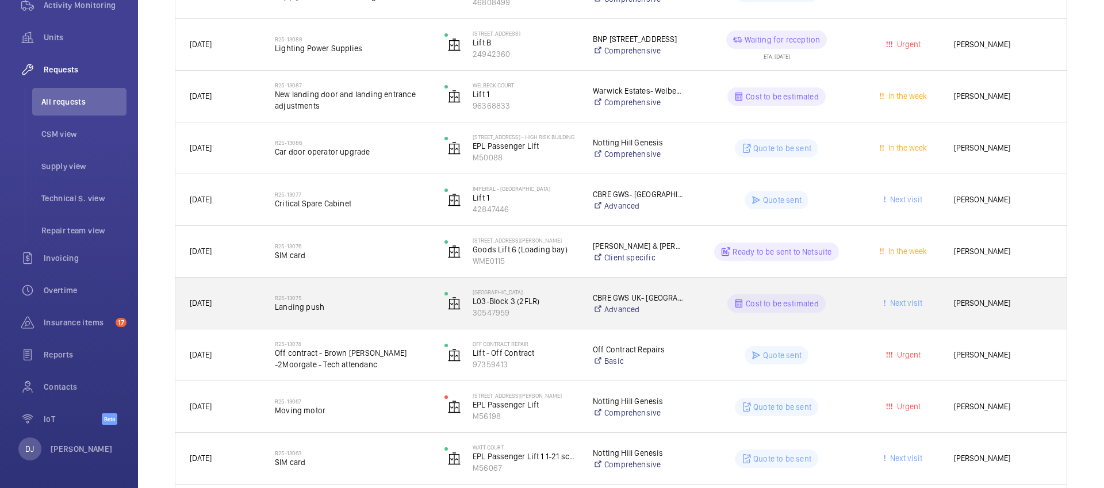
scroll to position [687, 0]
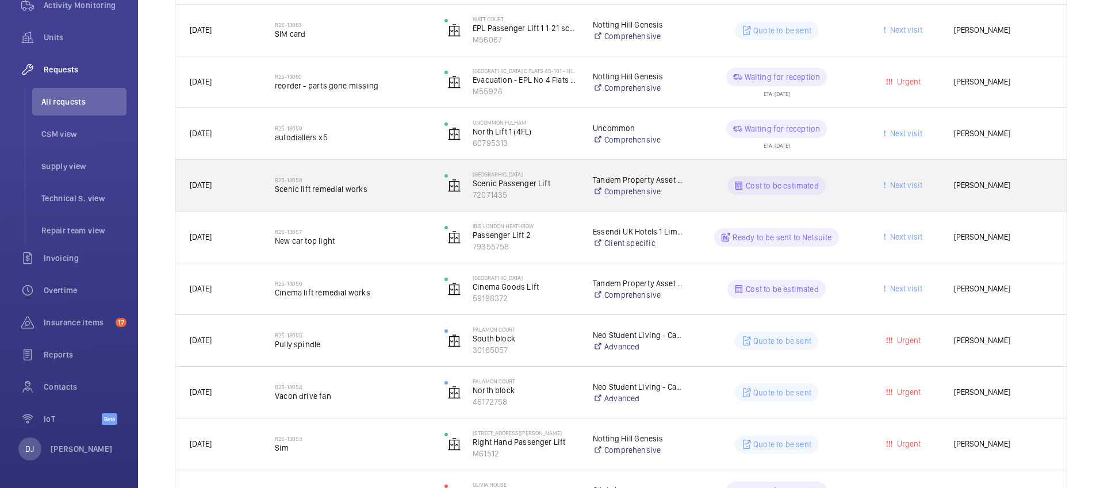
click at [326, 141] on span "autodiallers x5" at bounding box center [352, 137] width 155 height 11
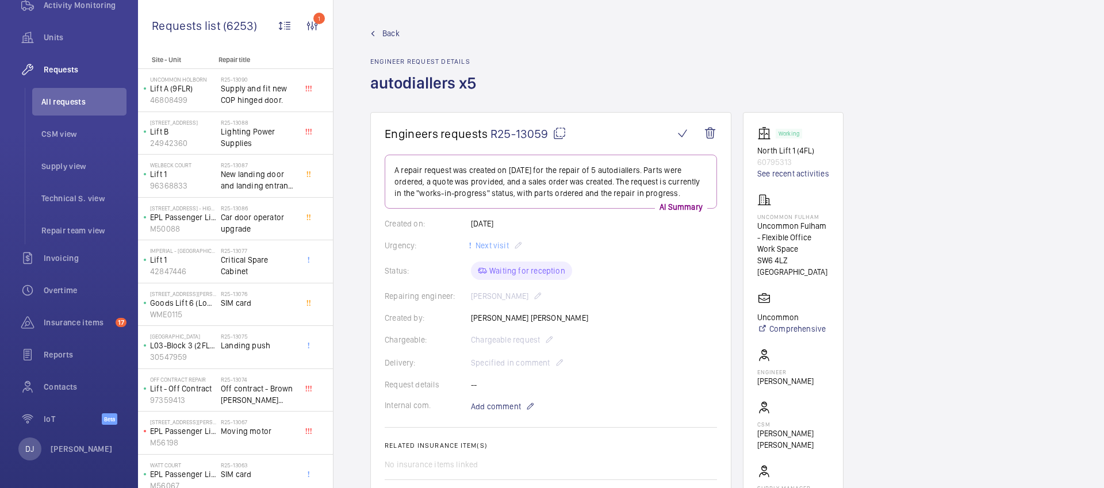
scroll to position [601, 0]
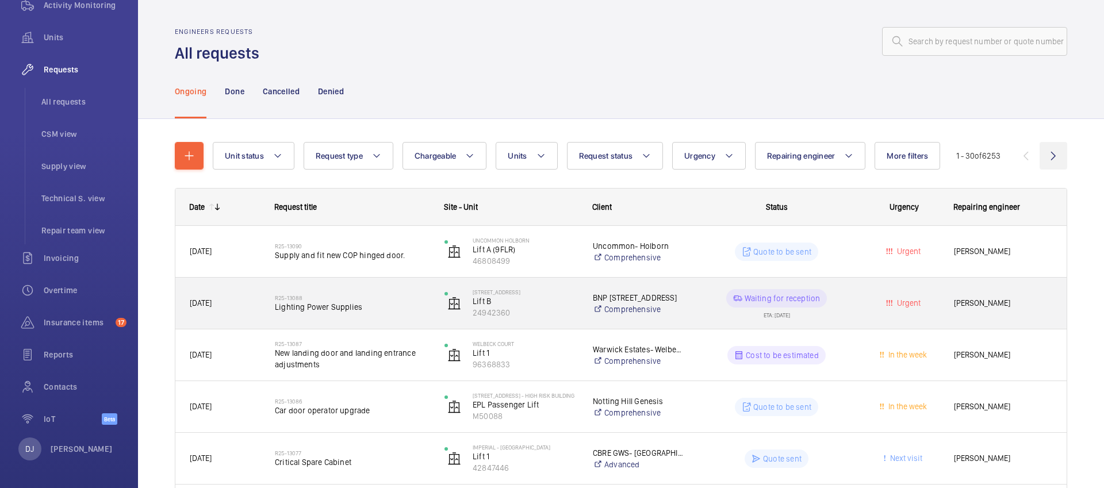
click at [982, 161] on wm-front-icon-button at bounding box center [1053, 156] width 28 height 28
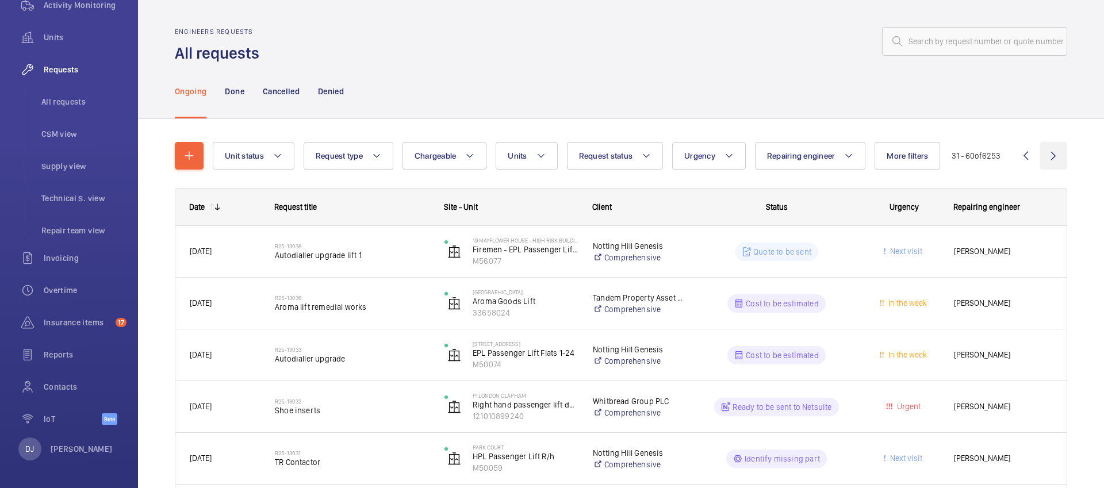
click at [982, 161] on wm-front-icon-button at bounding box center [1053, 156] width 28 height 28
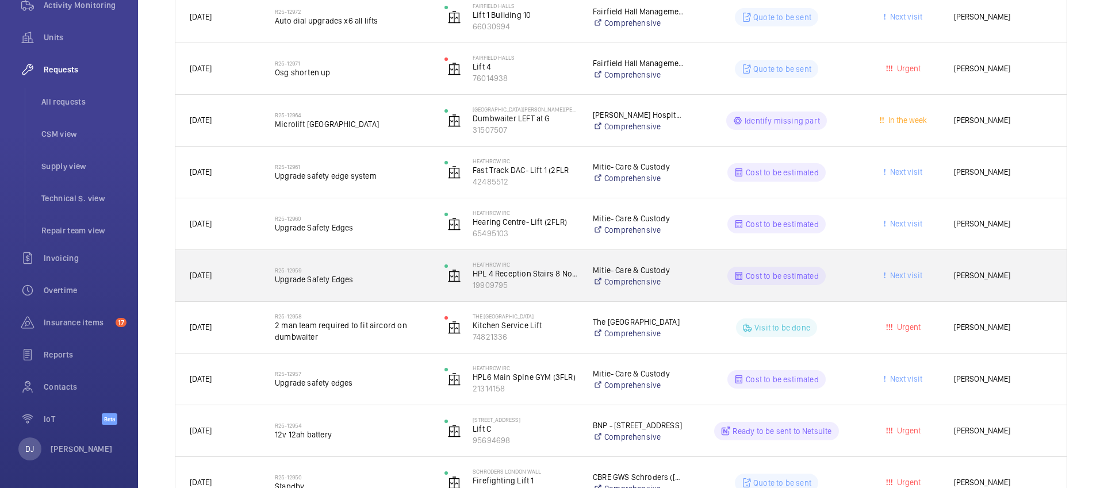
scroll to position [324, 0]
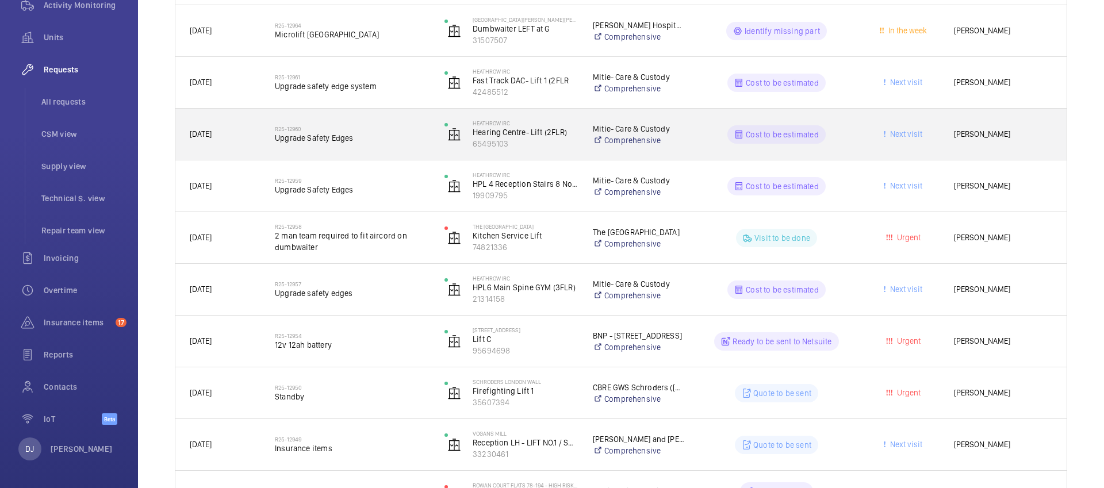
click at [329, 140] on span "Upgrade Safety Edges" at bounding box center [352, 137] width 155 height 11
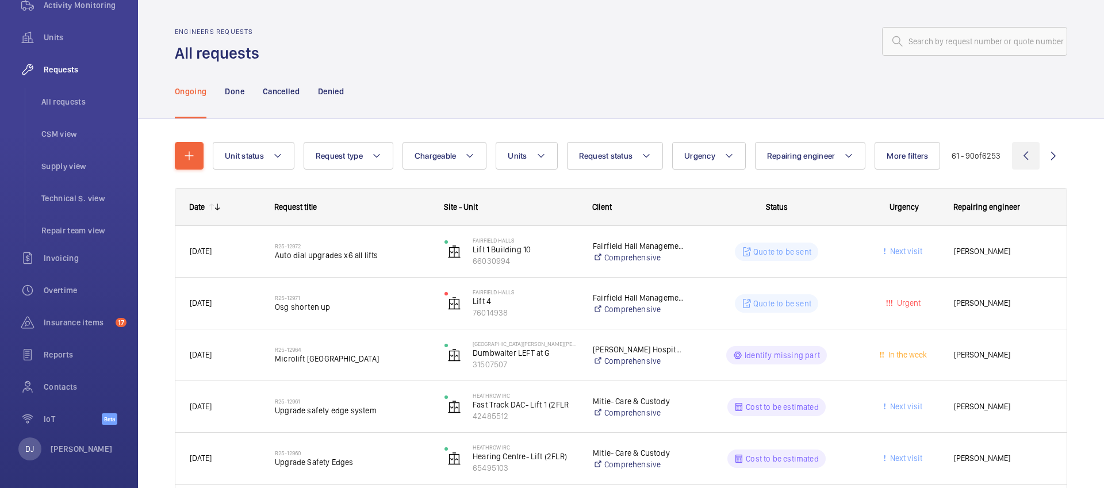
click at [982, 160] on wm-front-icon-button at bounding box center [1026, 156] width 28 height 28
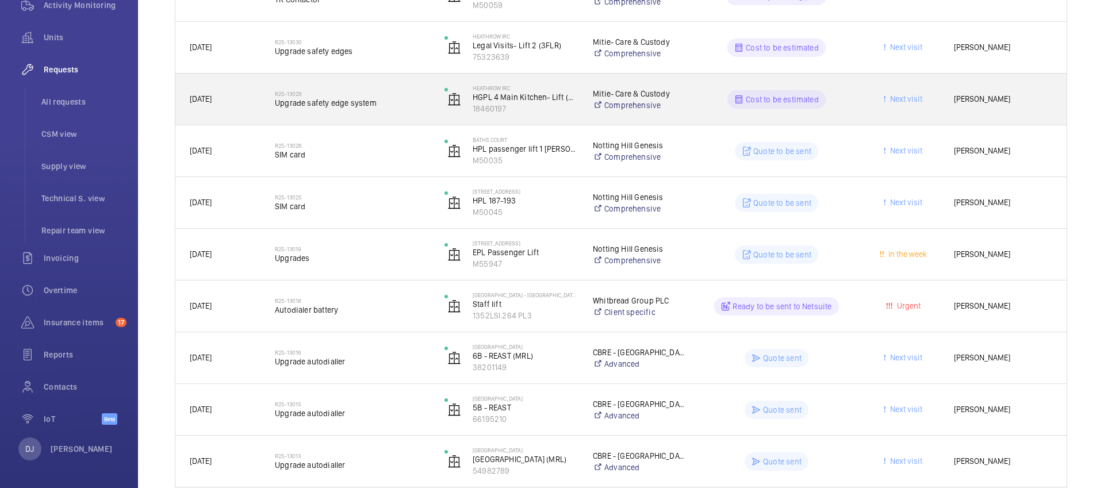
scroll to position [446, 0]
